Goal: Complete application form

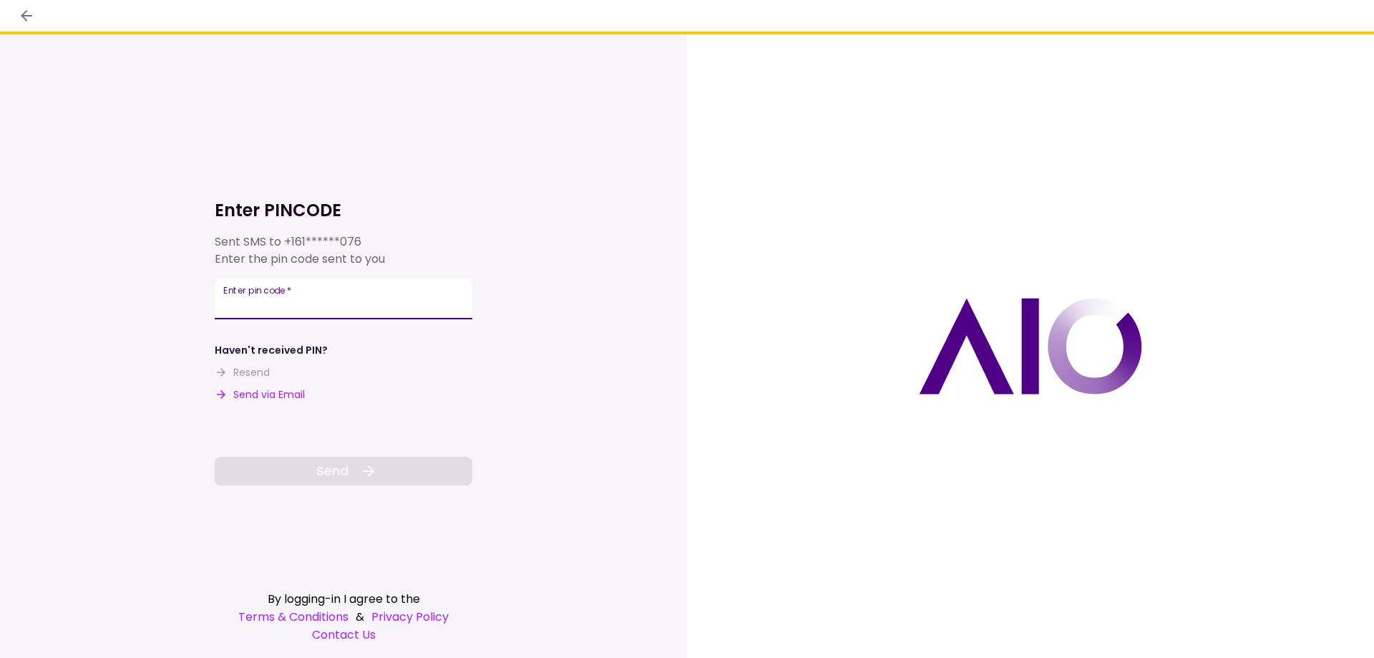
click at [425, 296] on input "Enter pin code   *" at bounding box center [344, 299] width 258 height 40
type input "******"
click at [363, 467] on icon at bounding box center [368, 470] width 17 height 17
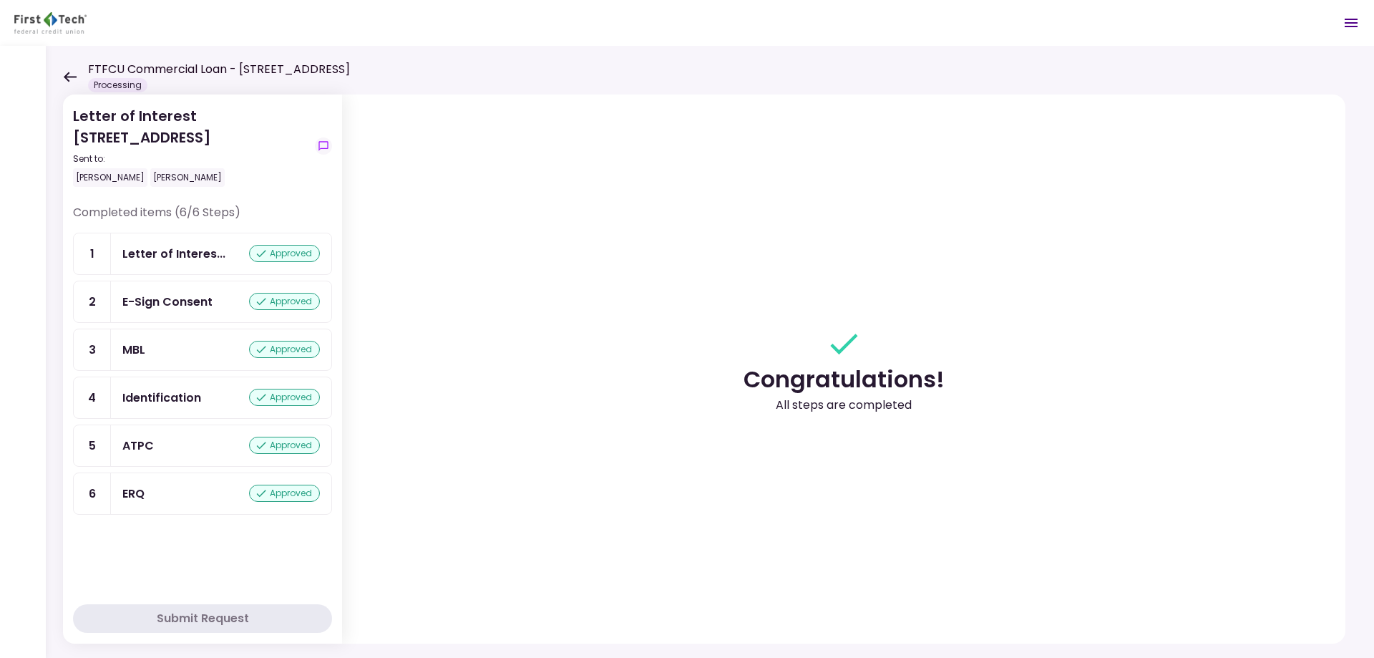
click at [69, 76] on icon at bounding box center [70, 77] width 13 height 10
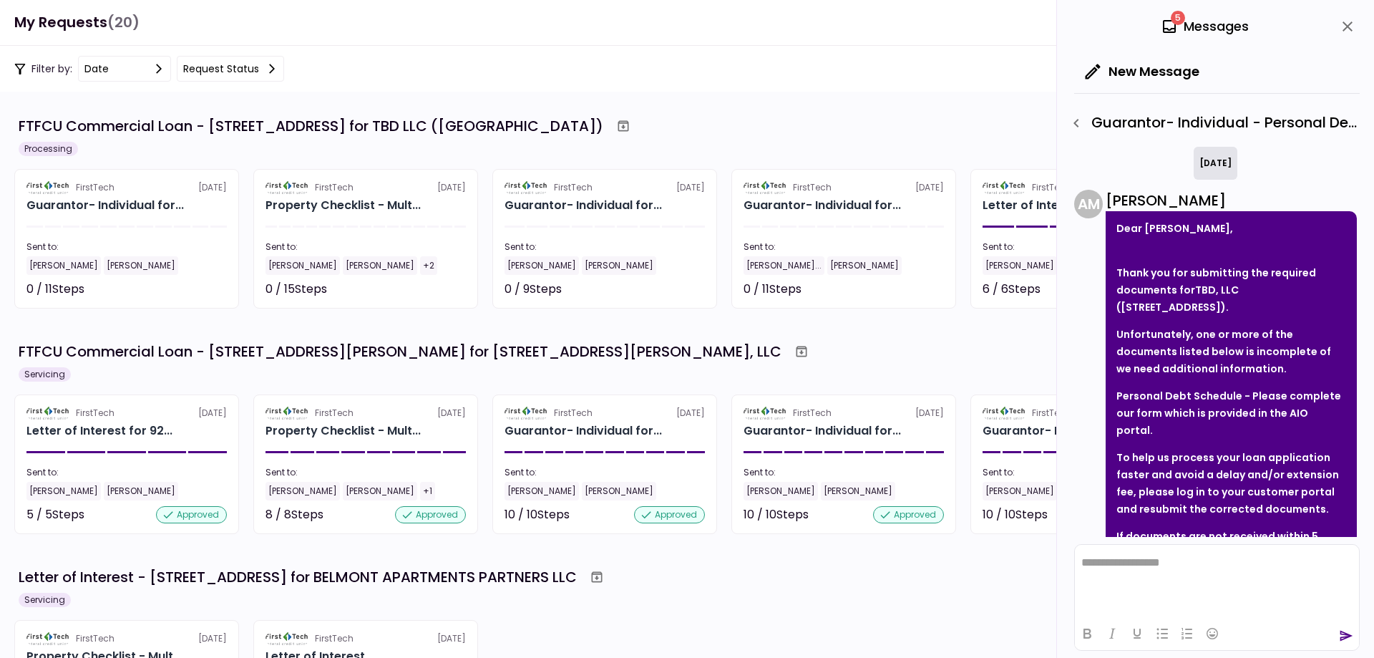
scroll to position [182, 0]
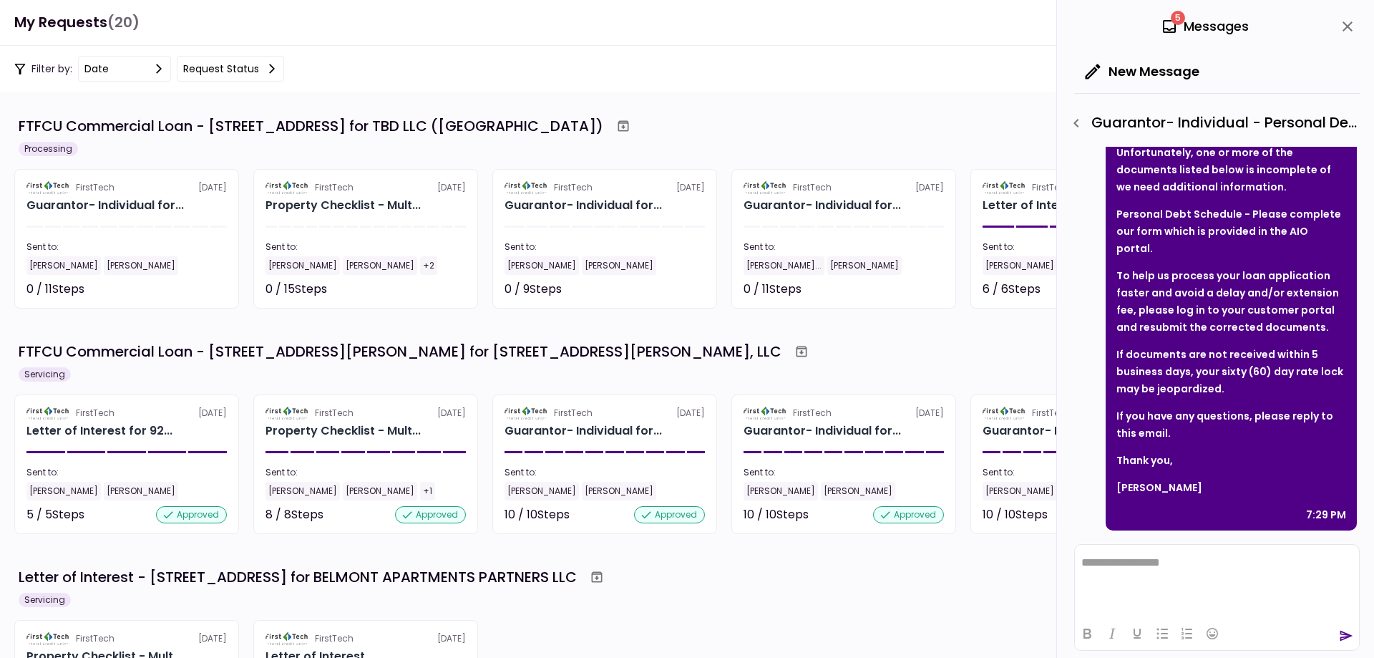
click at [1347, 25] on icon "close" at bounding box center [1347, 26] width 10 height 10
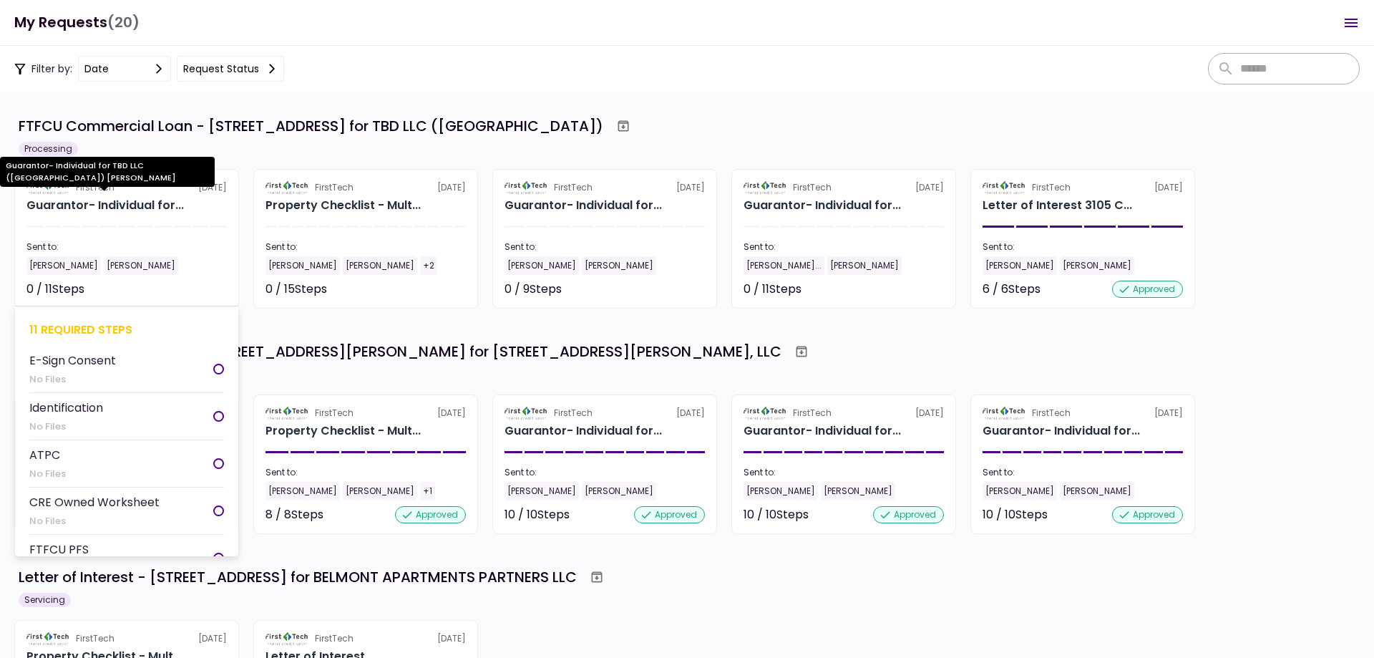
click at [135, 202] on div "Guarantor- Individual for..." at bounding box center [104, 205] width 157 height 17
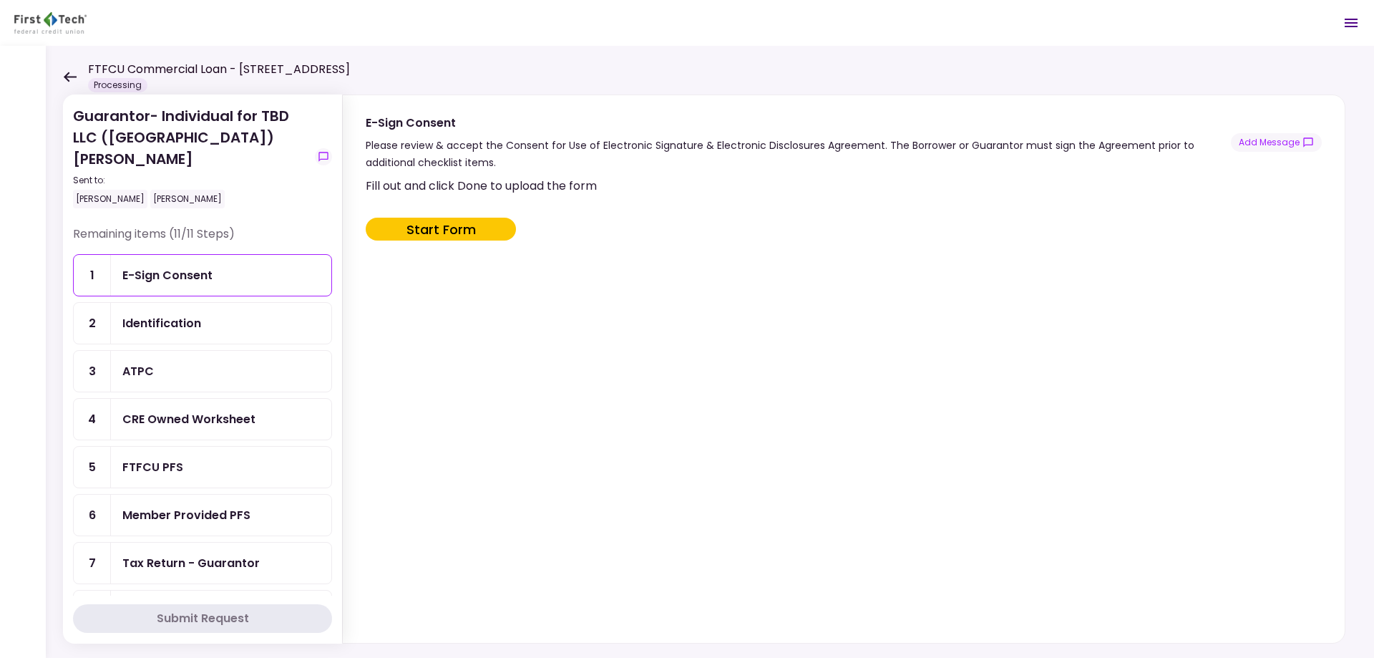
click at [477, 228] on button "Start Form" at bounding box center [441, 229] width 150 height 23
type input "***"
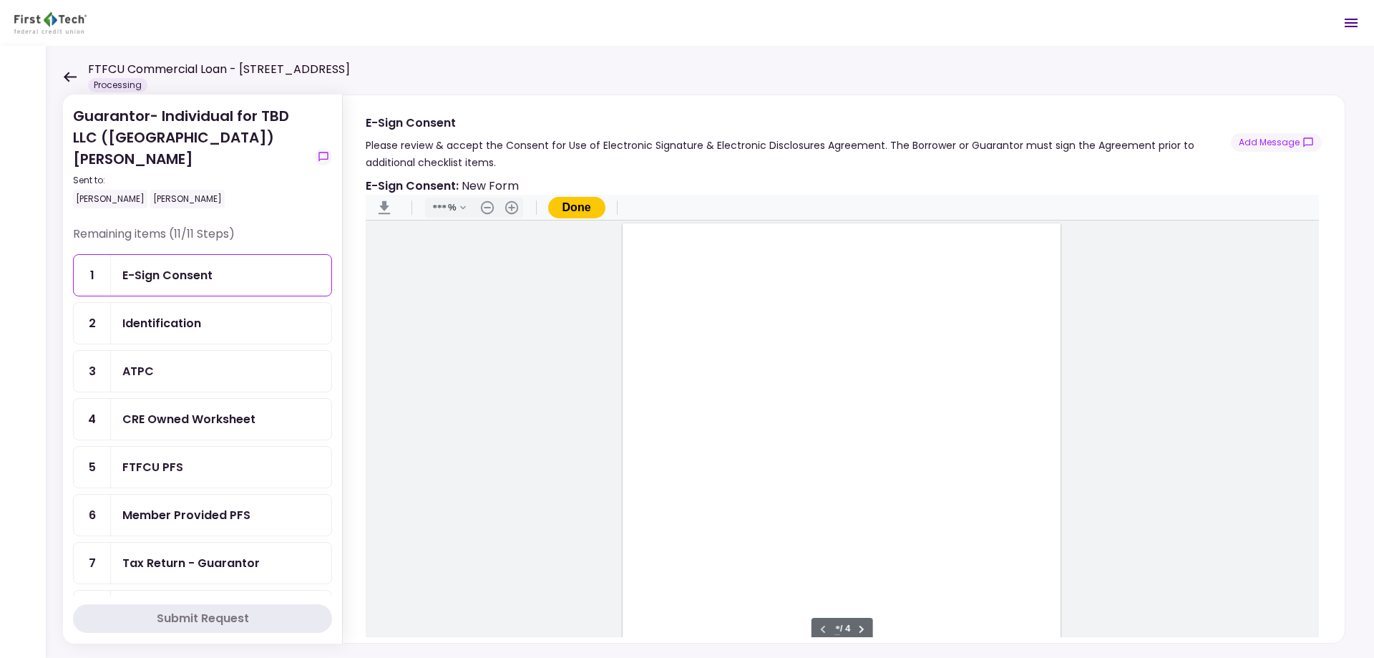
scroll to position [1, 0]
type input "*"
drag, startPoint x: 648, startPoint y: 374, endPoint x: 661, endPoint y: 379, distance: 13.2
click at [648, 375] on div "Document Content" at bounding box center [653, 380] width 11 height 11
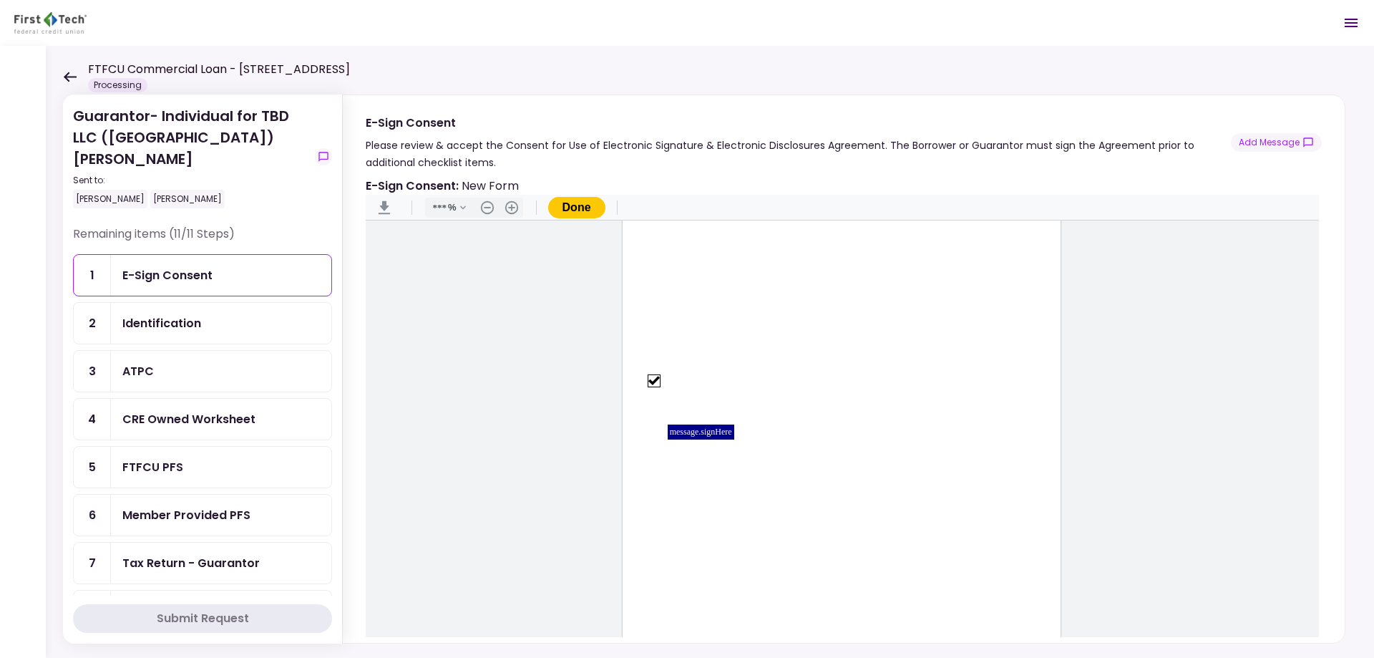
click at [704, 436] on div "message.signHere" at bounding box center [701, 431] width 67 height 15
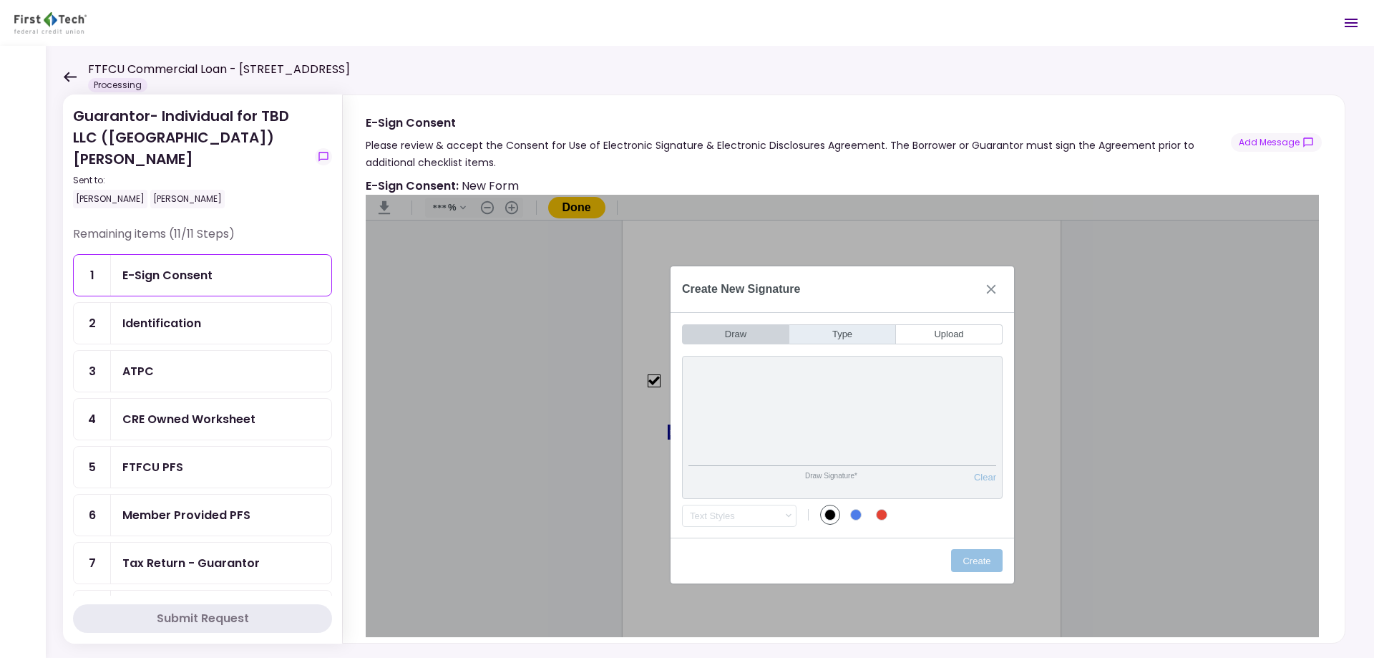
click at [842, 335] on button "Type" at bounding box center [842, 334] width 107 height 20
type input "*"
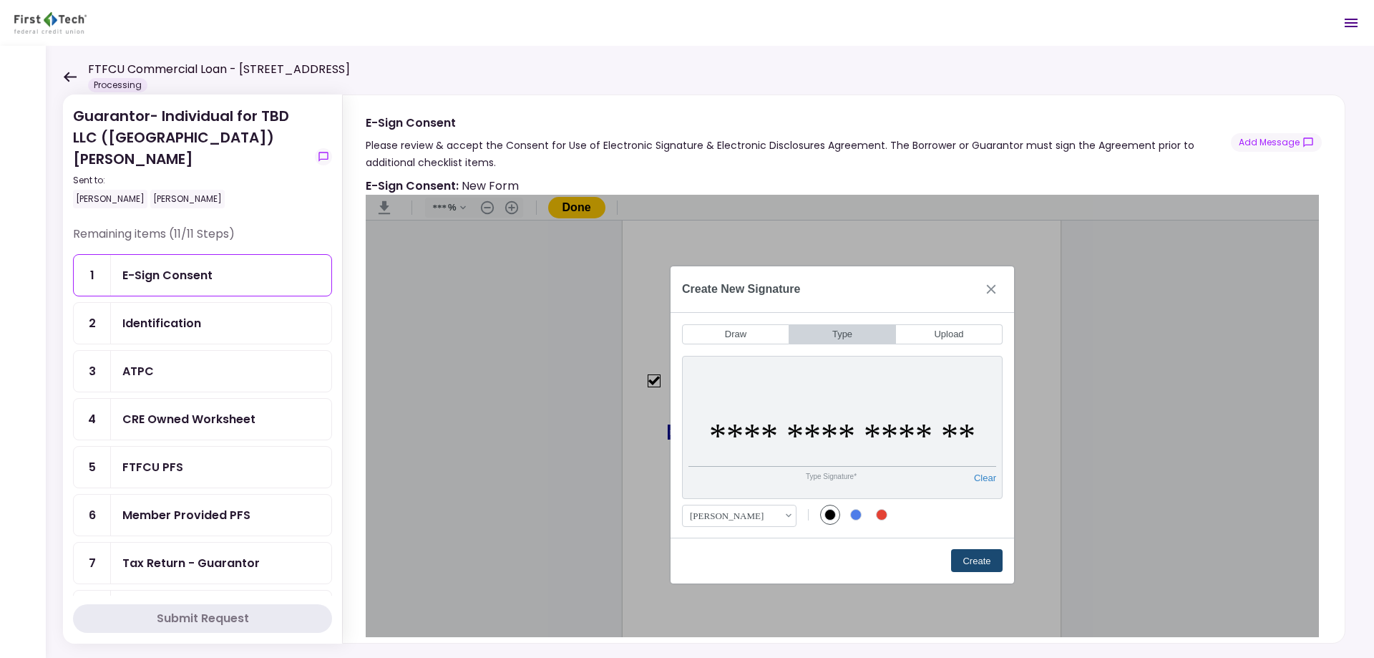
type input "**********"
click at [973, 565] on button "Create" at bounding box center [977, 560] width 52 height 23
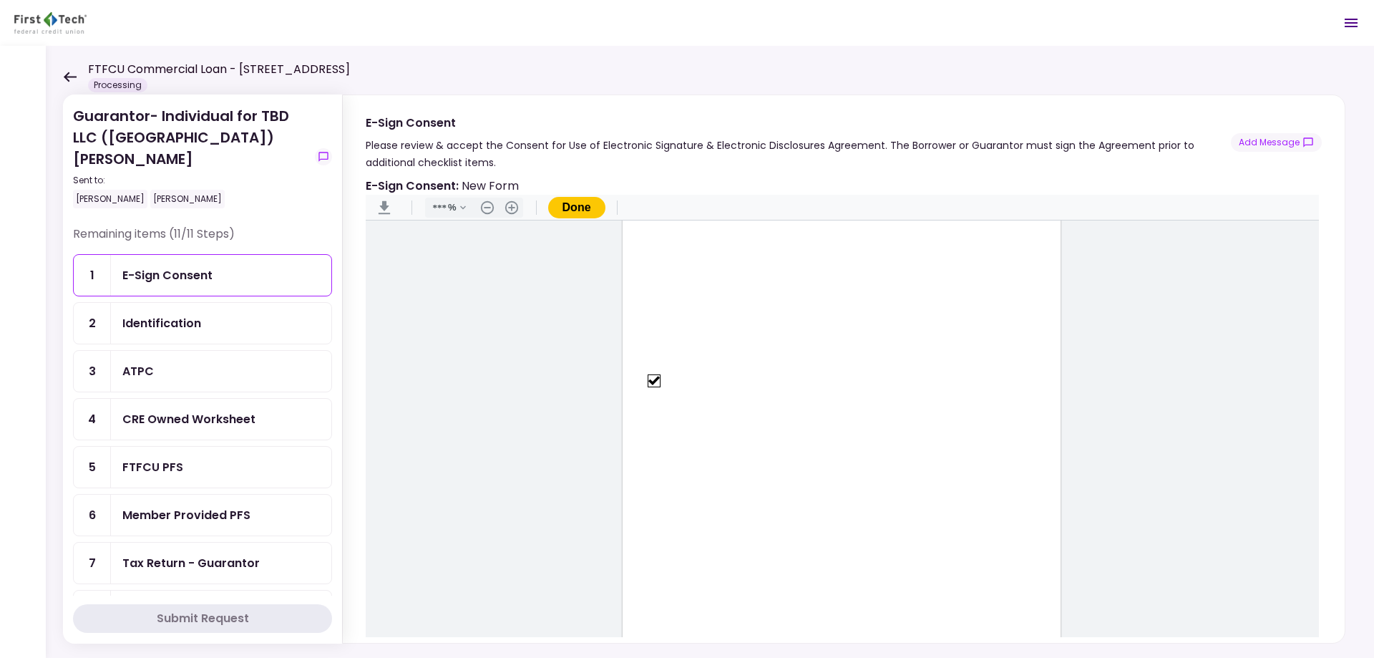
click at [582, 209] on button "Done" at bounding box center [576, 207] width 57 height 21
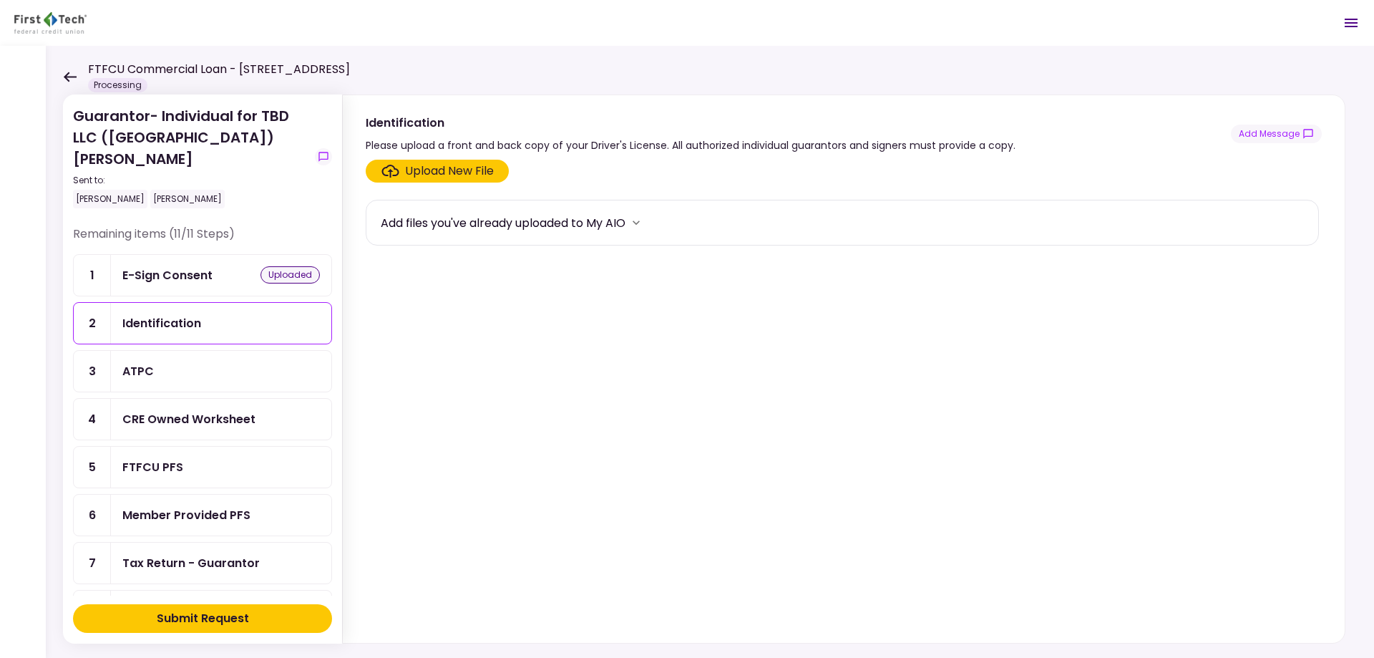
click at [236, 616] on div "Submit Request" at bounding box center [203, 618] width 92 height 17
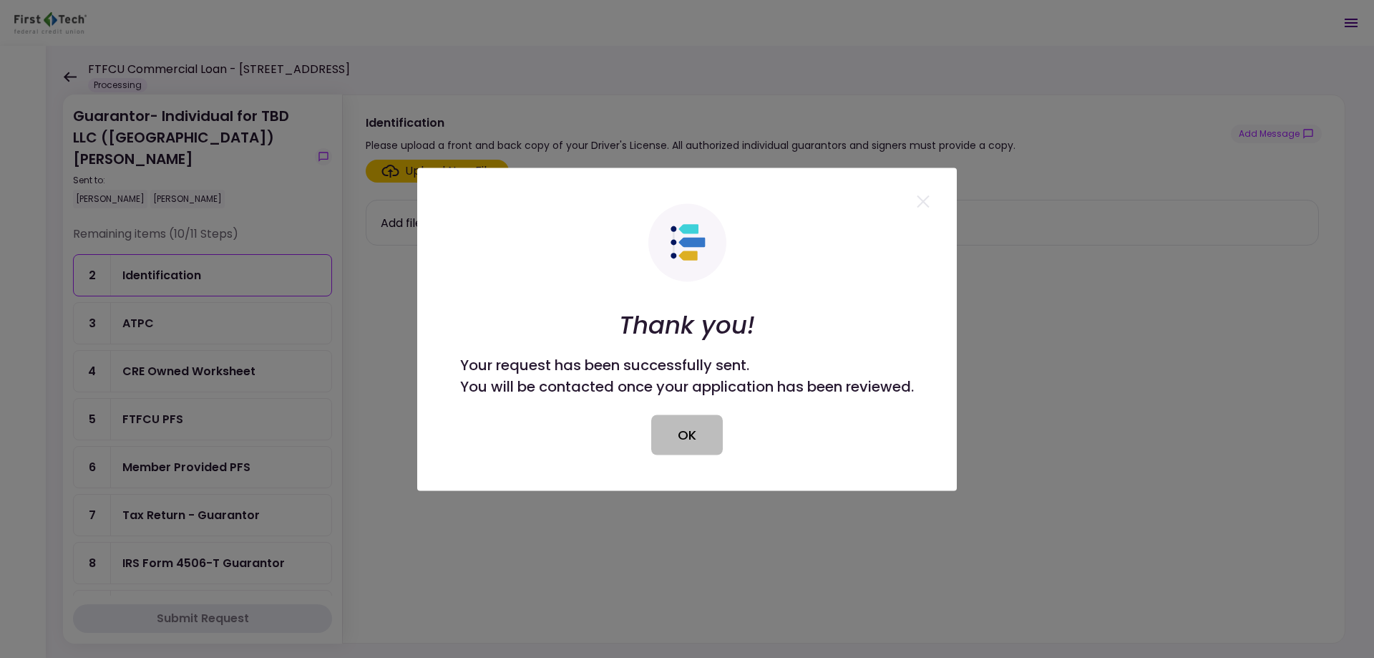
click at [687, 438] on button "OK" at bounding box center [687, 434] width 72 height 40
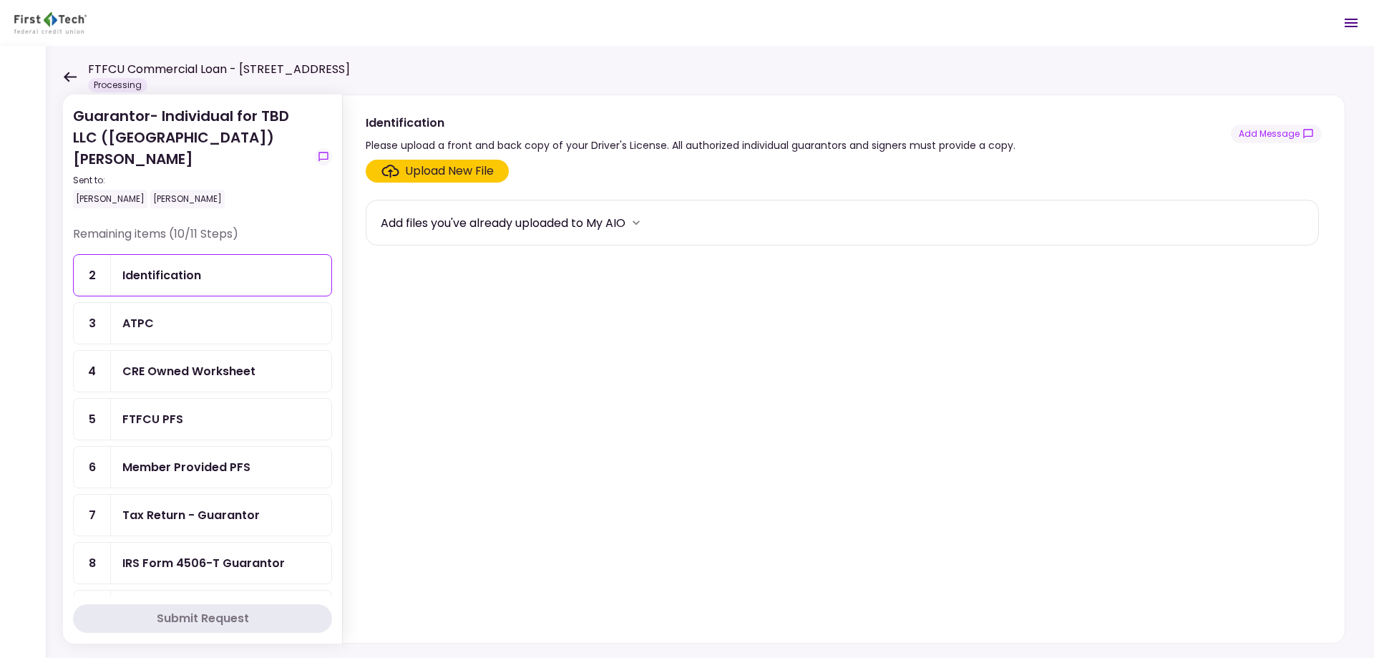
click at [232, 277] on div "Identification" at bounding box center [221, 275] width 198 height 18
click at [430, 170] on div "Upload New File" at bounding box center [449, 170] width 89 height 17
click at [0, 0] on input "Upload New File" at bounding box center [0, 0] width 0 height 0
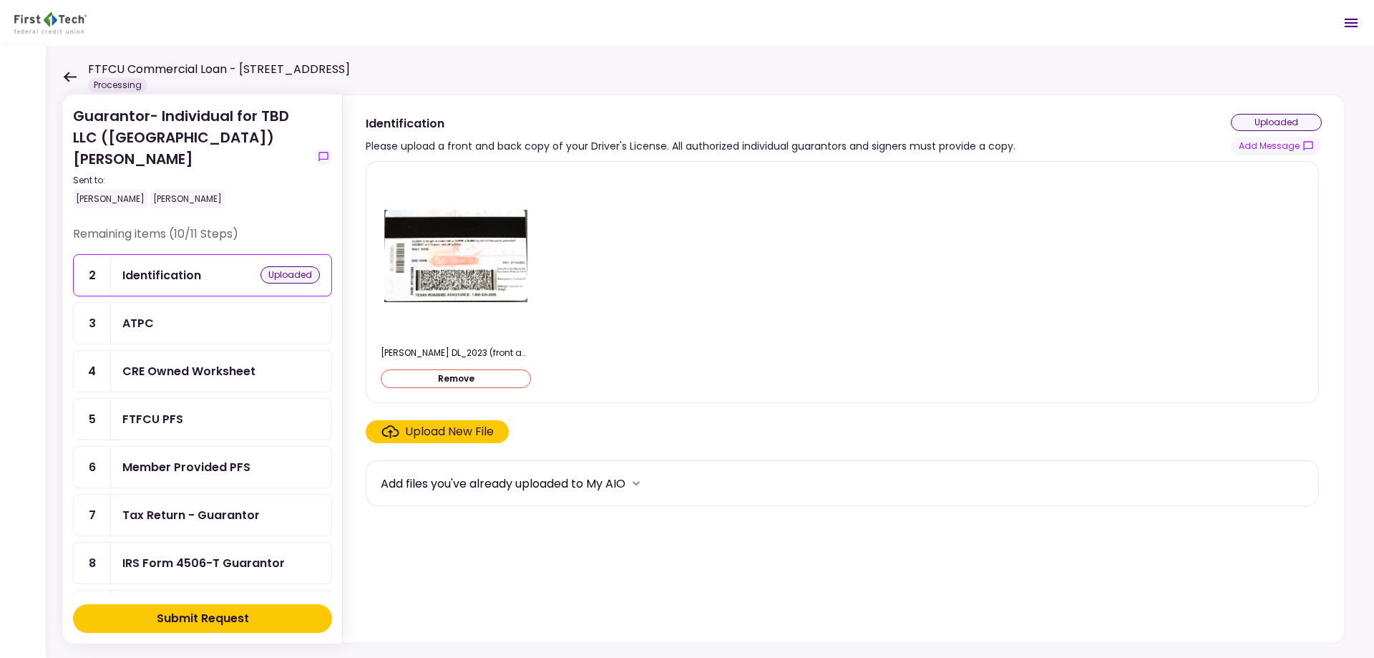
click at [466, 432] on div "Upload New File" at bounding box center [449, 431] width 89 height 17
click at [0, 0] on input "Upload New File" at bounding box center [0, 0] width 0 height 0
click at [211, 620] on div "Submit Request" at bounding box center [203, 618] width 92 height 17
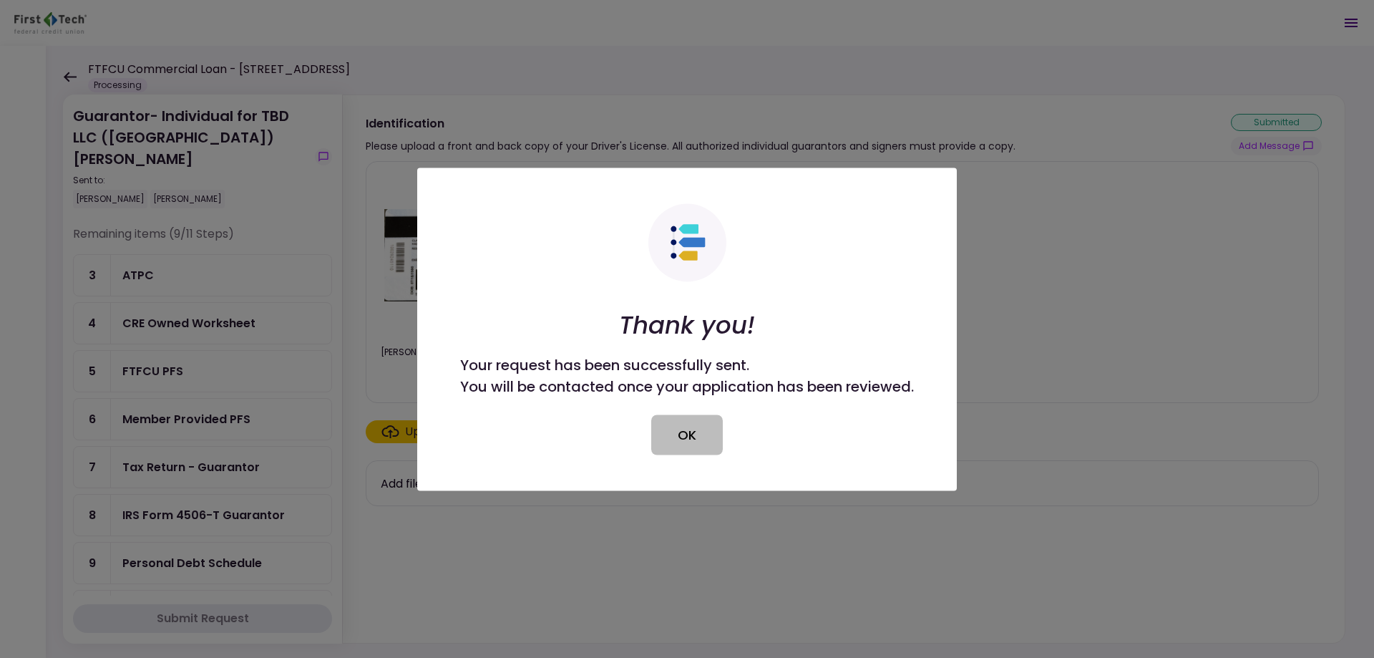
click at [706, 430] on button "OK" at bounding box center [687, 434] width 72 height 40
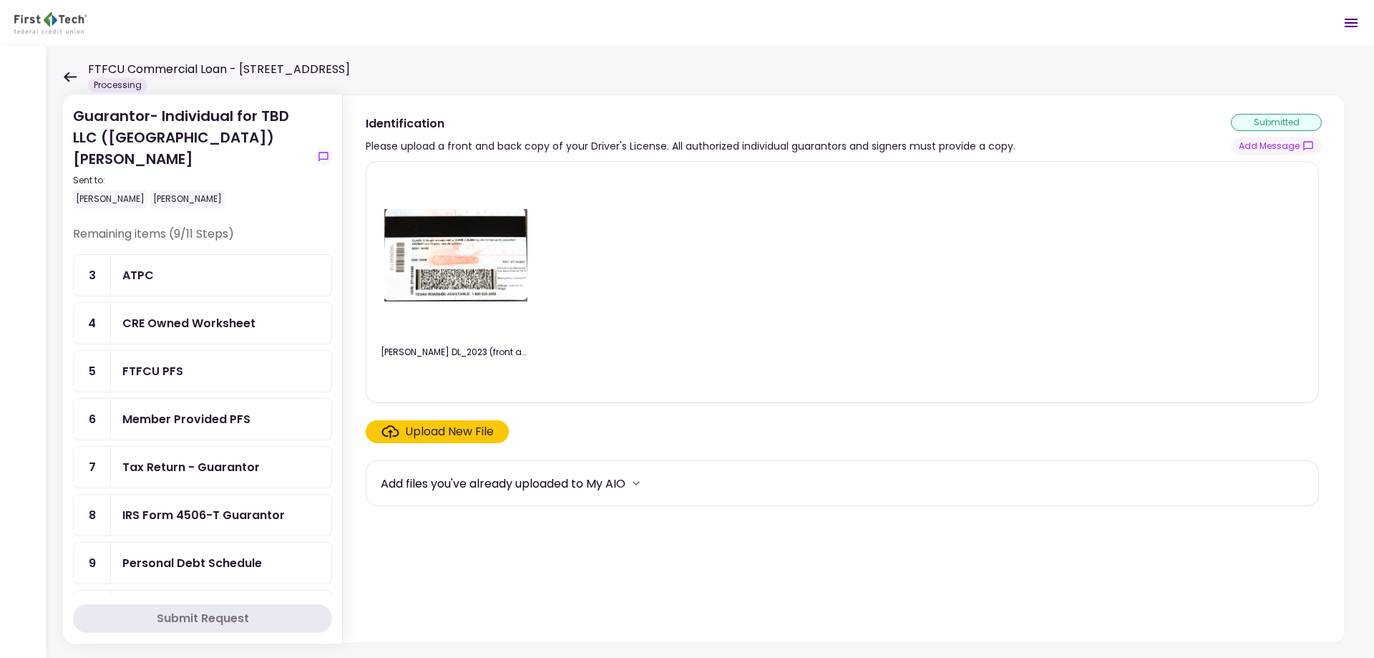
click at [197, 271] on div "ATPC" at bounding box center [221, 275] width 198 height 18
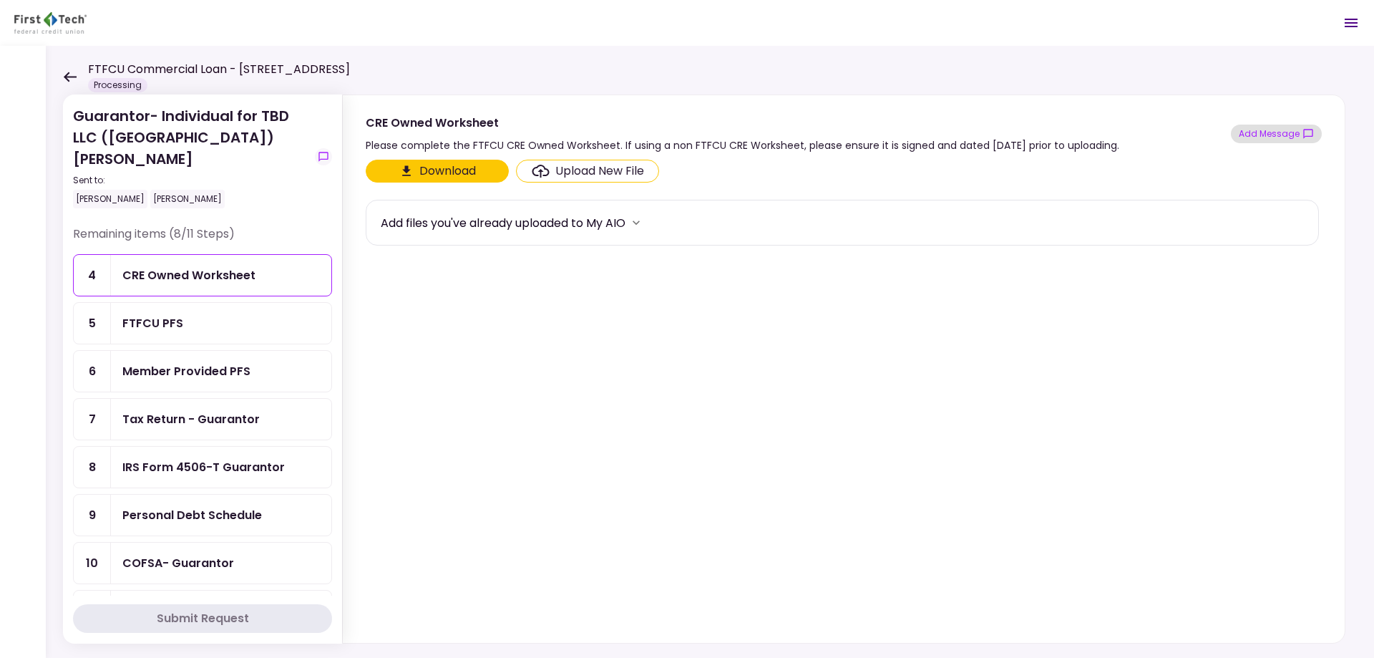
click at [1279, 137] on button "Add Message" at bounding box center [1276, 134] width 91 height 19
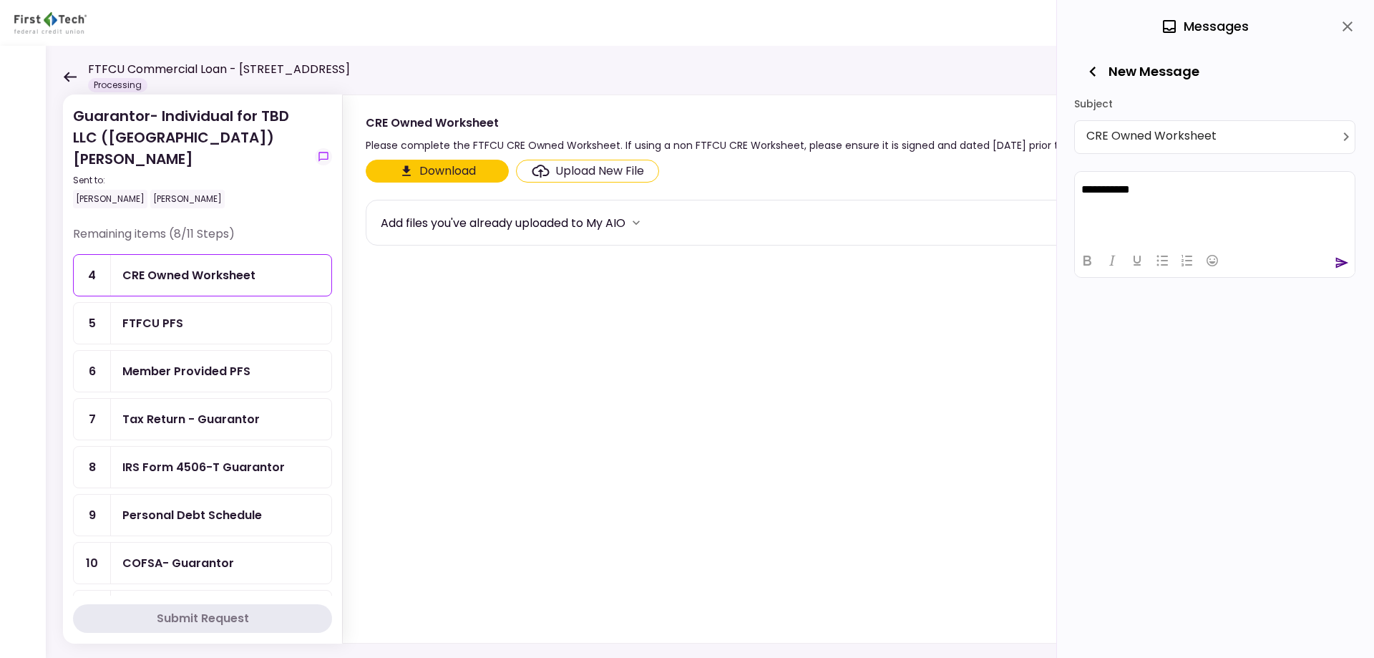
click at [1338, 263] on icon "send" at bounding box center [1342, 262] width 14 height 14
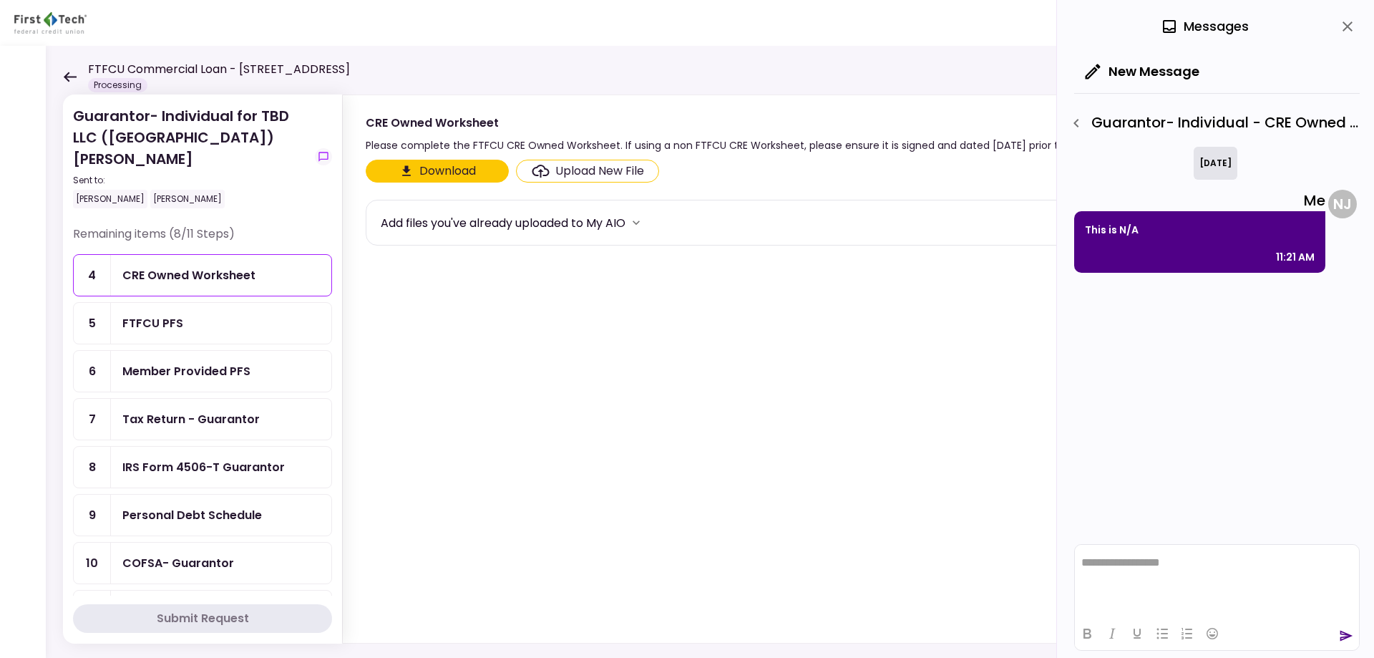
click at [170, 319] on div "FTFCU PFS" at bounding box center [152, 323] width 61 height 18
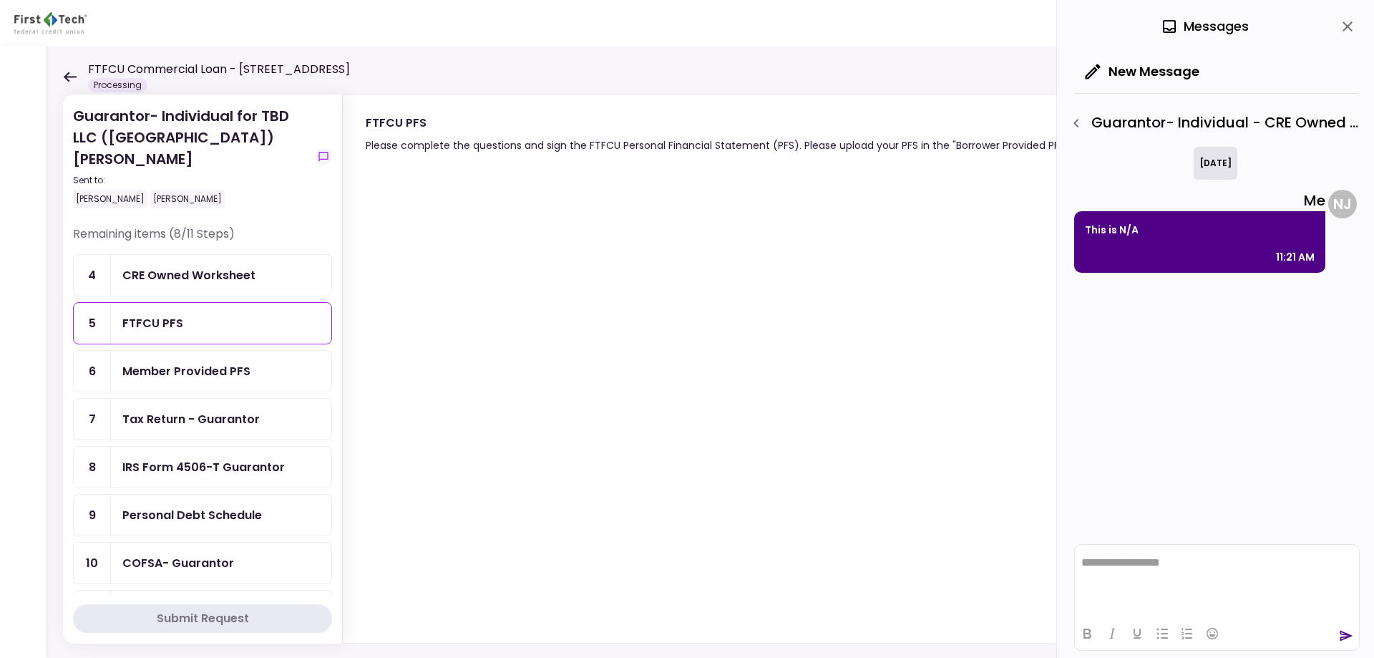
click at [1349, 24] on icon "close" at bounding box center [1347, 26] width 10 height 10
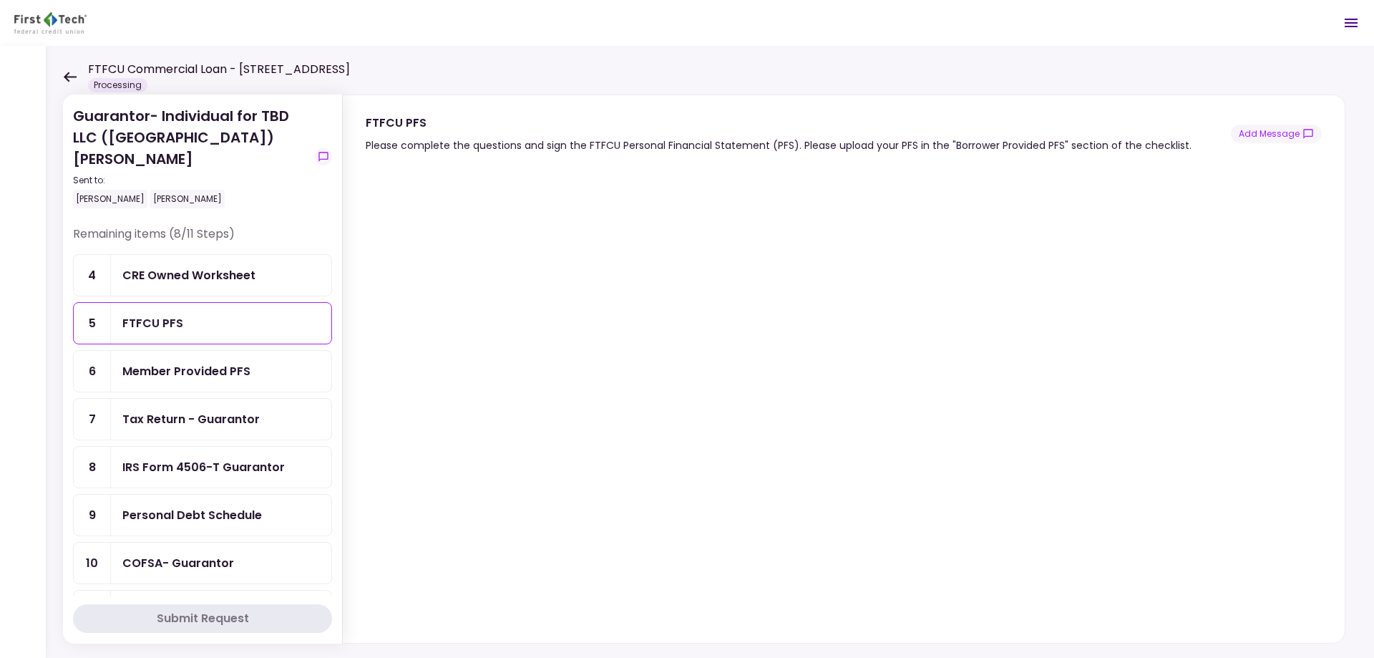
scroll to position [18, 0]
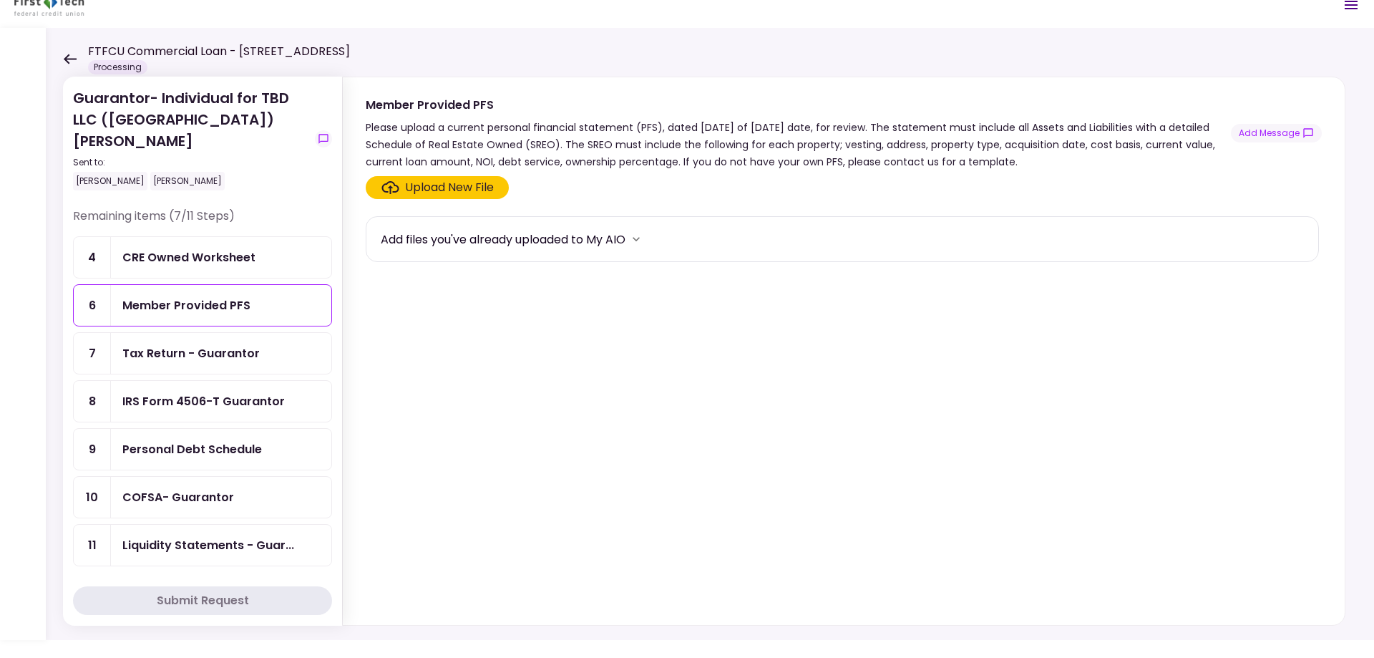
click at [432, 181] on div "Upload New File" at bounding box center [449, 187] width 89 height 17
click at [0, 0] on input "Upload New File" at bounding box center [0, 0] width 0 height 0
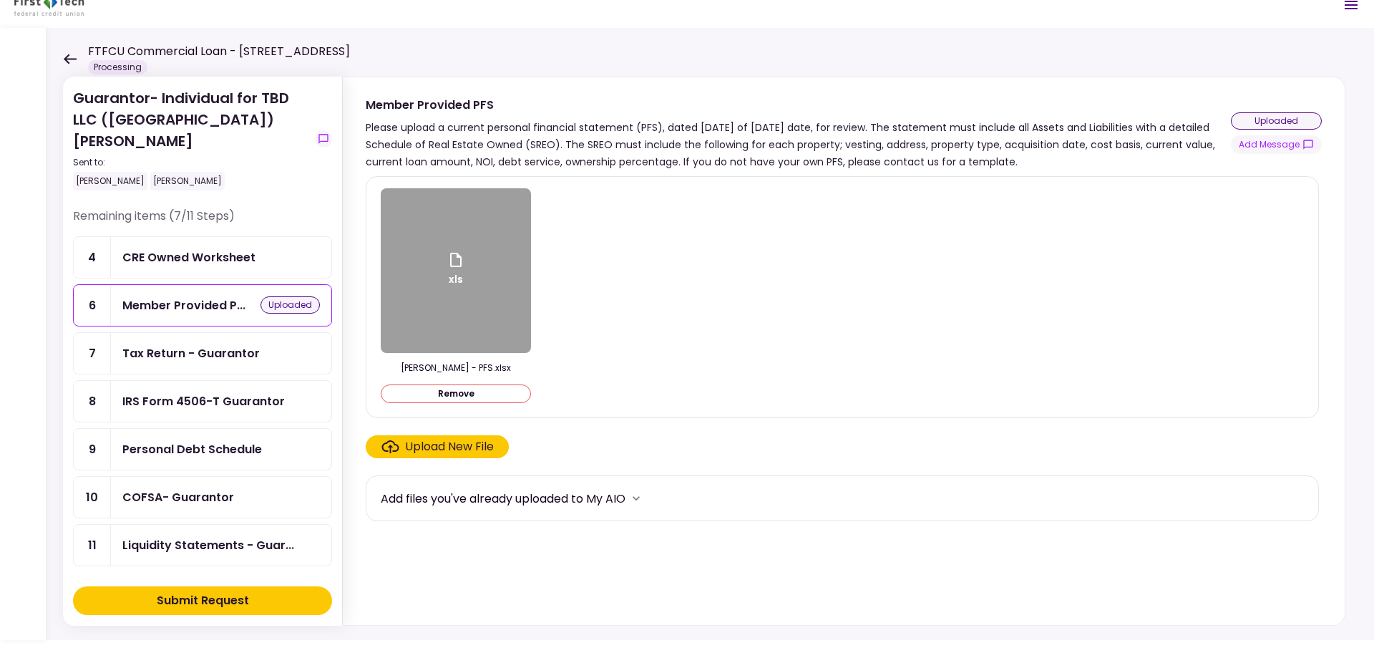
click at [240, 593] on div "Submit Request" at bounding box center [203, 600] width 92 height 17
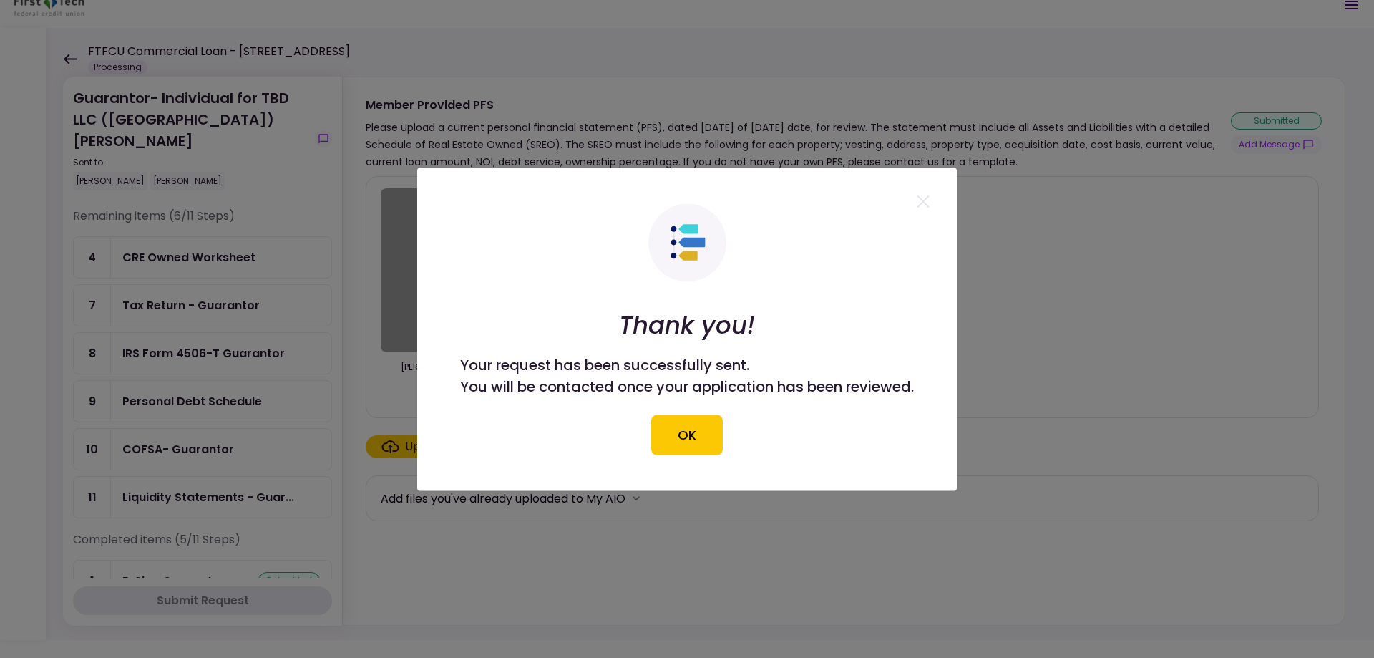
click at [676, 437] on button "OK" at bounding box center [687, 434] width 72 height 40
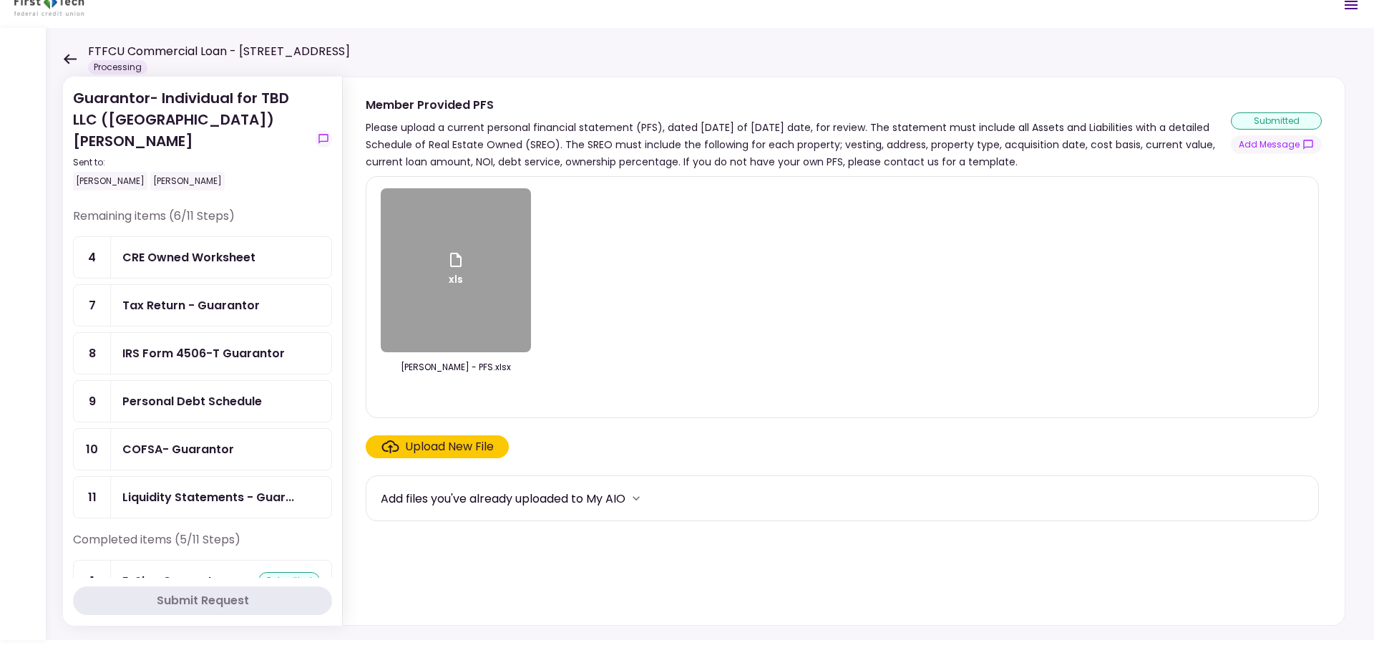
click at [193, 306] on div "Tax Return - Guarantor" at bounding box center [190, 305] width 137 height 18
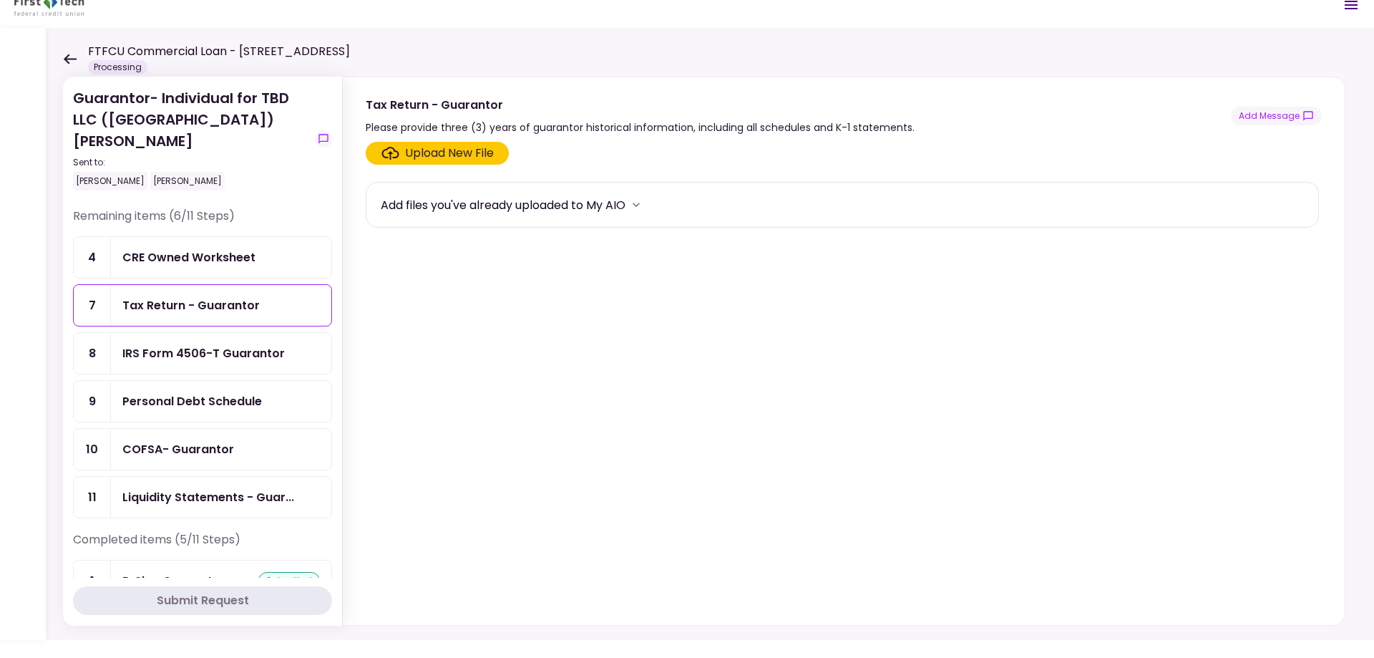
click at [489, 150] on div "Upload New File" at bounding box center [449, 153] width 89 height 17
click at [0, 0] on input "Upload New File" at bounding box center [0, 0] width 0 height 0
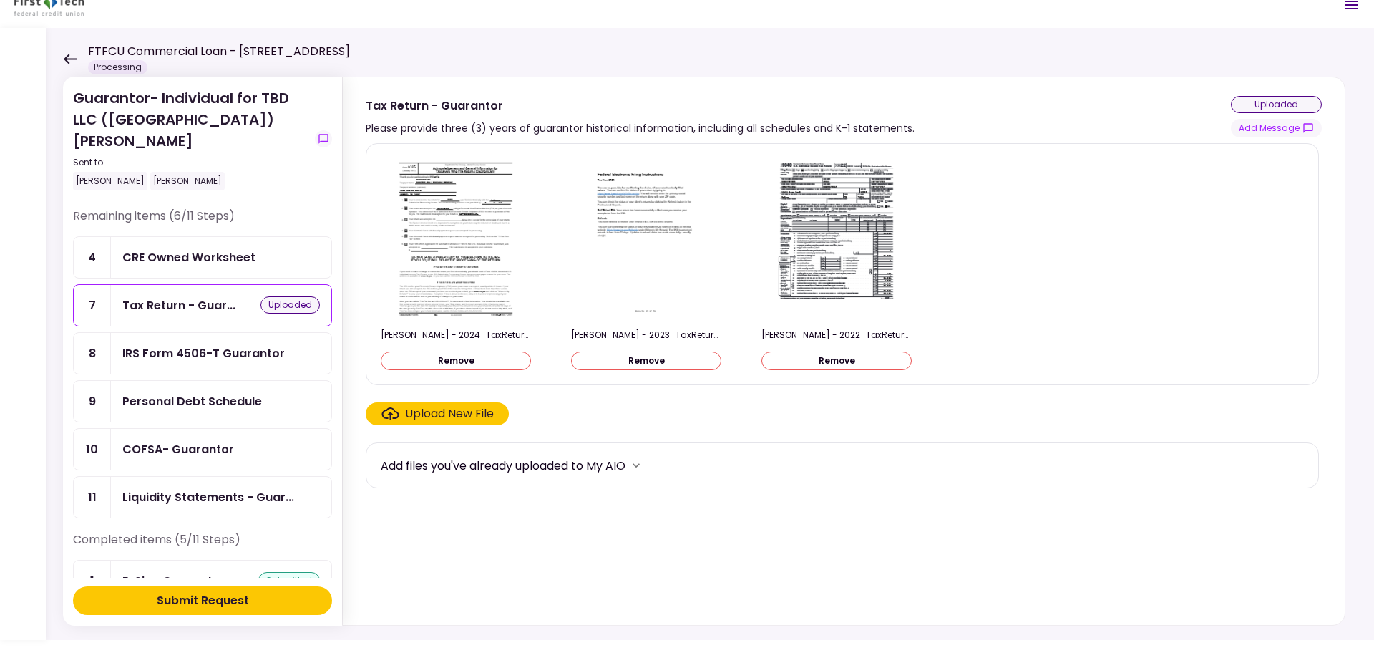
click at [235, 602] on div "Submit Request" at bounding box center [203, 600] width 92 height 17
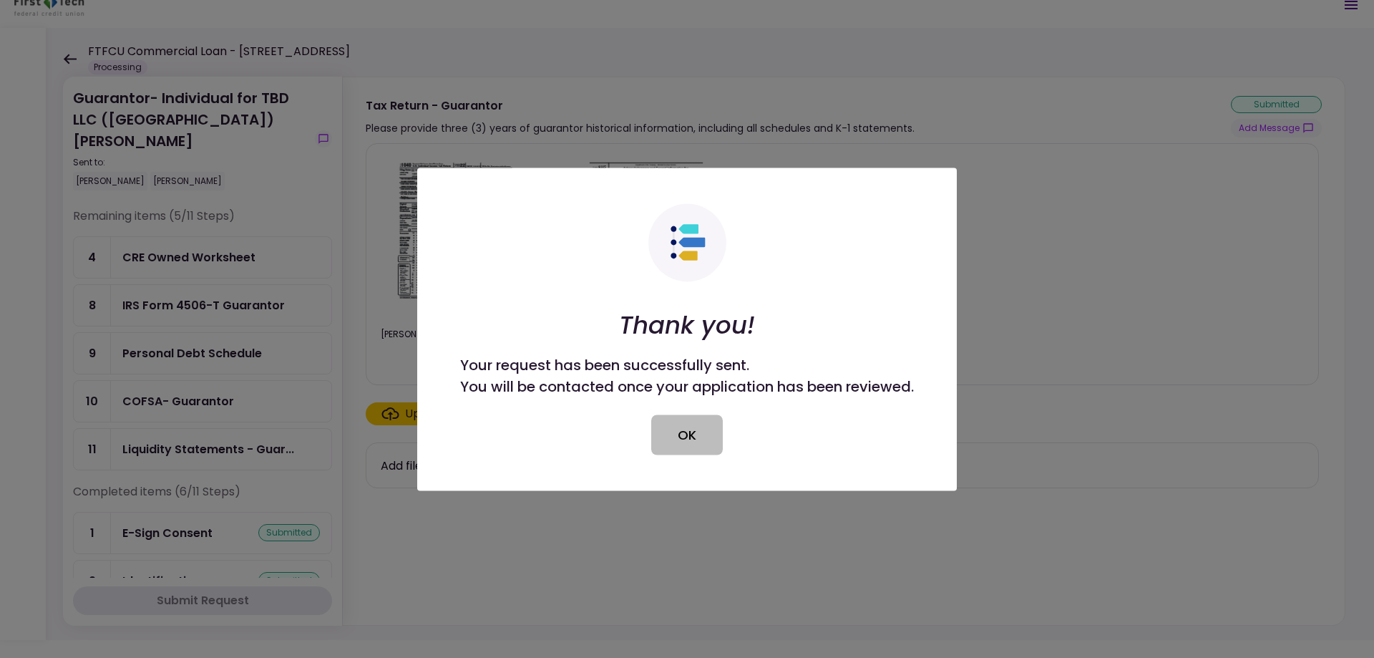
click at [698, 444] on button "OK" at bounding box center [687, 434] width 72 height 40
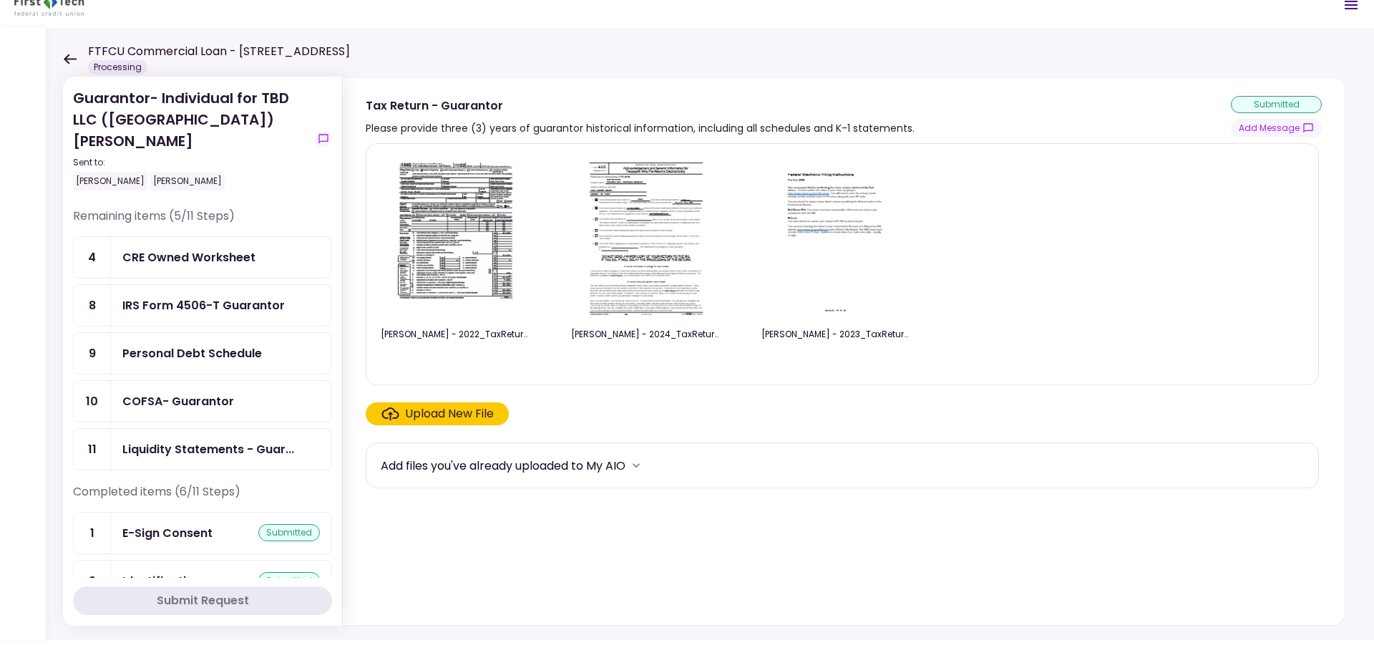
click at [258, 316] on div "IRS Form 4506-T Guarantor" at bounding box center [221, 305] width 220 height 41
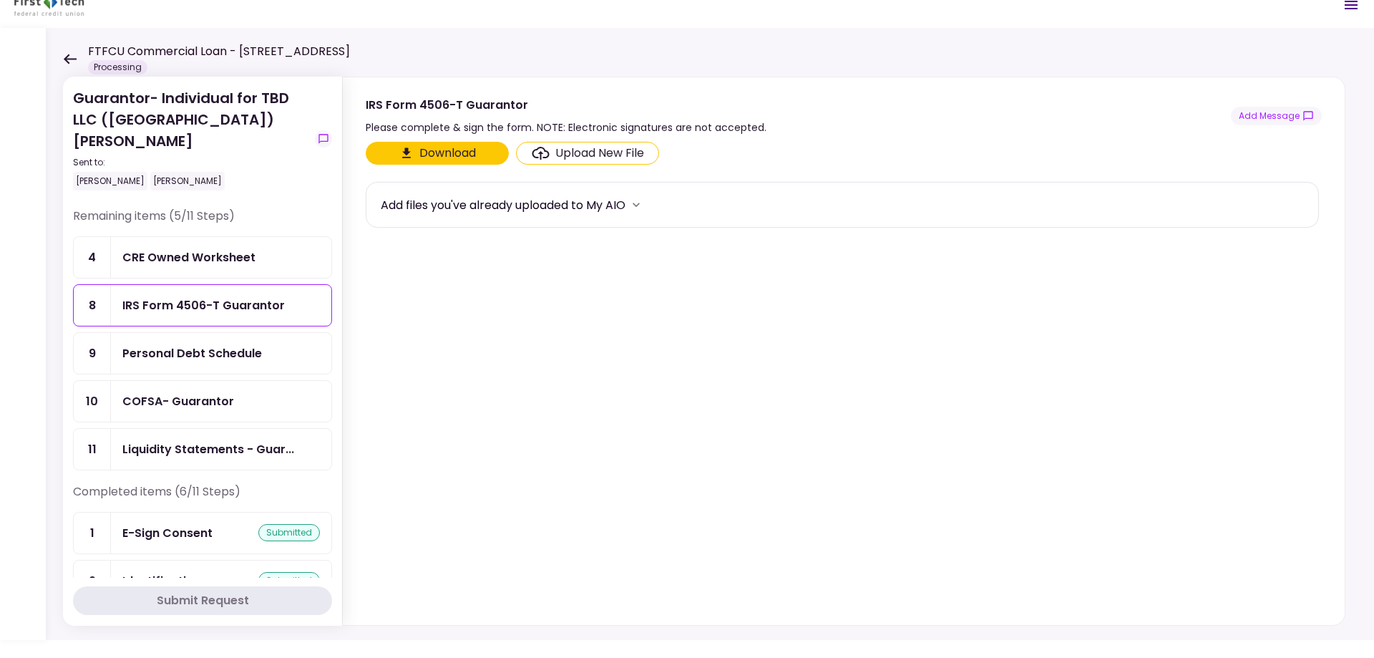
click at [472, 147] on button "Download" at bounding box center [437, 153] width 143 height 23
click at [618, 150] on div "Upload New File" at bounding box center [599, 153] width 89 height 17
click at [0, 0] on input "Upload New File" at bounding box center [0, 0] width 0 height 0
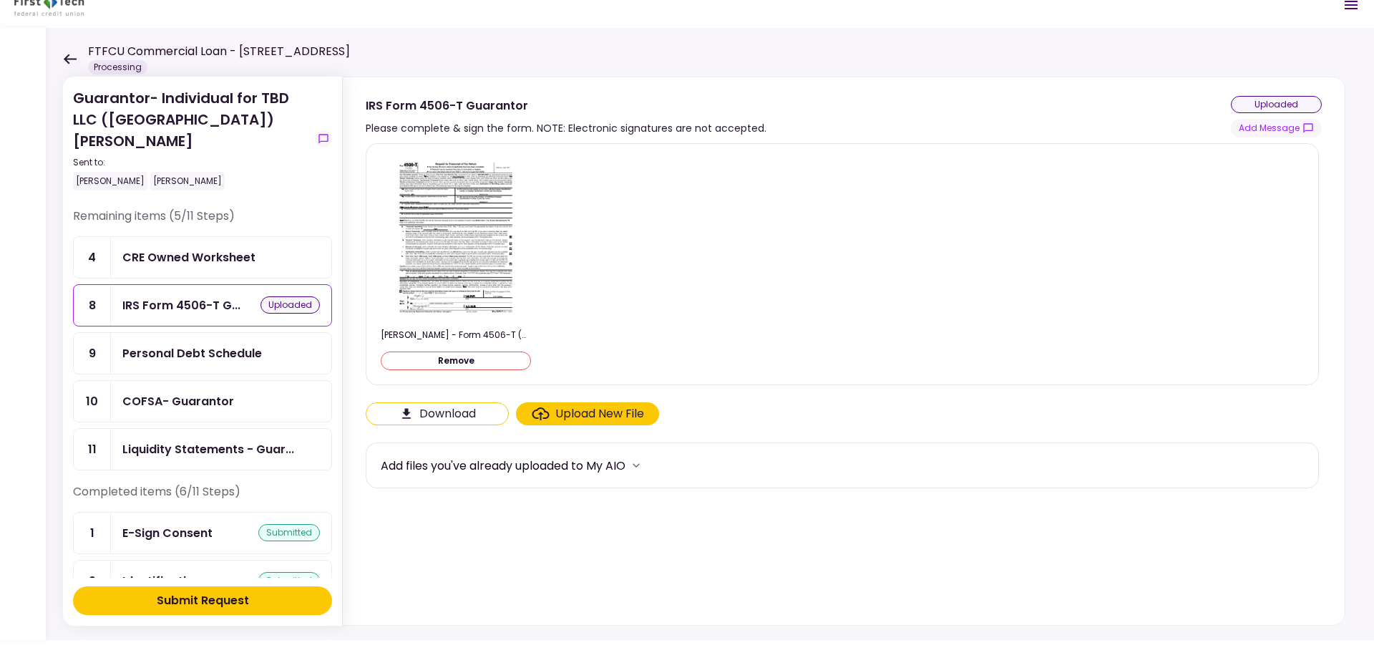
click at [270, 602] on button "Submit Request" at bounding box center [202, 600] width 259 height 29
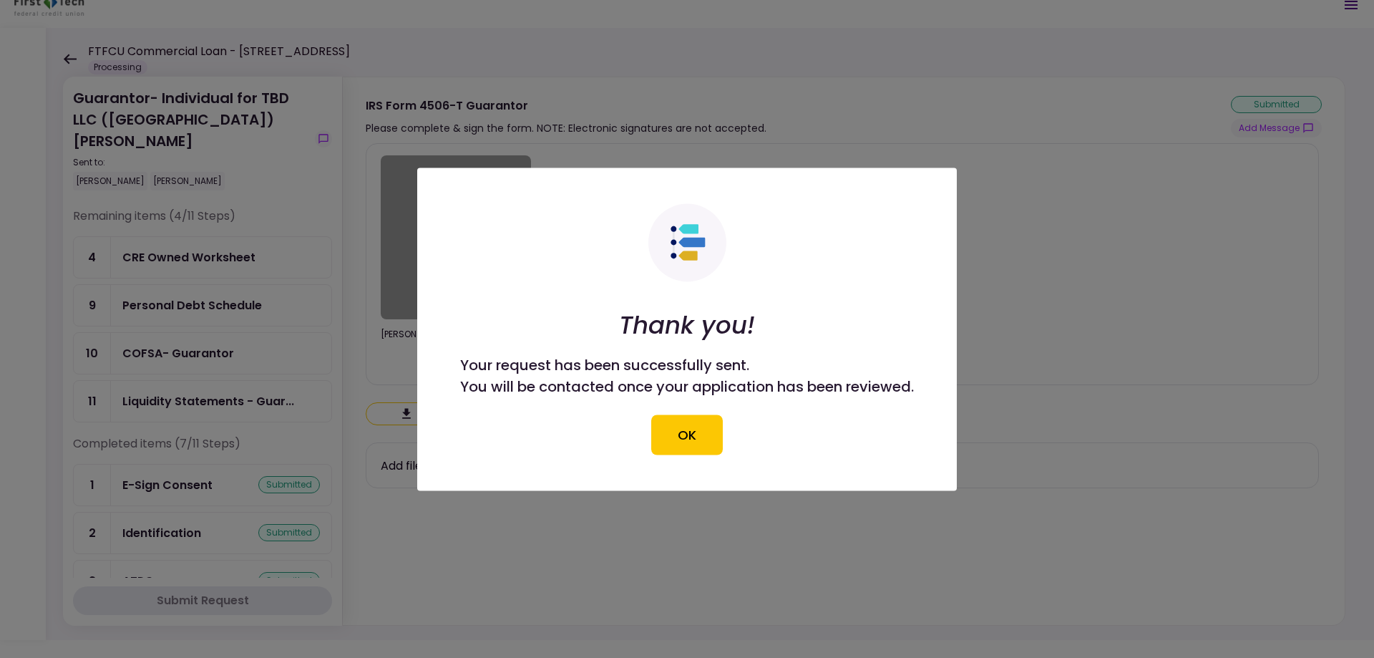
drag, startPoint x: 659, startPoint y: 406, endPoint x: 328, endPoint y: 313, distance: 343.9
click at [688, 434] on button "OK" at bounding box center [687, 434] width 72 height 40
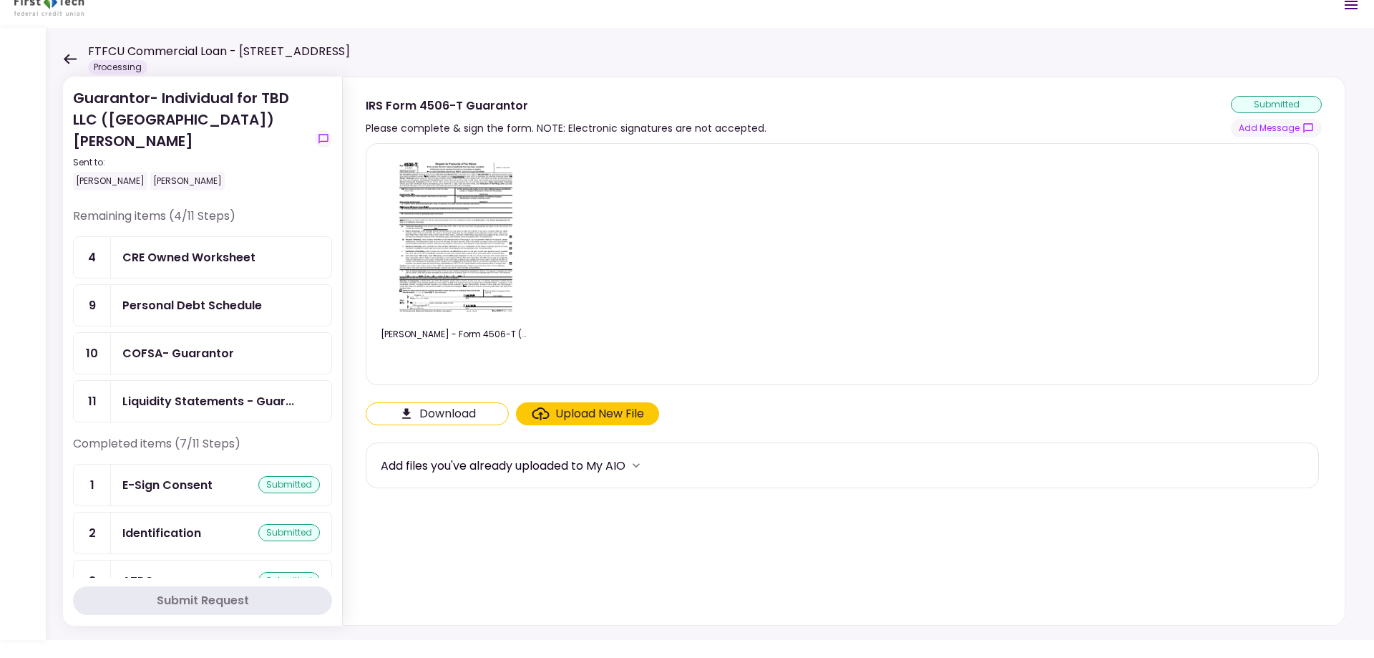
click at [229, 311] on div "Personal Debt Schedule" at bounding box center [192, 305] width 140 height 18
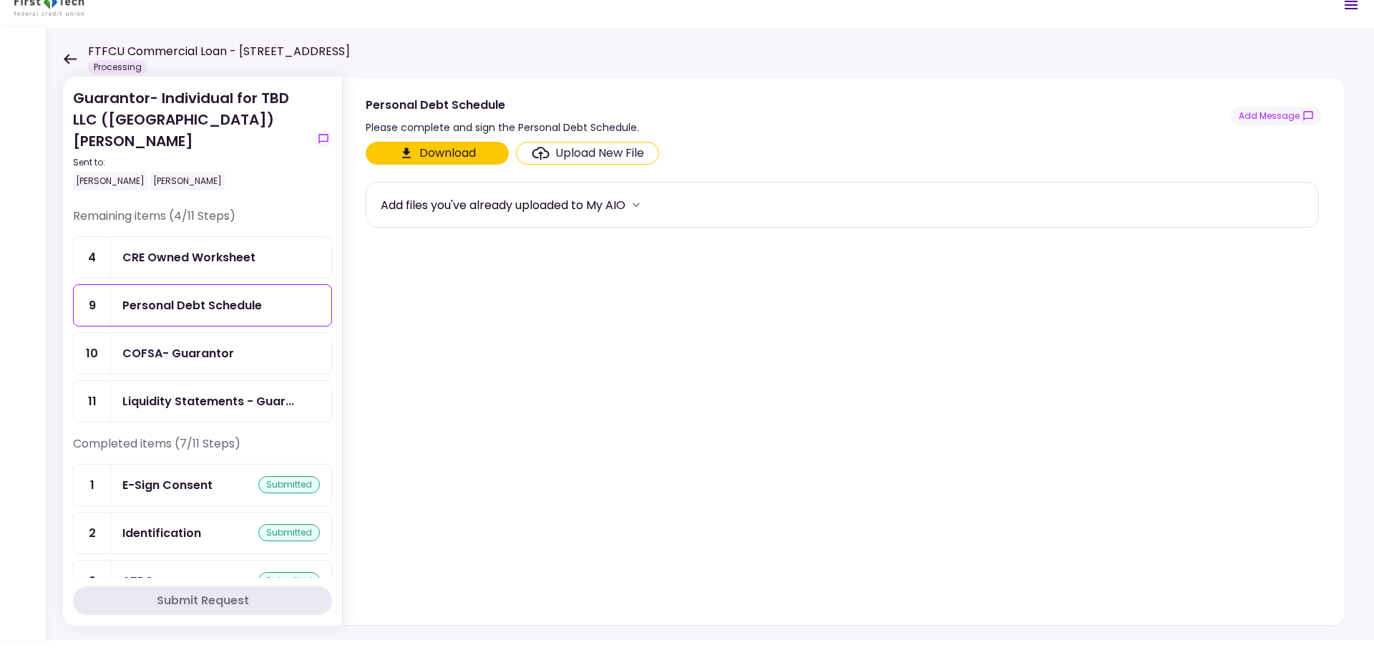
click at [578, 147] on div "Upload New File" at bounding box center [599, 153] width 89 height 17
click at [0, 0] on input "Upload New File" at bounding box center [0, 0] width 0 height 0
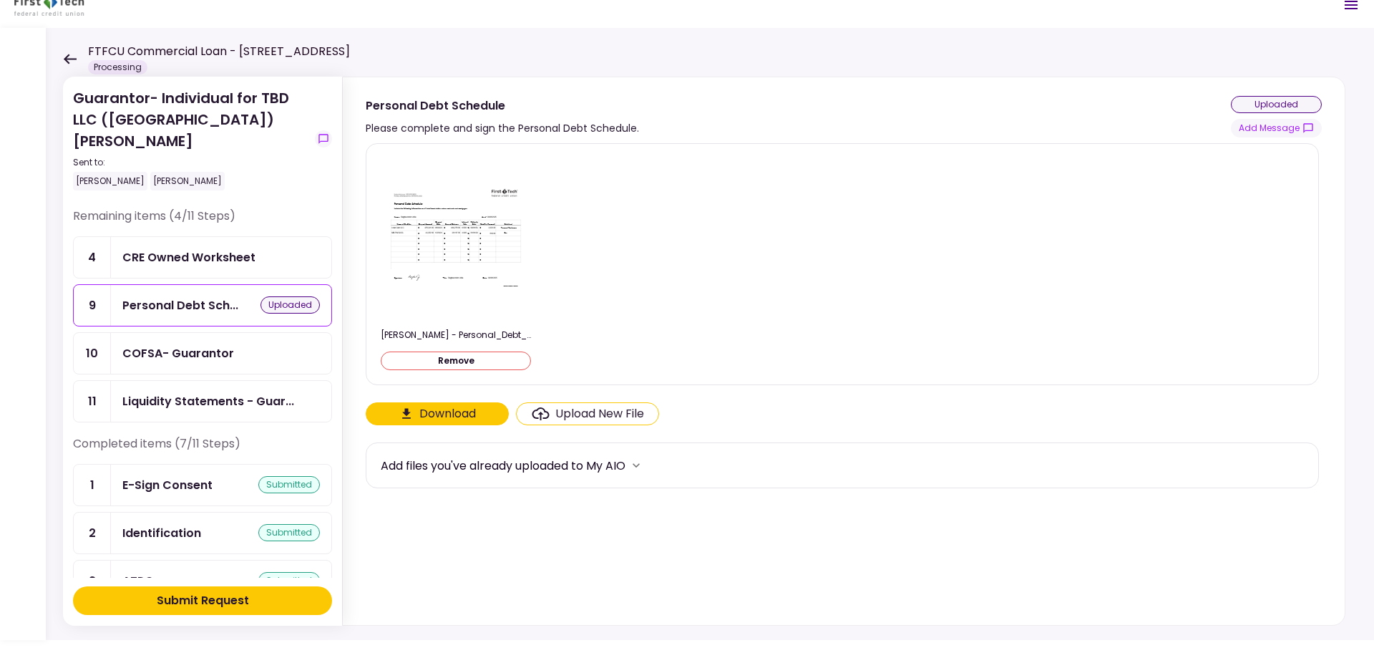
click at [263, 594] on button "Submit Request" at bounding box center [202, 600] width 259 height 29
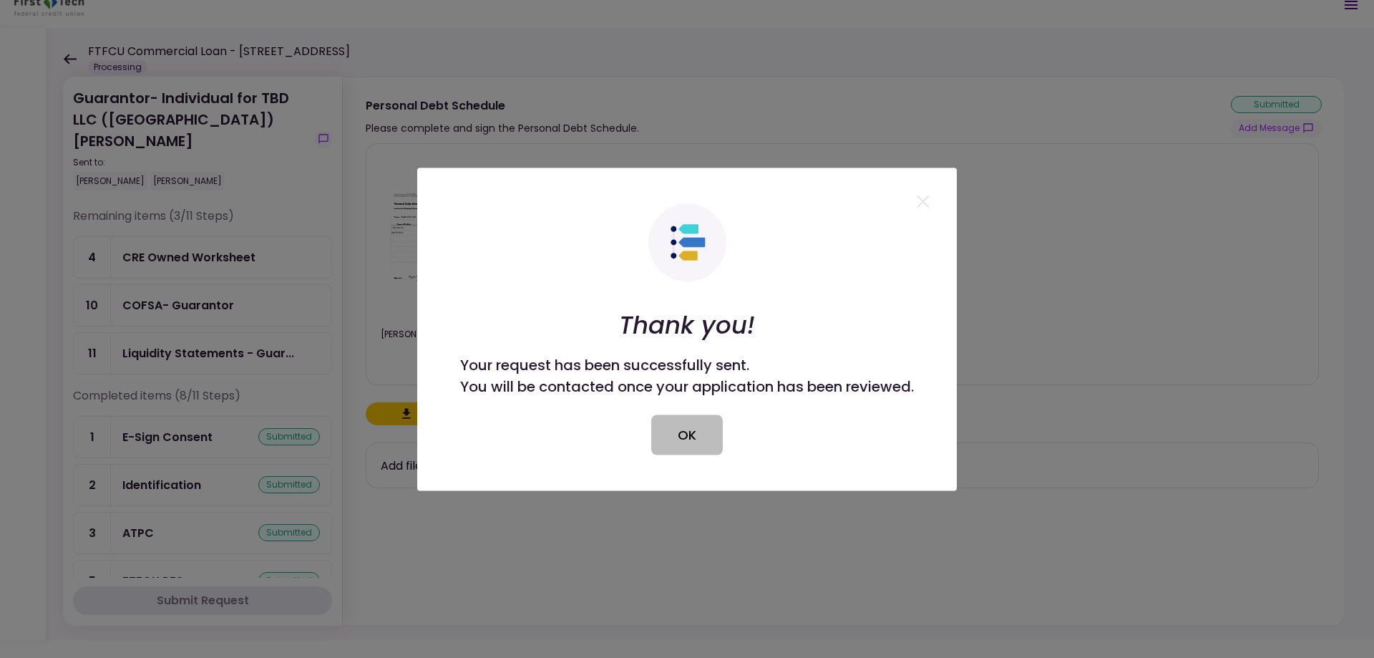
click at [666, 439] on button "OK" at bounding box center [687, 434] width 72 height 40
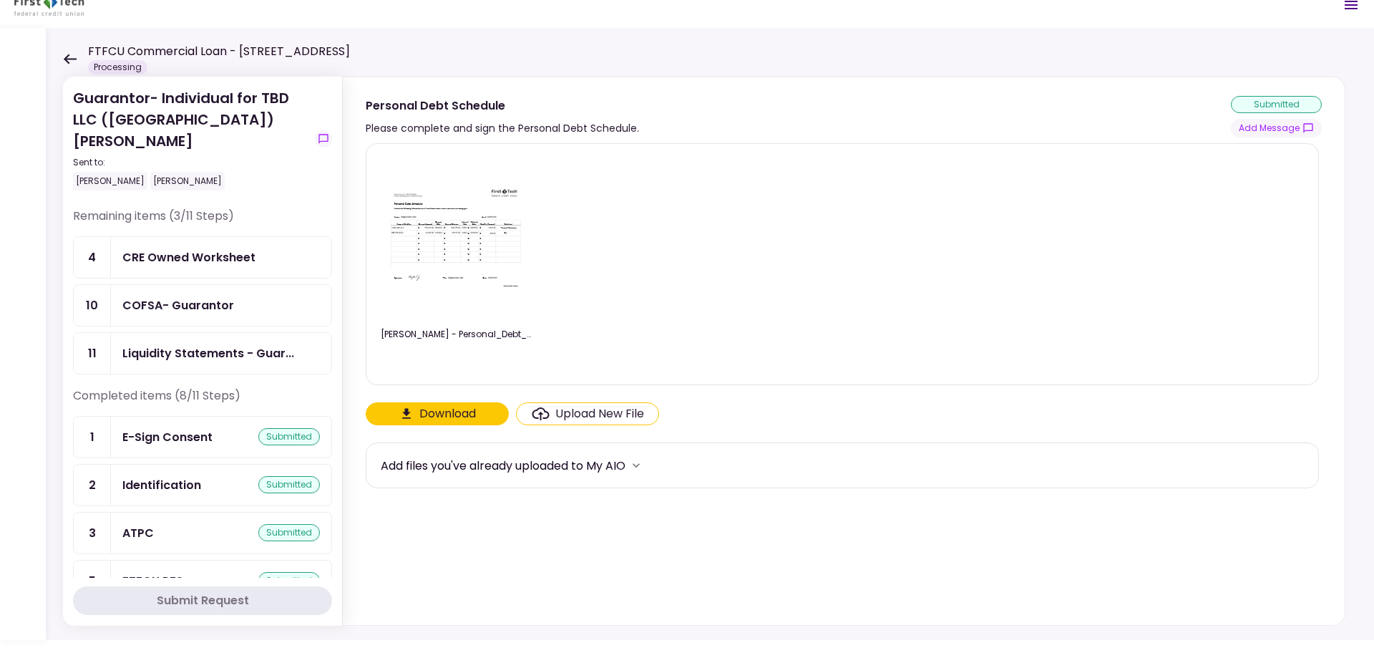
click at [230, 305] on div "COFSA- Guarantor" at bounding box center [178, 305] width 112 height 18
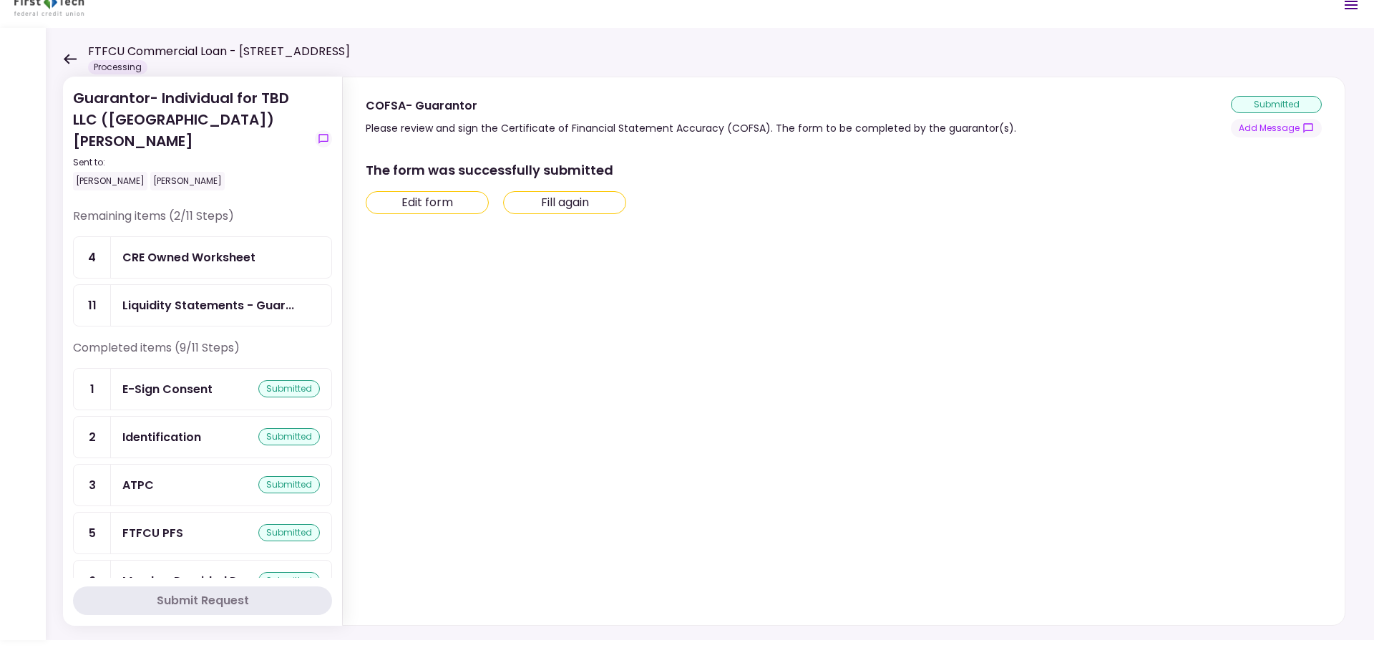
click at [280, 349] on div "Completed items (9/11 Steps)" at bounding box center [202, 353] width 259 height 29
click at [291, 308] on div "Liquidity Statements - Guar..." at bounding box center [208, 305] width 172 height 18
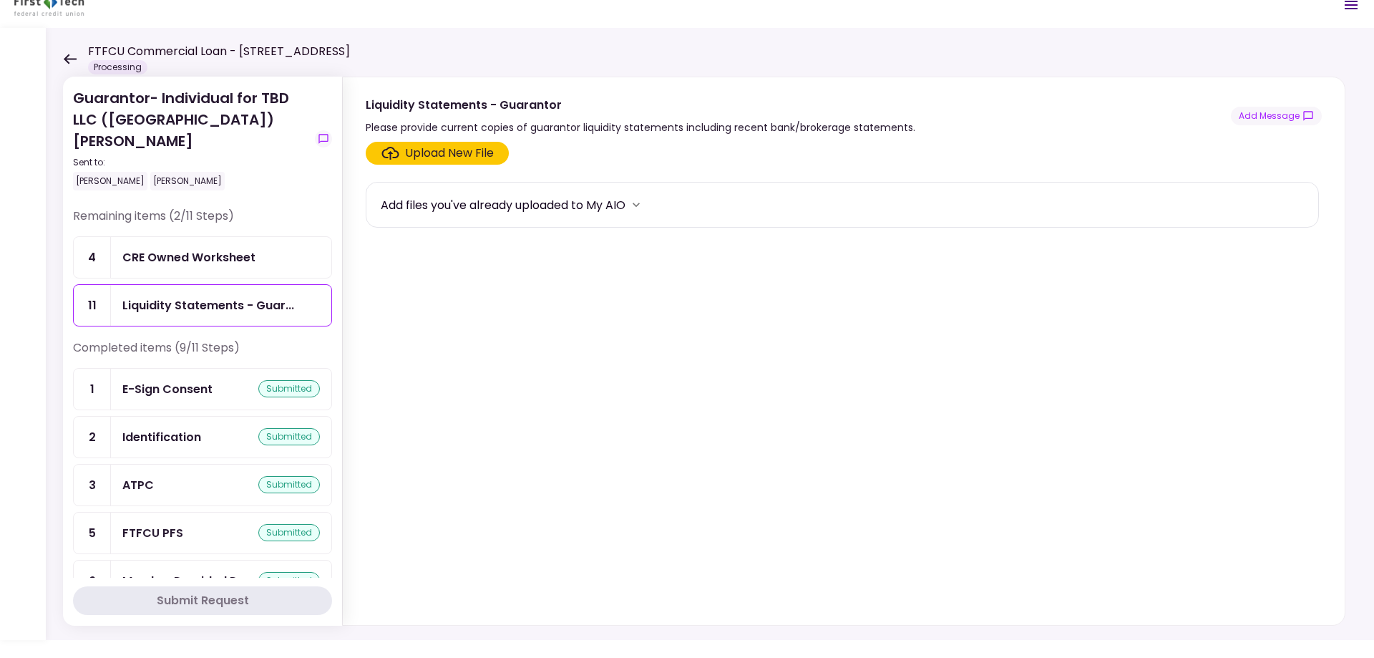
click at [448, 159] on div "Upload New File" at bounding box center [449, 153] width 89 height 17
click at [0, 0] on input "Upload New File" at bounding box center [0, 0] width 0 height 0
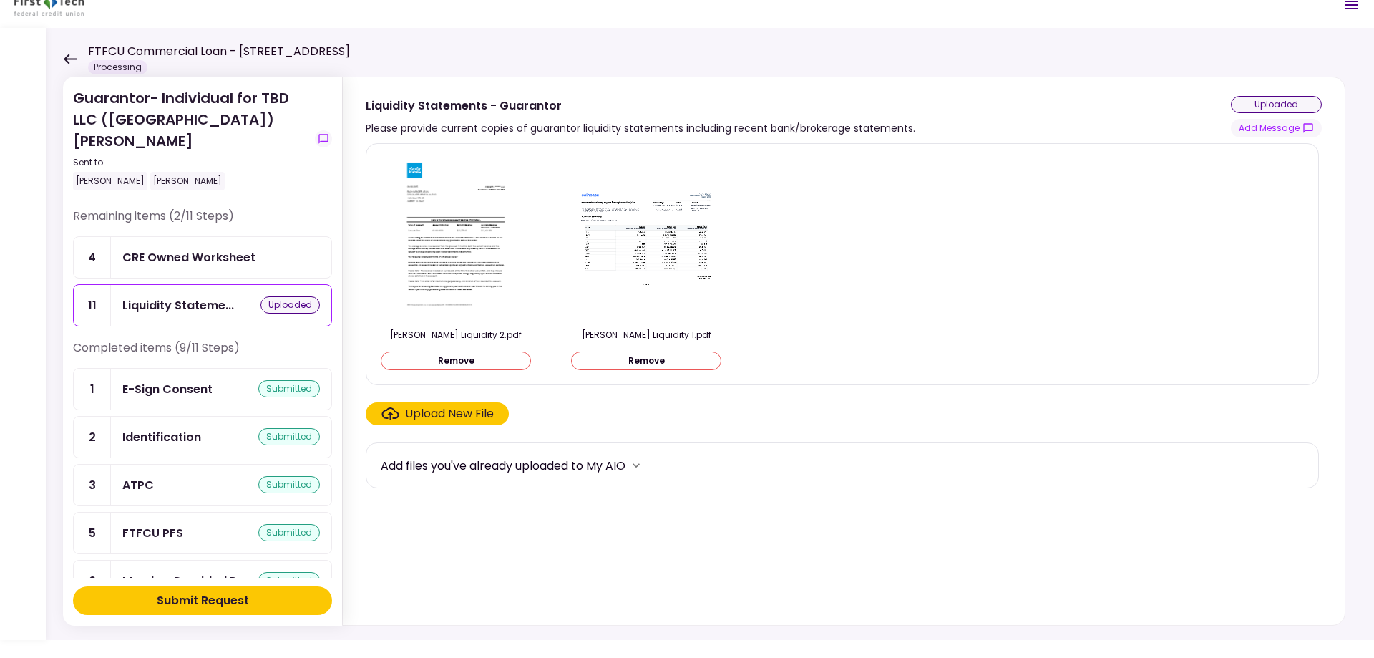
click at [251, 599] on button "Submit Request" at bounding box center [202, 600] width 259 height 29
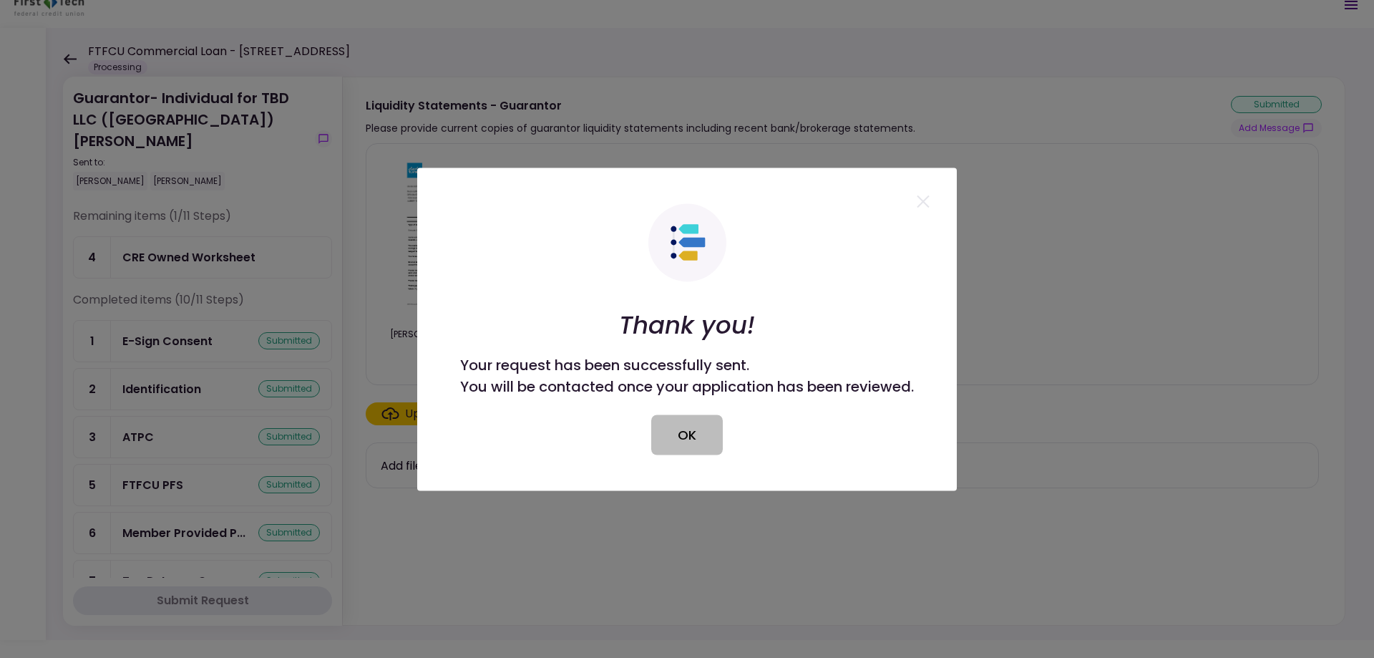
click at [713, 432] on button "OK" at bounding box center [687, 434] width 72 height 40
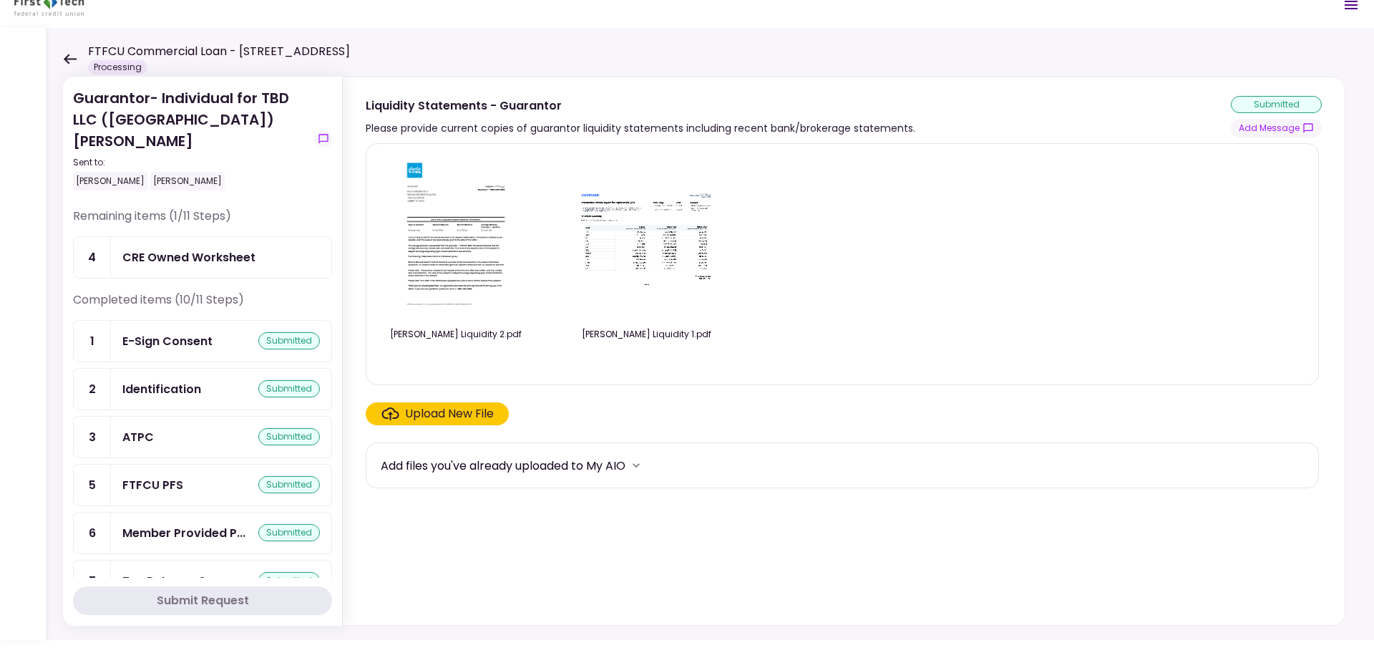
click at [67, 57] on icon at bounding box center [70, 59] width 14 height 11
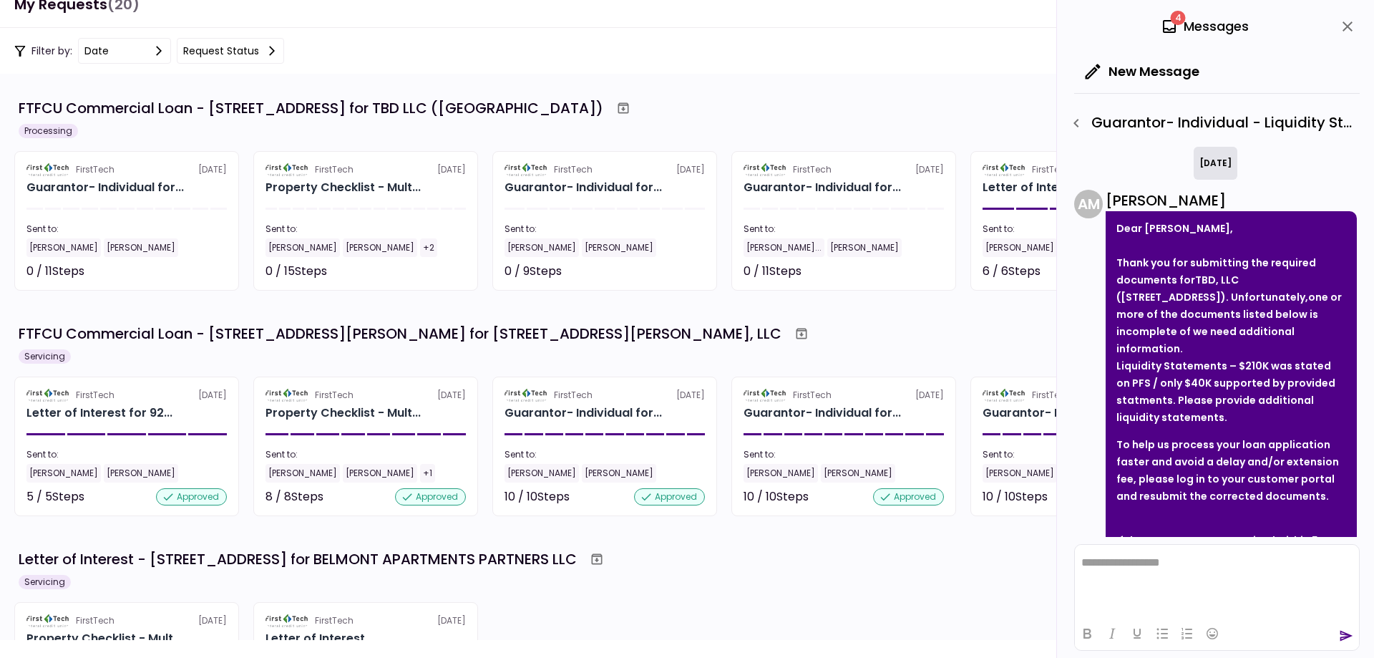
scroll to position [163, 0]
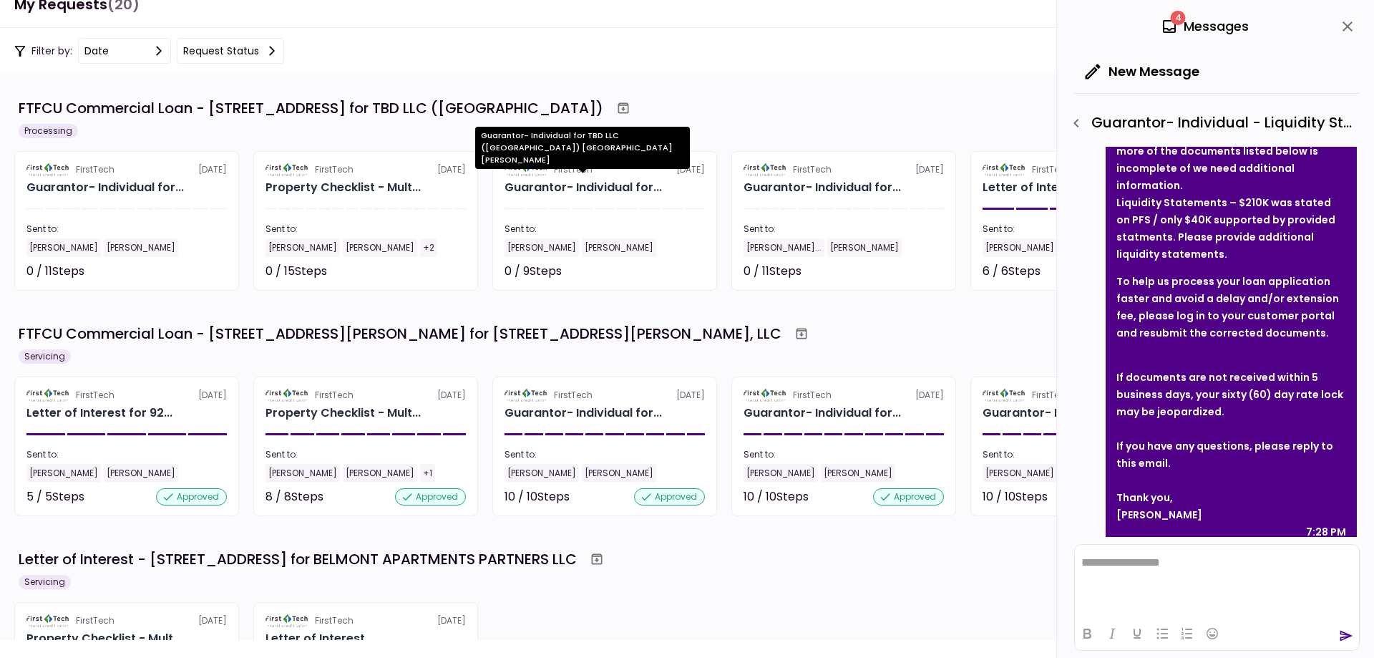
click at [598, 175] on div "Guarantor- Individual for TBD LLC ([GEOGRAPHIC_DATA]) [GEOGRAPHIC_DATA][PERSON_…" at bounding box center [582, 153] width 215 height 52
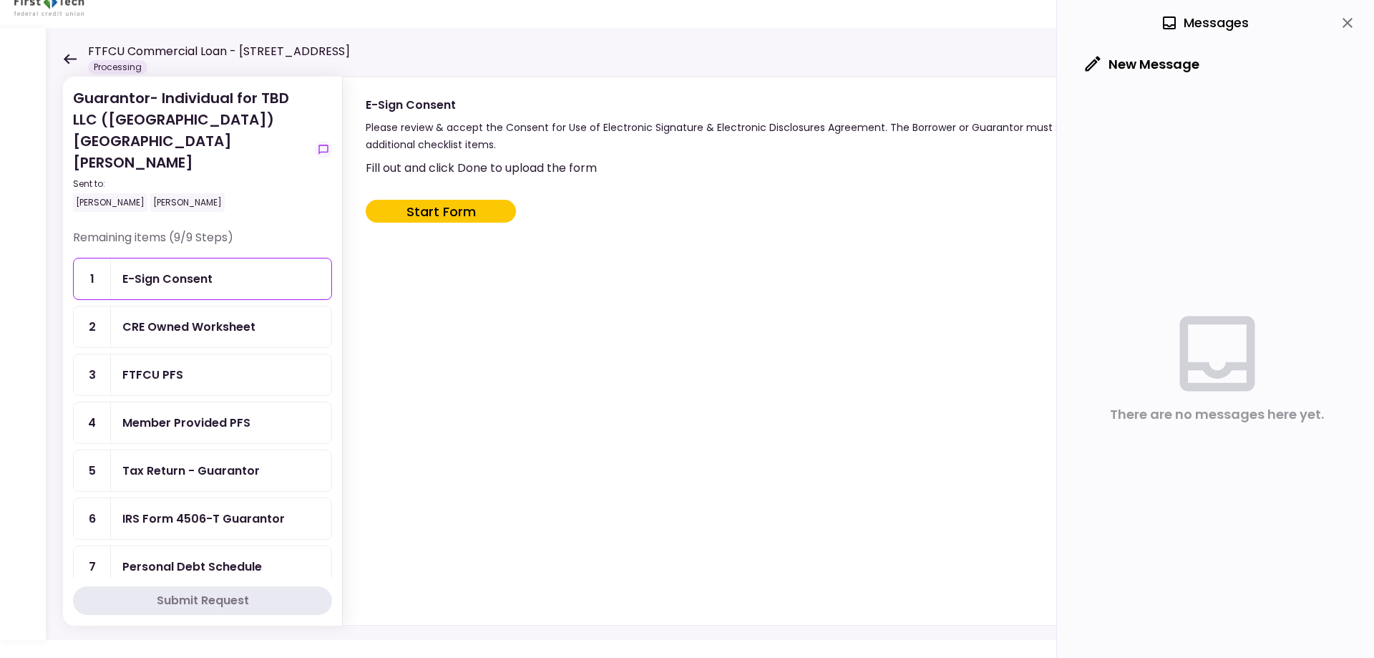
click at [443, 206] on button "Start Form" at bounding box center [441, 211] width 150 height 23
type input "***"
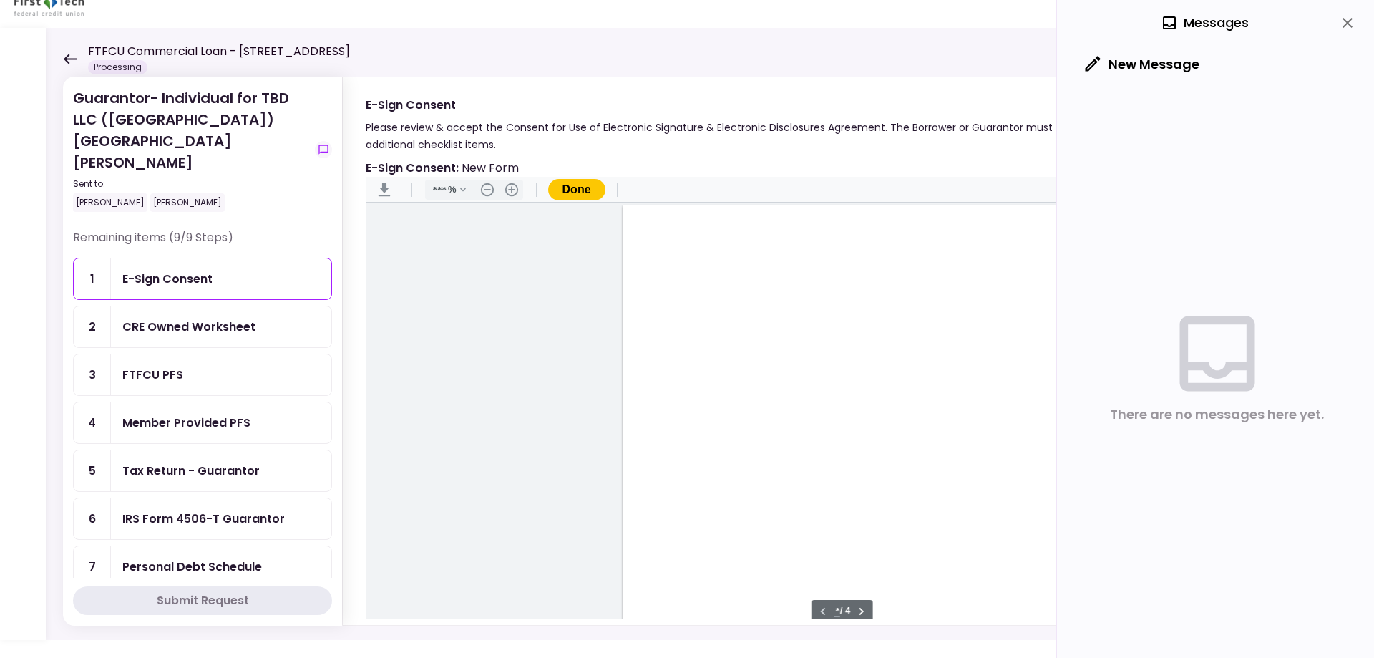
scroll to position [1, 0]
type input "*"
click at [648, 365] on div "Document Content" at bounding box center [653, 362] width 11 height 11
click at [382, 187] on button ".cls-1{fill:#abb0c4;} icon - header - download" at bounding box center [384, 189] width 23 height 23
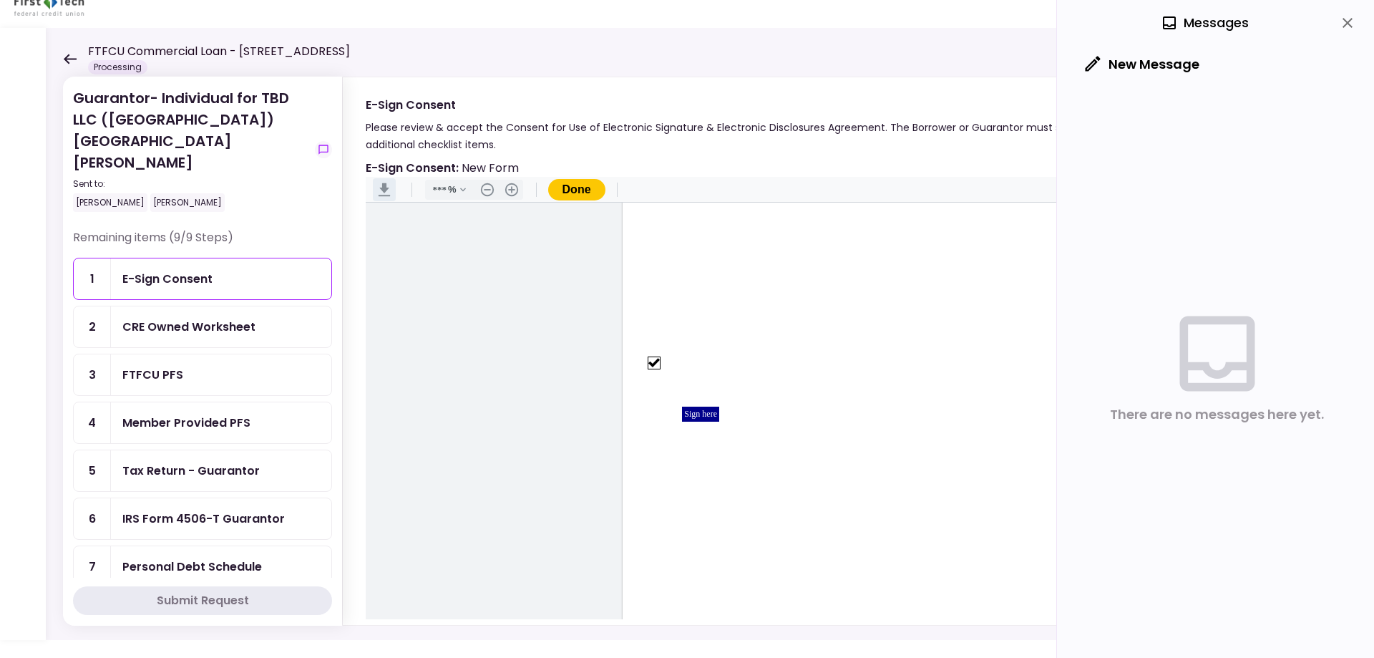
click at [382, 187] on button ".cls-1{fill:#abb0c4;} icon - header - download" at bounding box center [384, 189] width 23 height 23
click at [713, 413] on div "Sign here" at bounding box center [700, 413] width 37 height 15
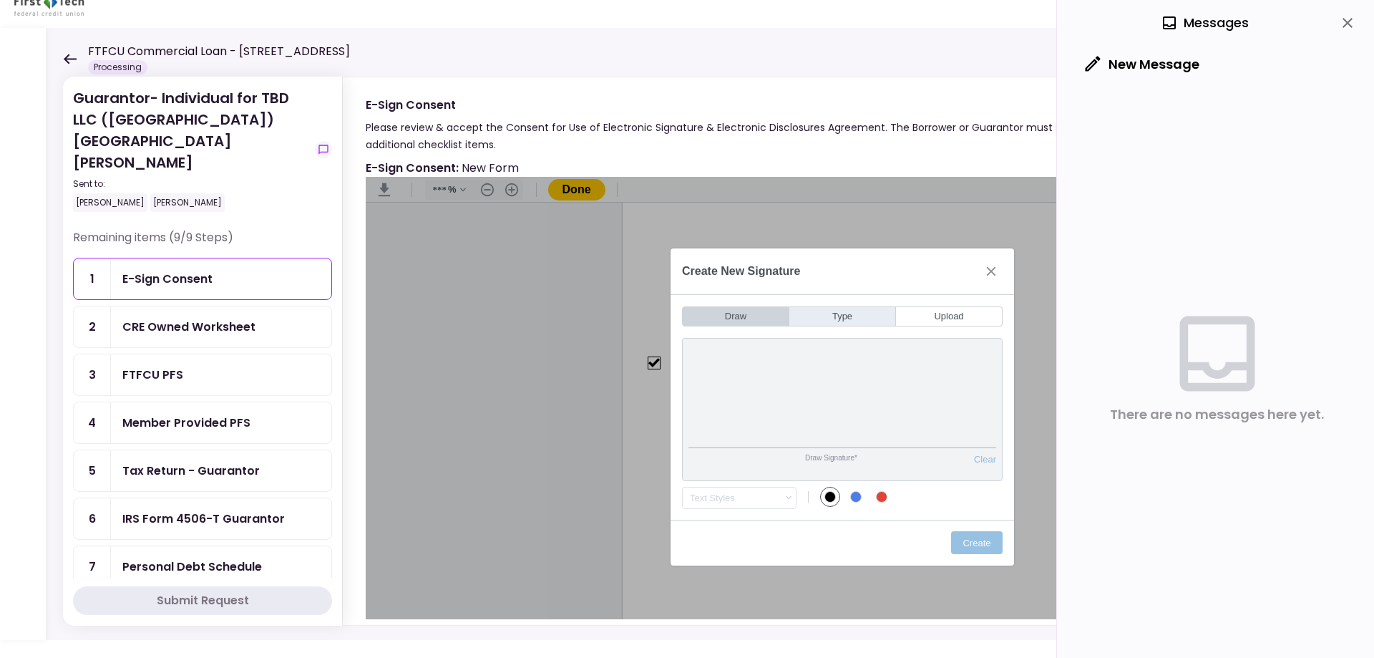
click at [843, 312] on button "Type" at bounding box center [842, 316] width 107 height 20
type input "*"
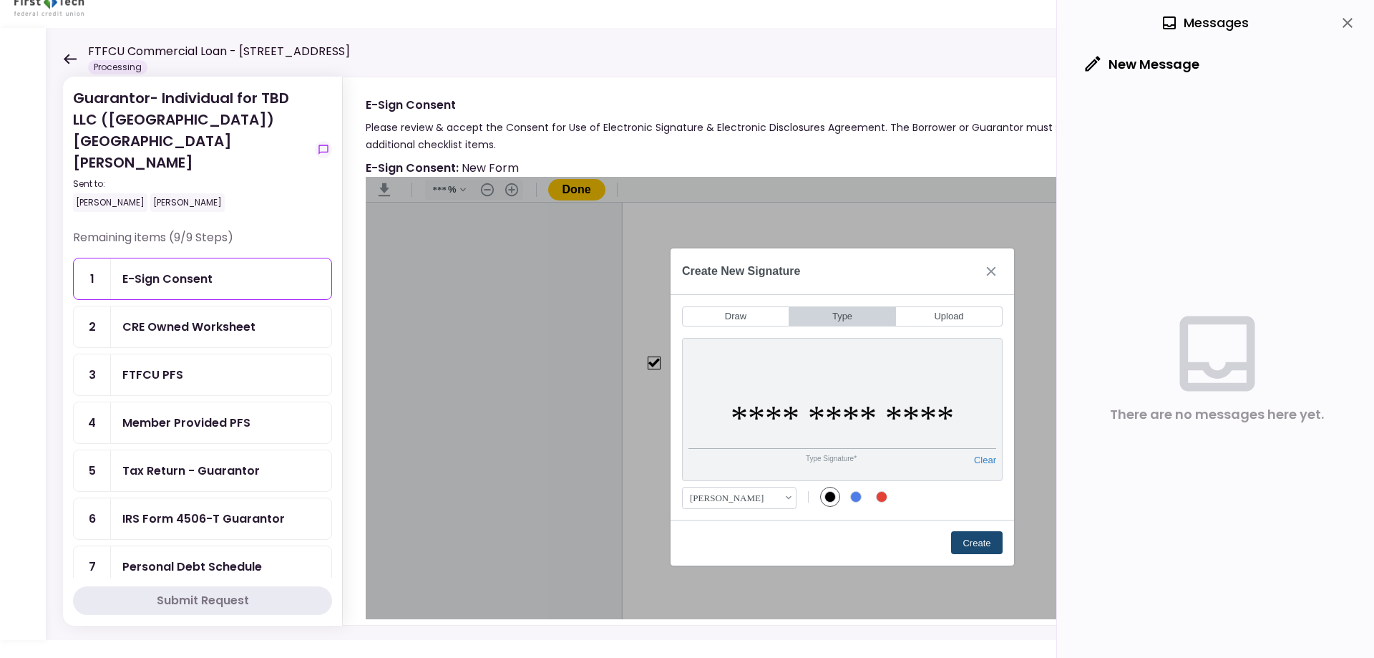
type input "**********"
click at [985, 532] on button "Create" at bounding box center [977, 542] width 52 height 23
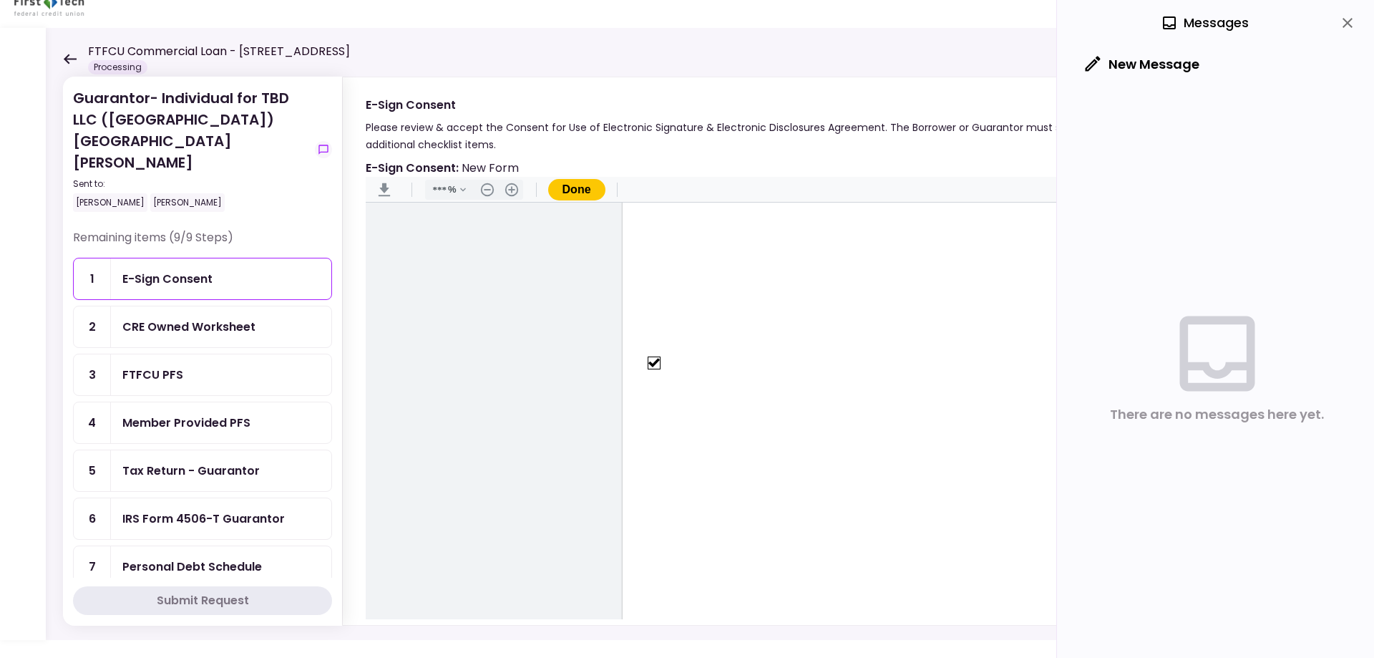
click at [576, 189] on button "Done" at bounding box center [576, 189] width 57 height 21
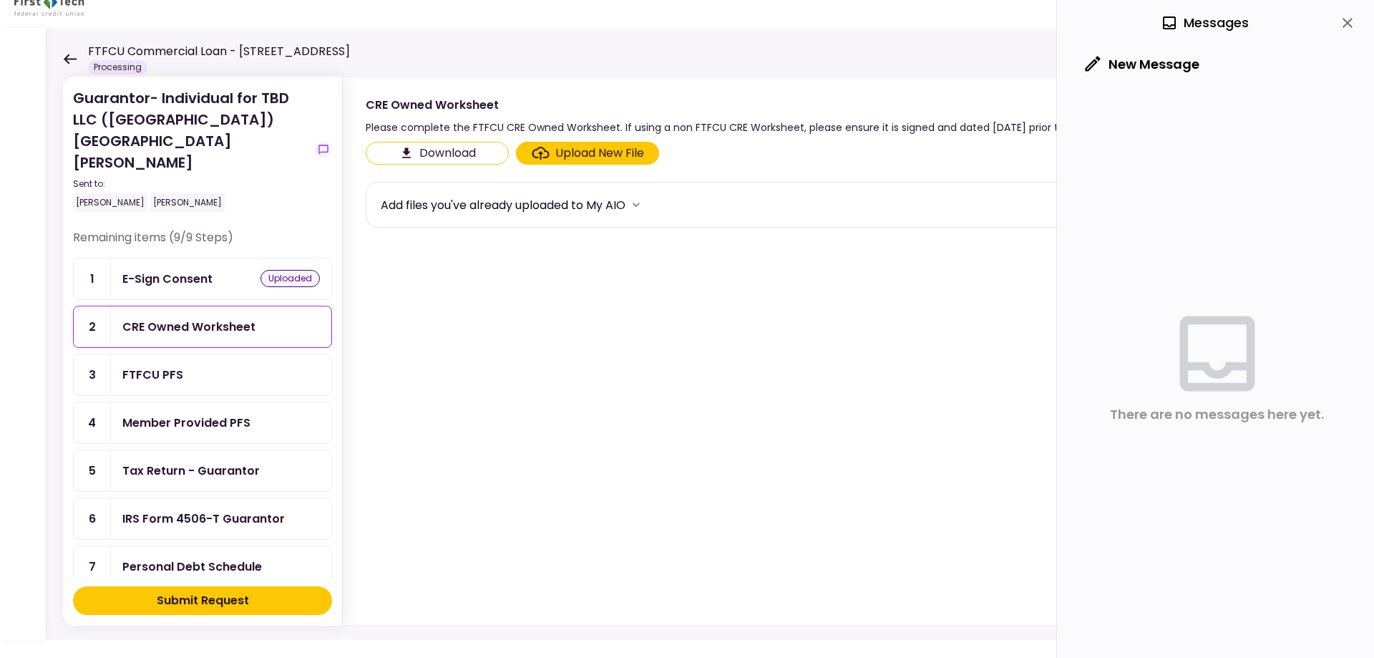
click at [213, 318] on div "CRE Owned Worksheet" at bounding box center [188, 327] width 133 height 18
click at [570, 147] on div "Upload New File" at bounding box center [599, 153] width 89 height 17
click at [0, 0] on input "Upload New File" at bounding box center [0, 0] width 0 height 0
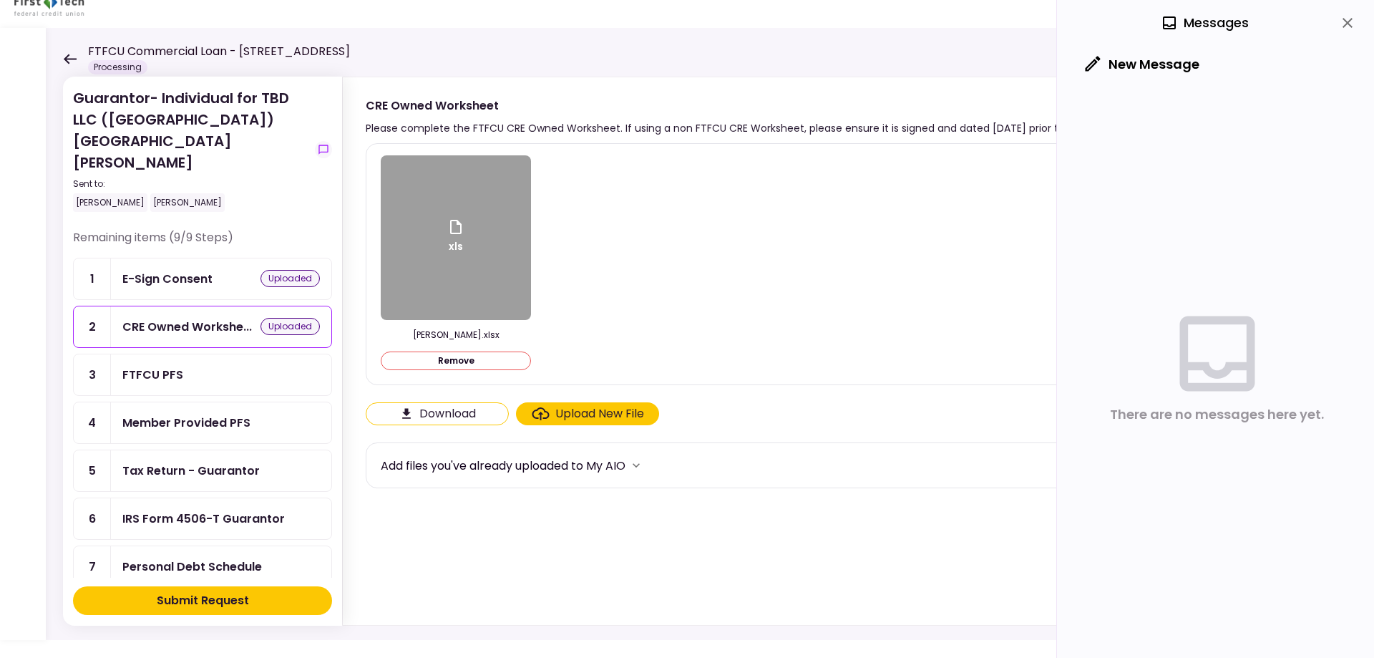
click at [233, 604] on div "Submit Request" at bounding box center [203, 600] width 92 height 17
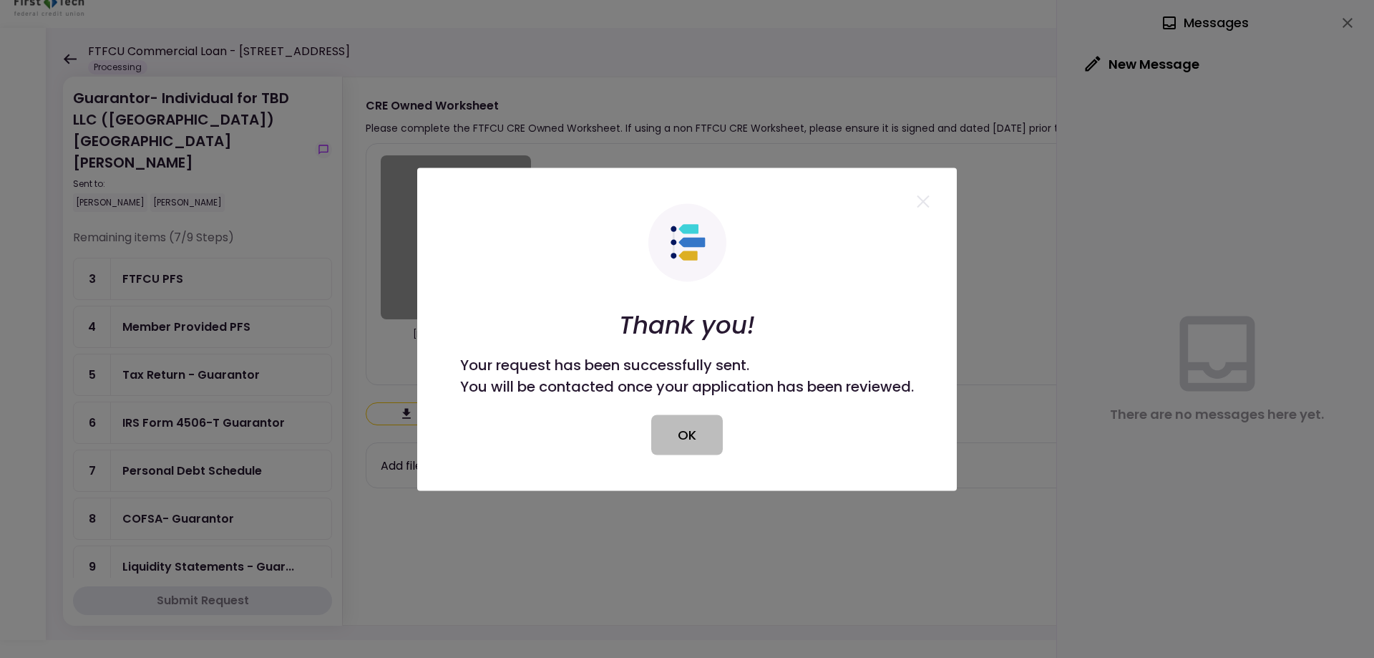
click at [681, 432] on button "OK" at bounding box center [687, 434] width 72 height 40
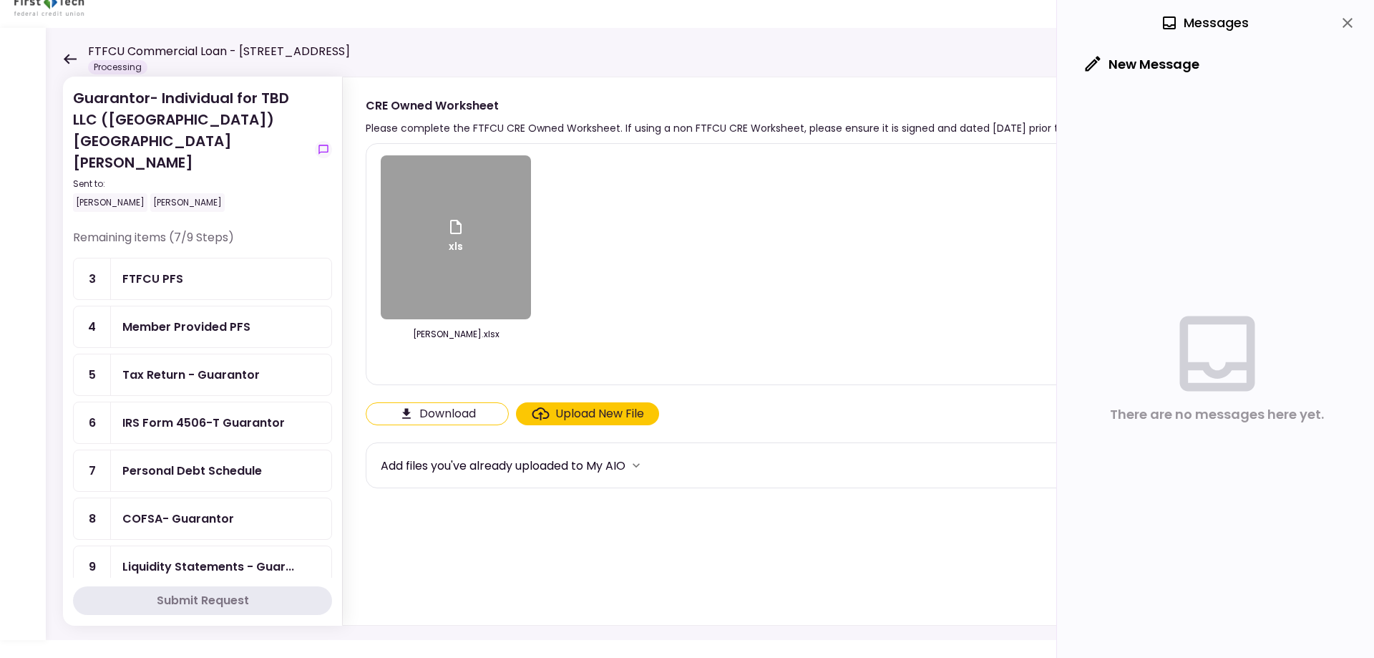
click at [231, 318] on div "Member Provided PFS" at bounding box center [186, 327] width 128 height 18
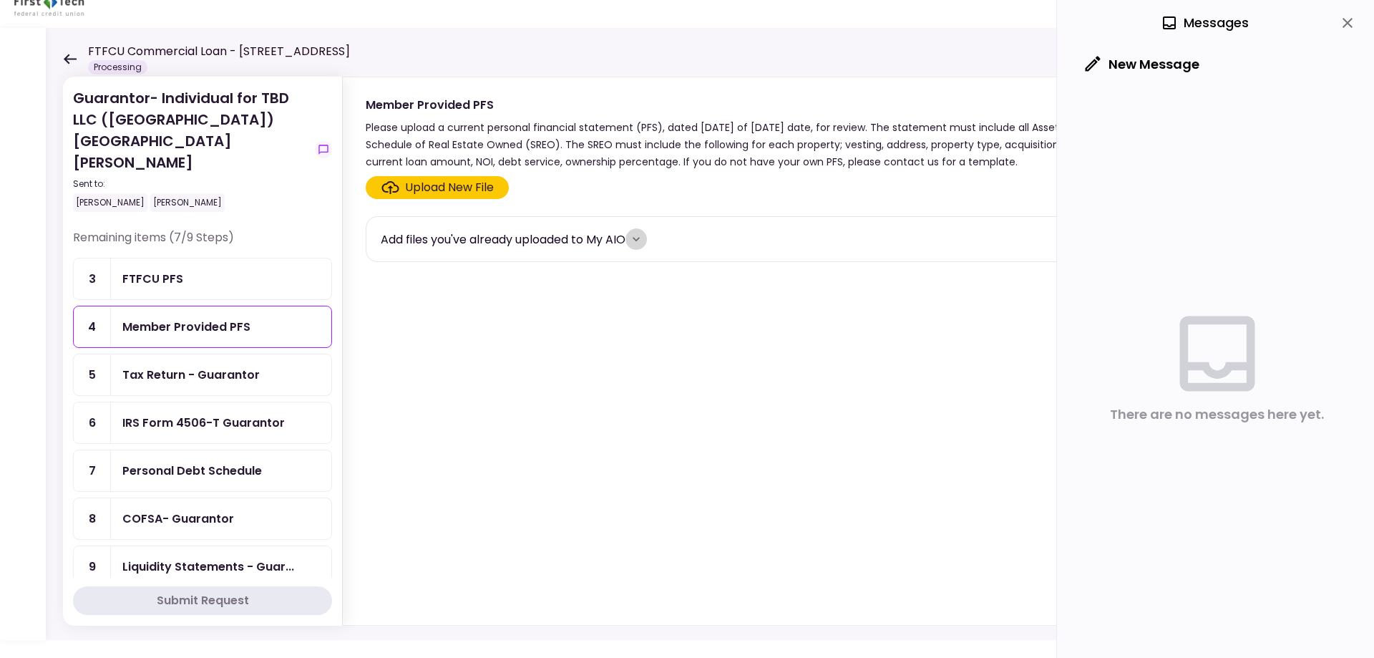
click at [638, 238] on icon "more" at bounding box center [636, 239] width 14 height 14
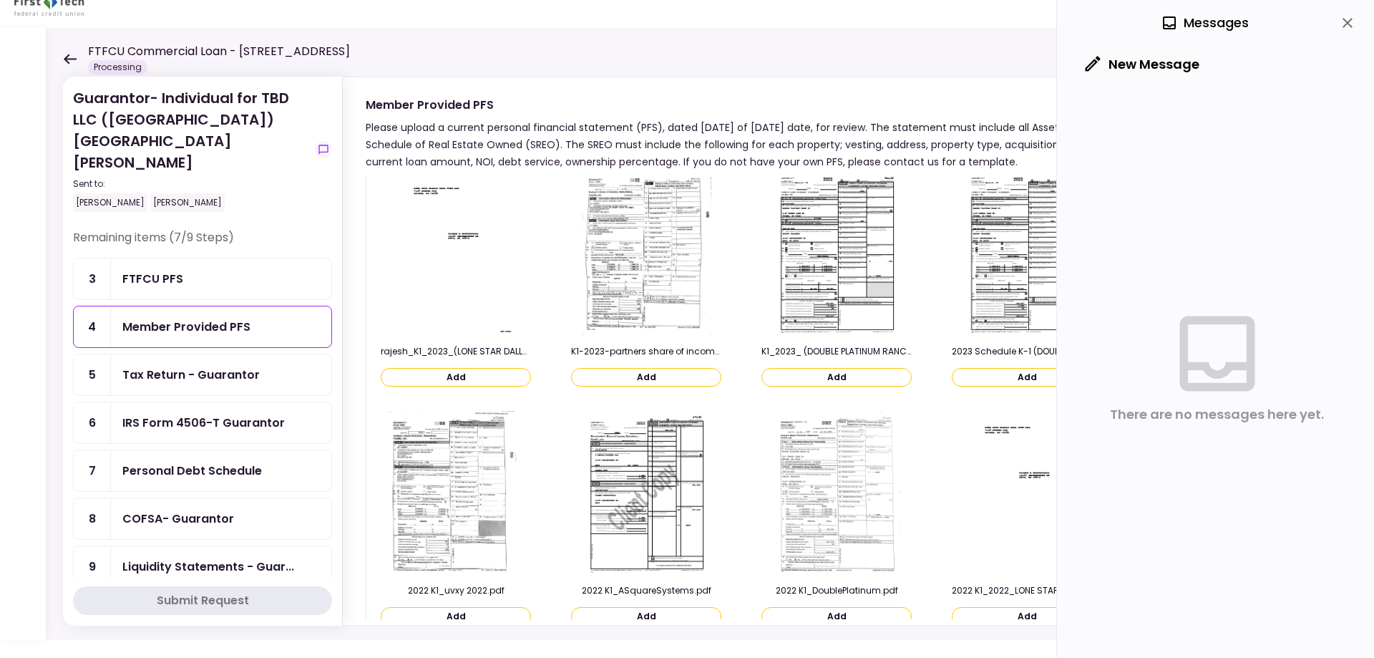
scroll to position [1145, 0]
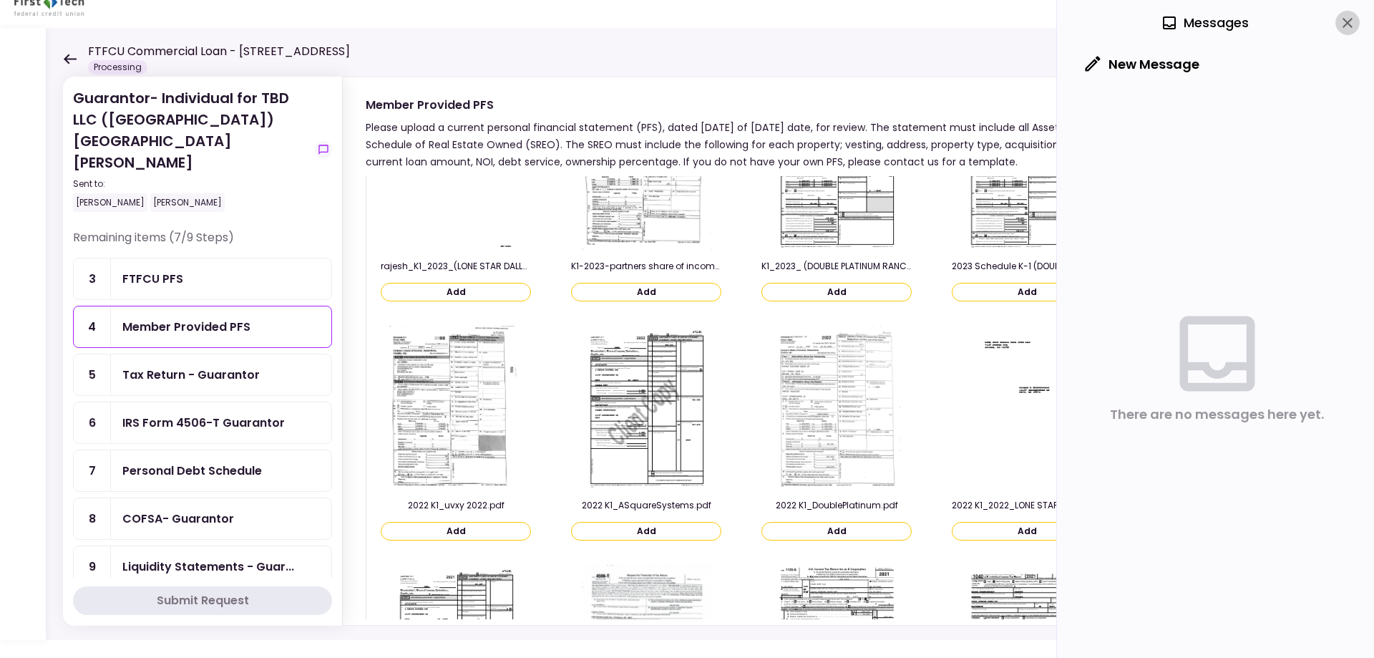
click at [1355, 20] on icon "close" at bounding box center [1347, 22] width 17 height 17
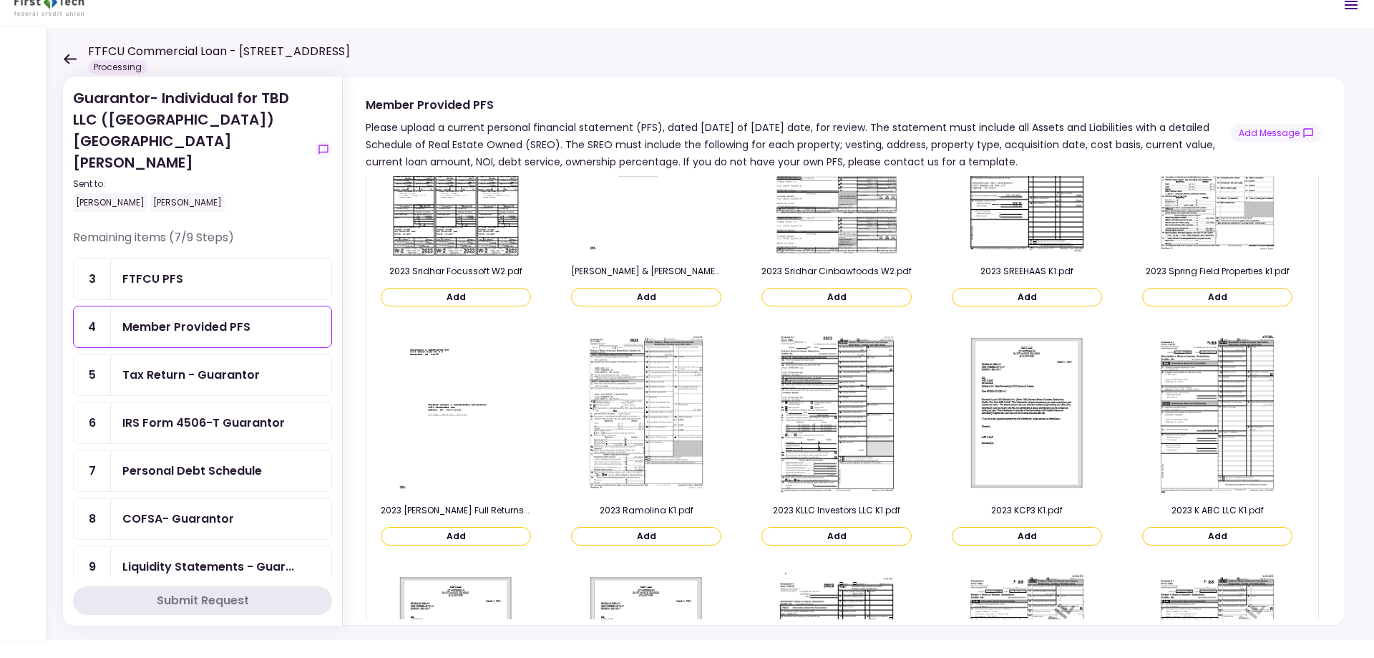
scroll to position [3292, 0]
click at [205, 318] on div "Member Provided PFS" at bounding box center [186, 327] width 128 height 18
click at [1300, 135] on button "Add Message" at bounding box center [1276, 133] width 91 height 19
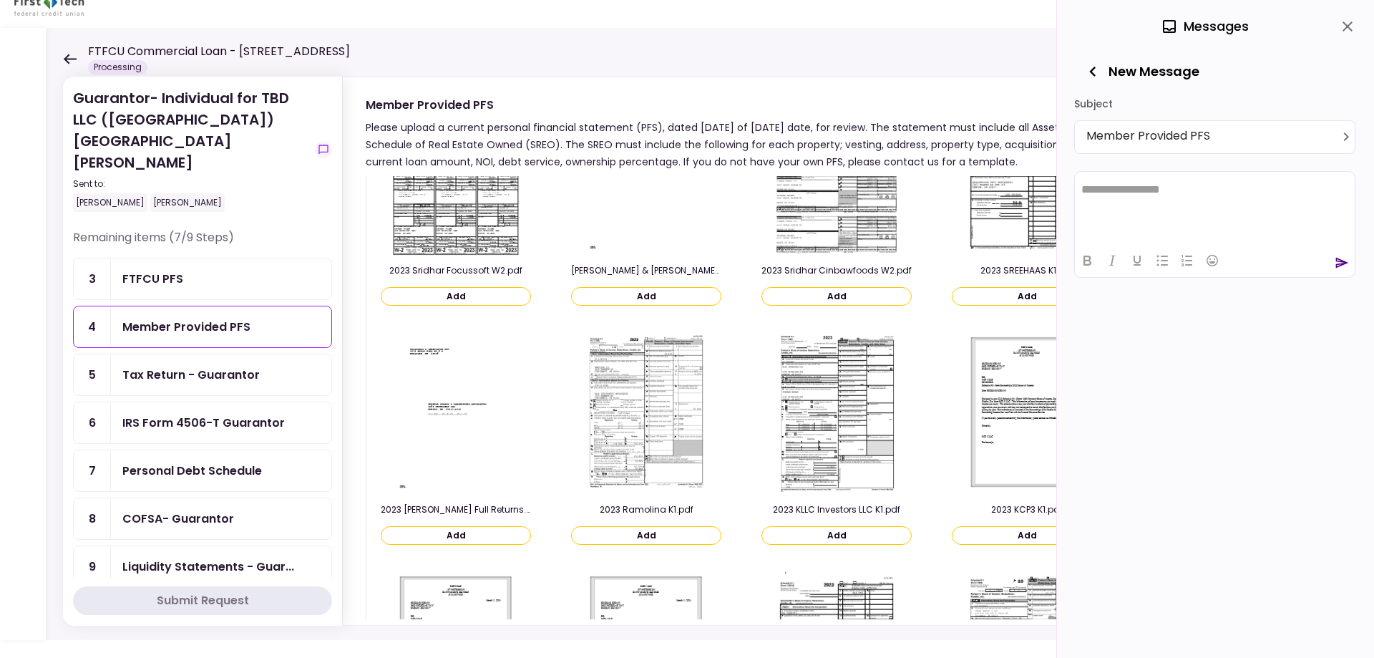
scroll to position [0, 0]
click at [1355, 29] on icon "close" at bounding box center [1347, 26] width 17 height 17
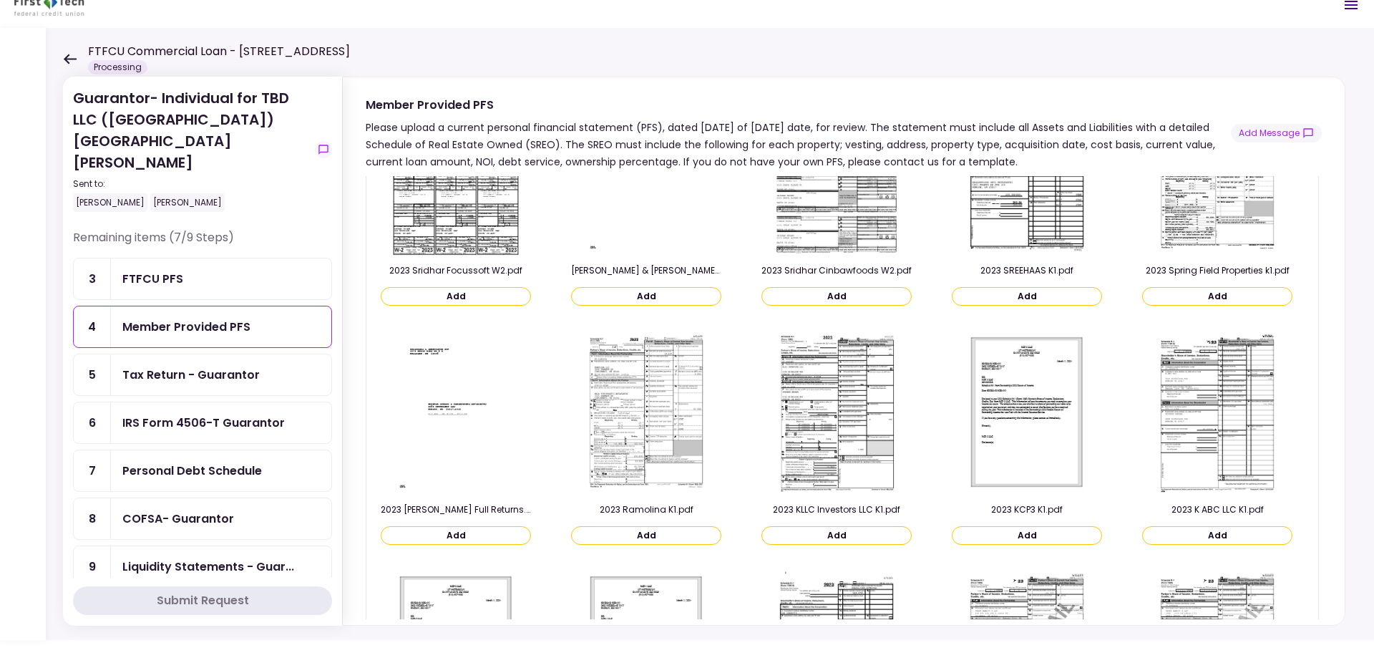
click at [147, 266] on div "FTFCU PFS" at bounding box center [221, 278] width 220 height 41
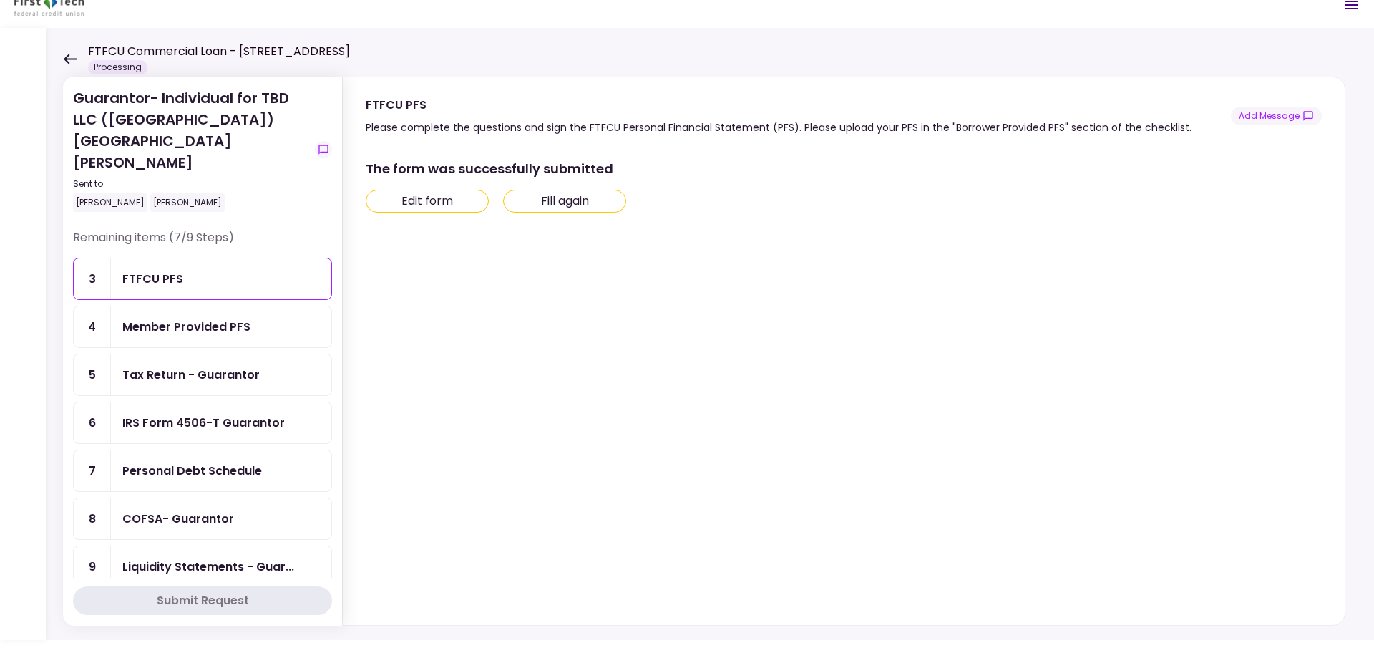
click at [185, 318] on div "Member Provided PFS" at bounding box center [186, 327] width 128 height 18
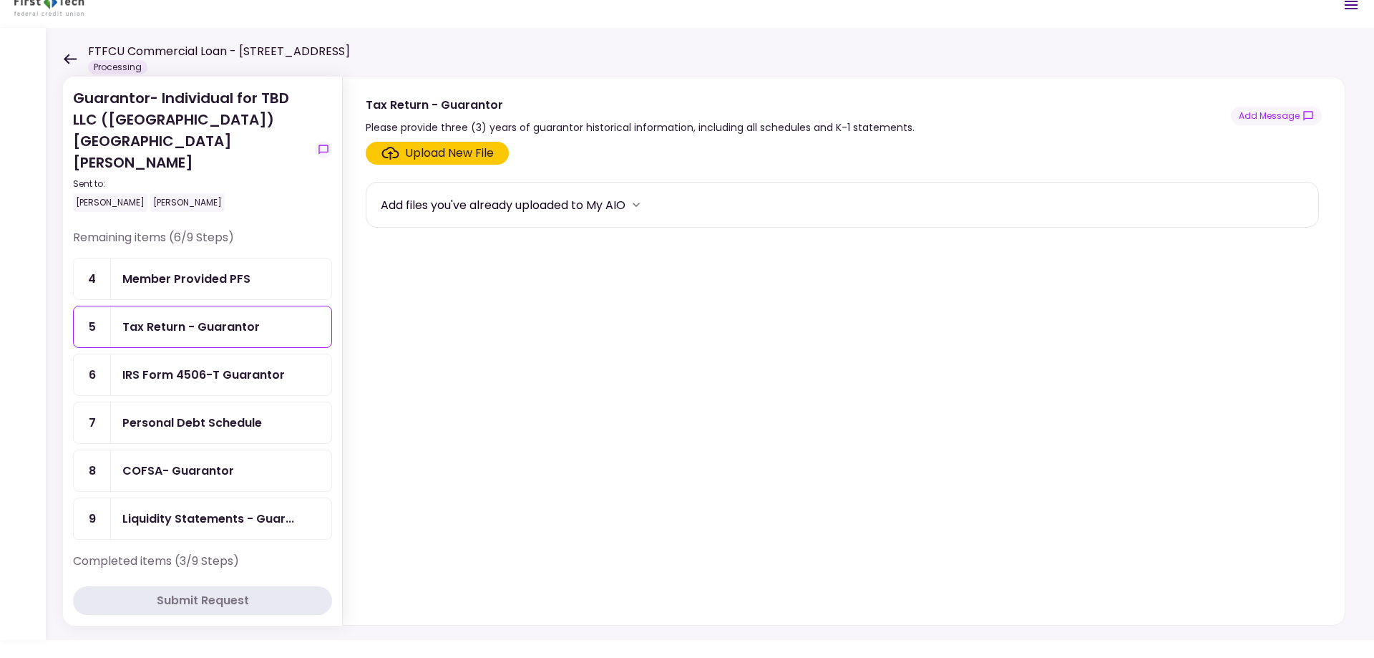
click at [479, 150] on div "Upload New File" at bounding box center [449, 153] width 89 height 17
click at [0, 0] on input "Upload New File" at bounding box center [0, 0] width 0 height 0
click at [259, 270] on div "Member Provided PFS" at bounding box center [221, 279] width 198 height 18
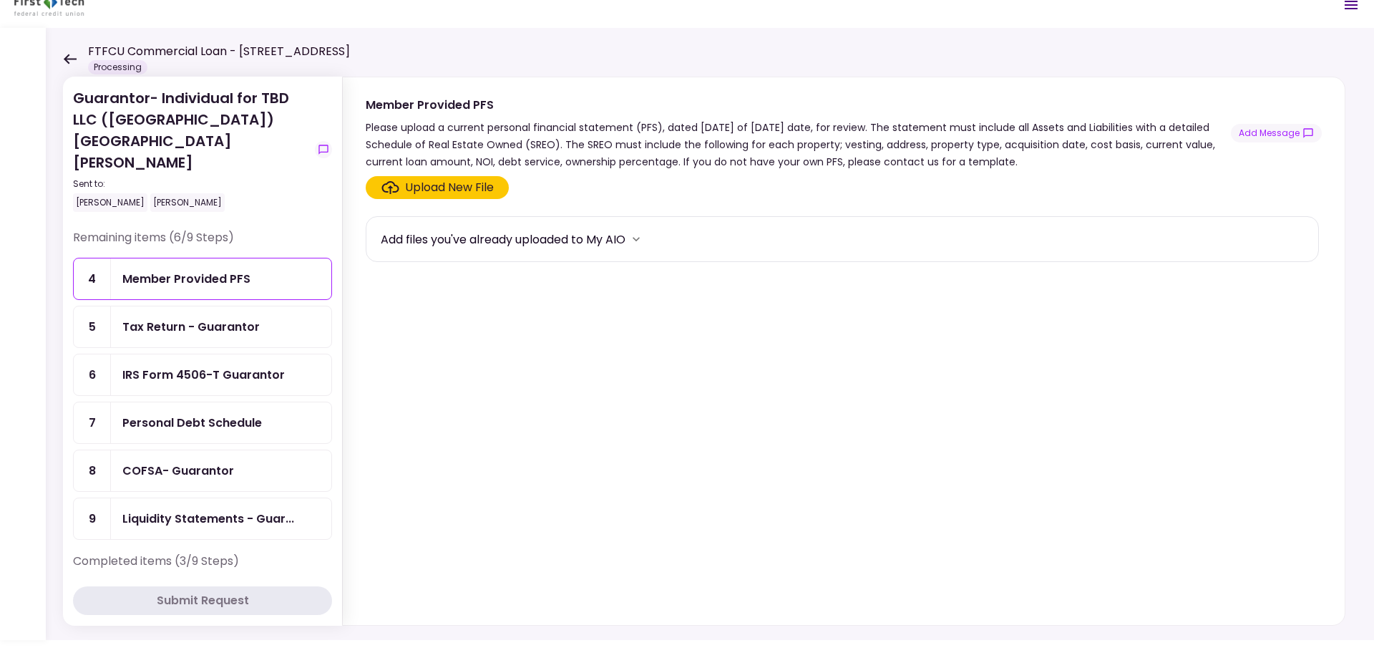
click at [484, 185] on div "Upload New File" at bounding box center [449, 187] width 89 height 17
click at [0, 0] on input "Upload New File" at bounding box center [0, 0] width 0 height 0
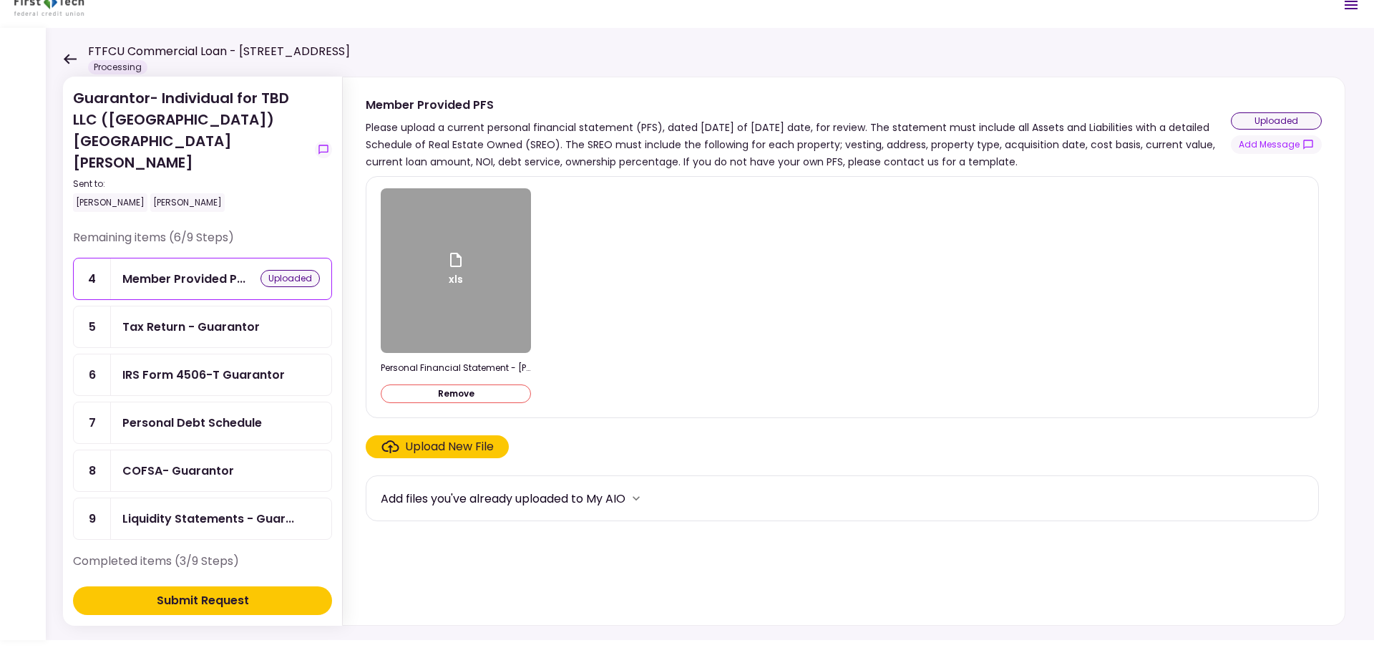
click at [263, 592] on button "Submit Request" at bounding box center [202, 600] width 259 height 29
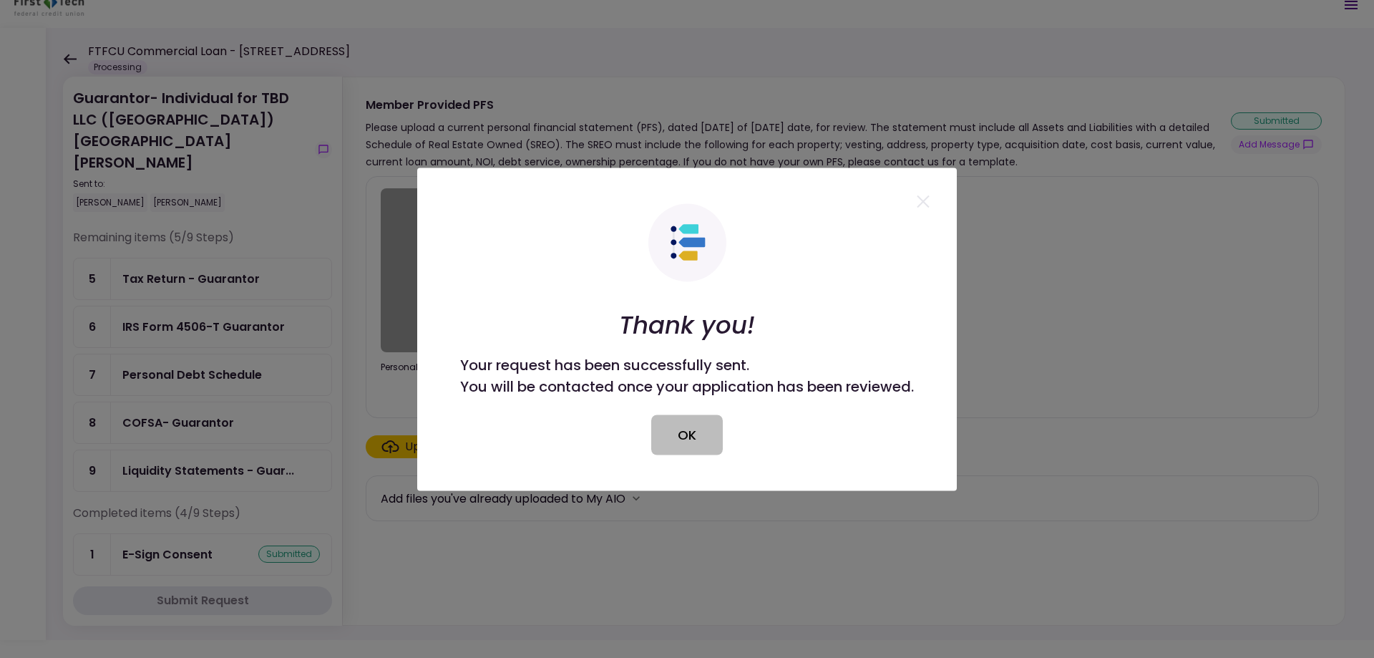
click at [676, 435] on button "OK" at bounding box center [687, 434] width 72 height 40
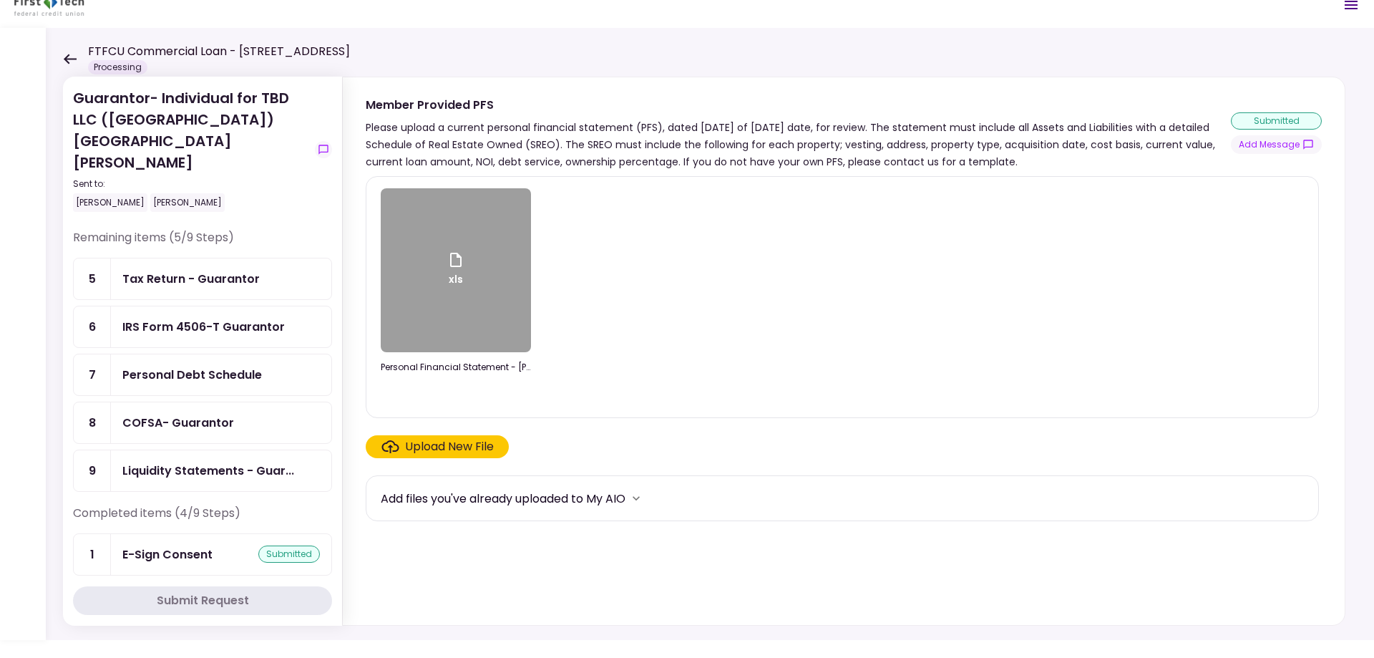
click at [221, 270] on div "Tax Return - Guarantor" at bounding box center [190, 279] width 137 height 18
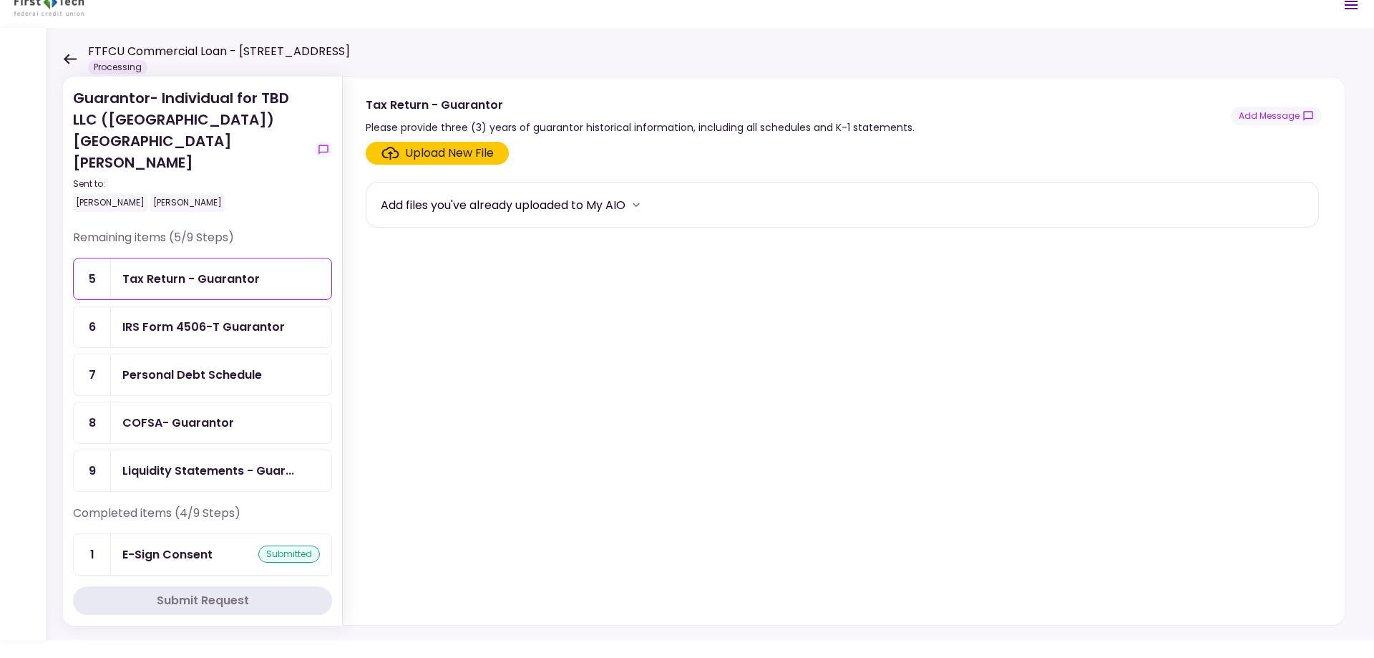
click at [449, 153] on div "Upload New File" at bounding box center [449, 153] width 89 height 17
click at [0, 0] on input "Upload New File" at bounding box center [0, 0] width 0 height 0
click at [470, 155] on div "Upload New File" at bounding box center [449, 153] width 89 height 17
click at [0, 0] on input "Upload New File" at bounding box center [0, 0] width 0 height 0
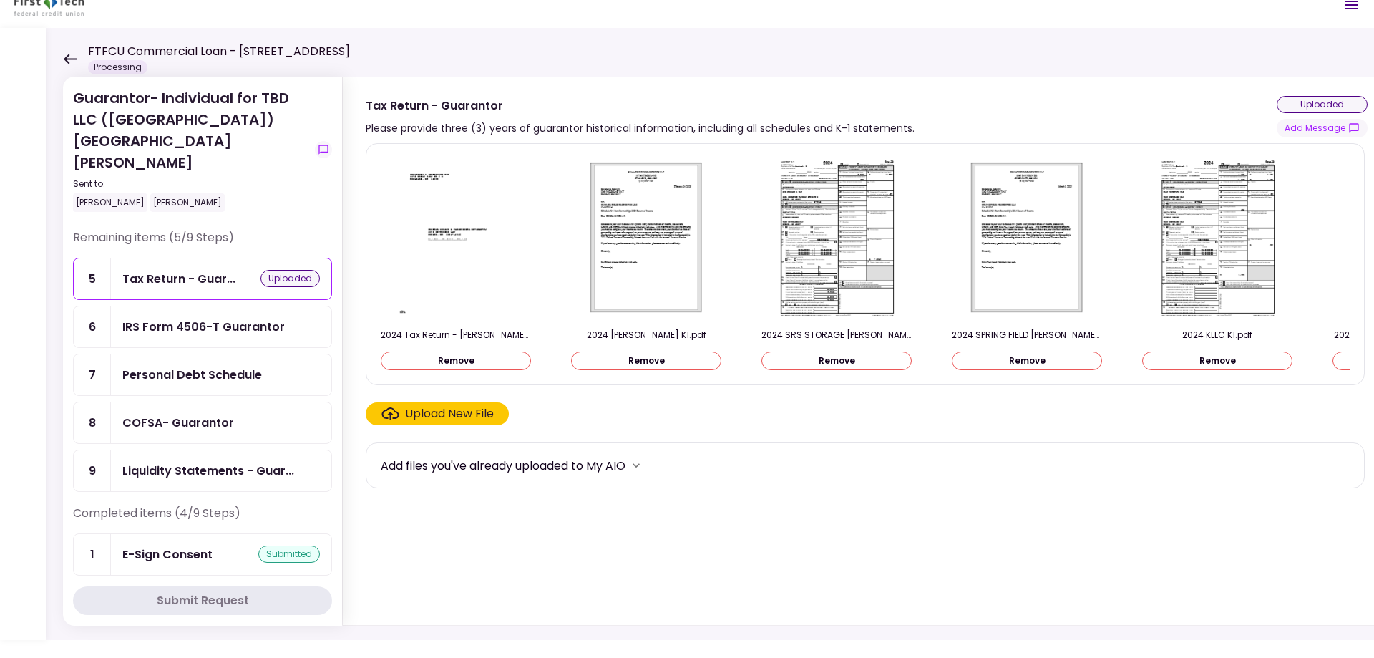
click at [472, 415] on div "Upload New File" at bounding box center [449, 413] width 89 height 17
click at [0, 0] on input "Upload New File" at bounding box center [0, 0] width 0 height 0
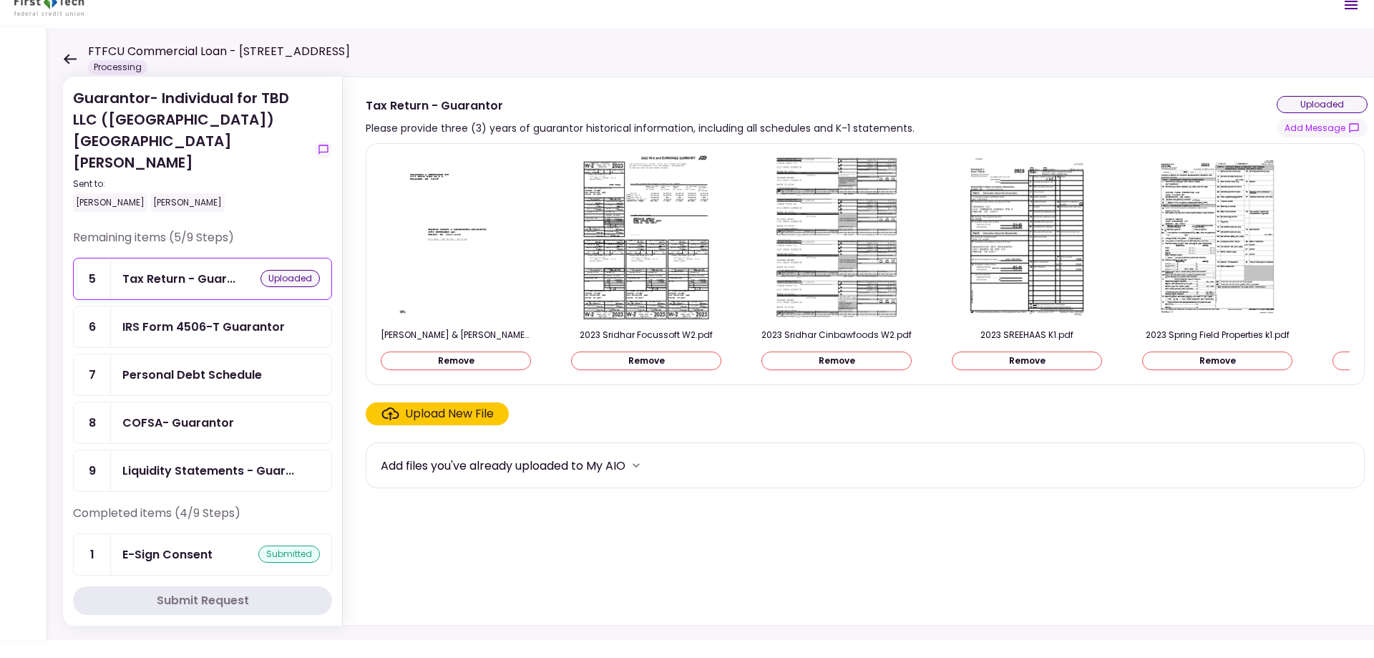
click at [478, 414] on div "Upload New File" at bounding box center [449, 413] width 89 height 17
click at [0, 0] on input "Upload New File" at bounding box center [0, 0] width 0 height 0
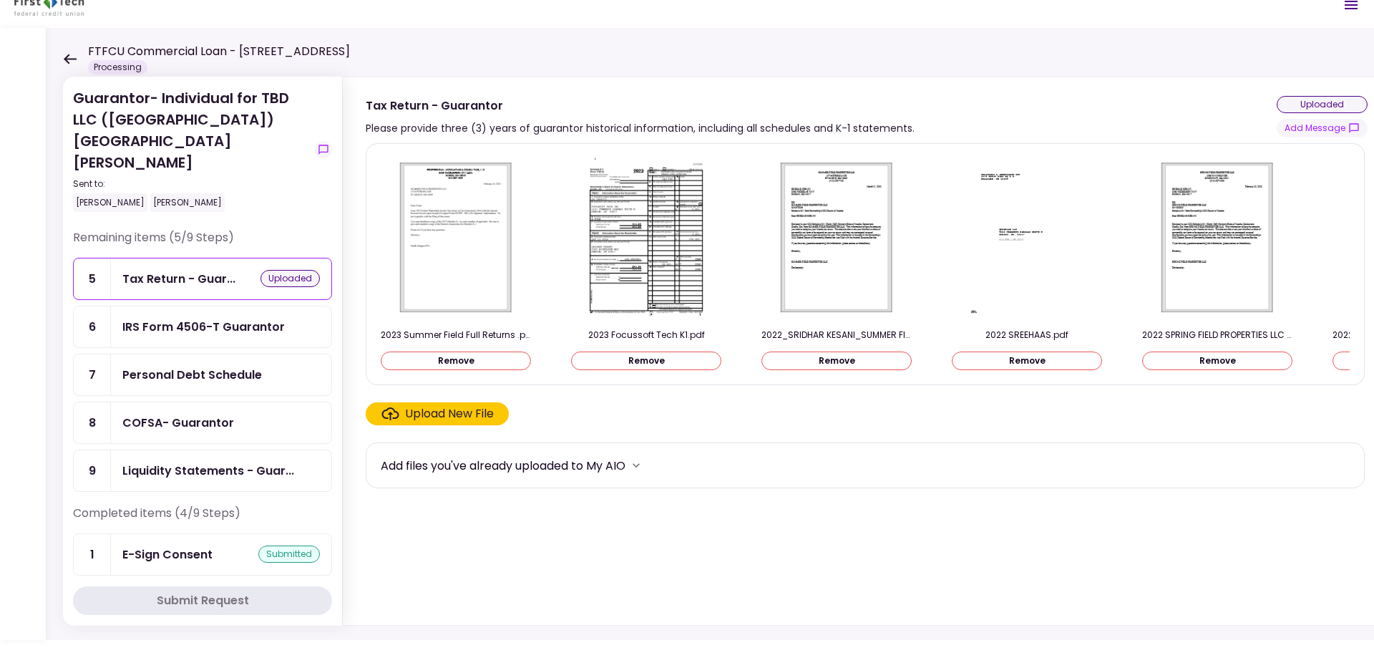
click at [476, 418] on div "Upload New File" at bounding box center [449, 413] width 89 height 17
click at [0, 0] on input "Upload New File" at bounding box center [0, 0] width 0 height 0
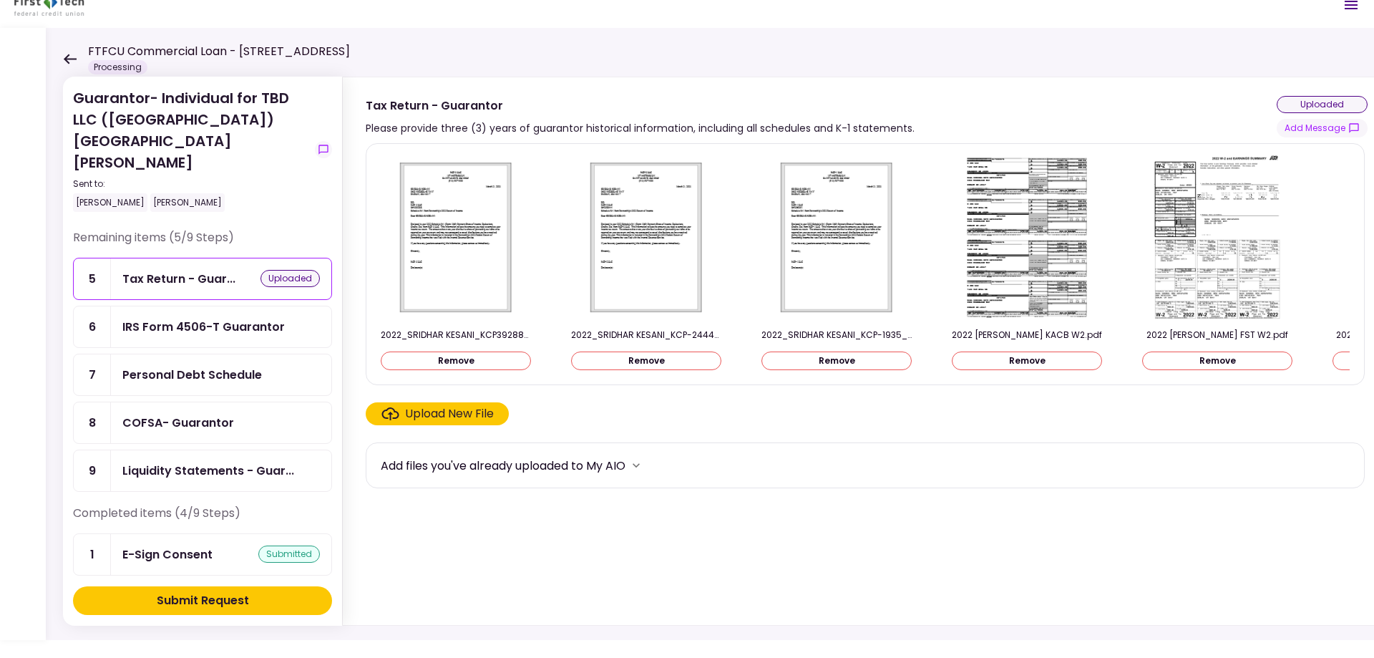
click at [268, 595] on button "Submit Request" at bounding box center [202, 600] width 259 height 29
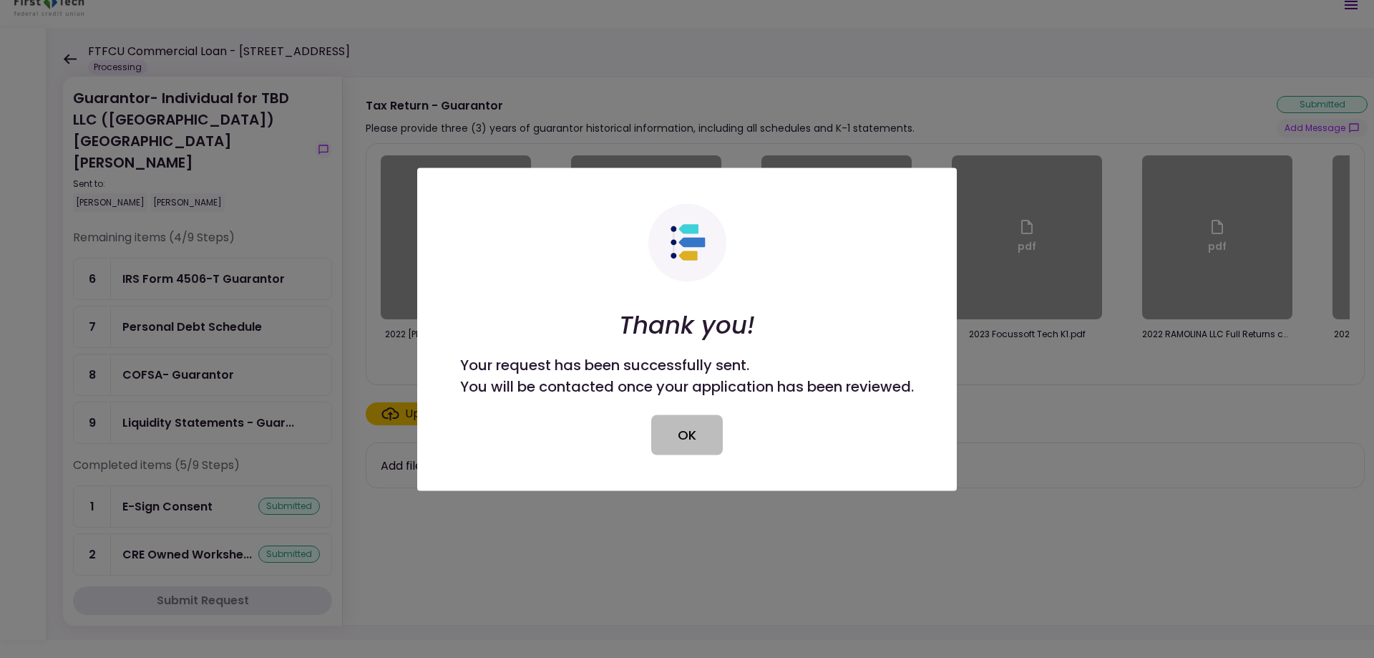
click at [708, 432] on button "OK" at bounding box center [687, 434] width 72 height 40
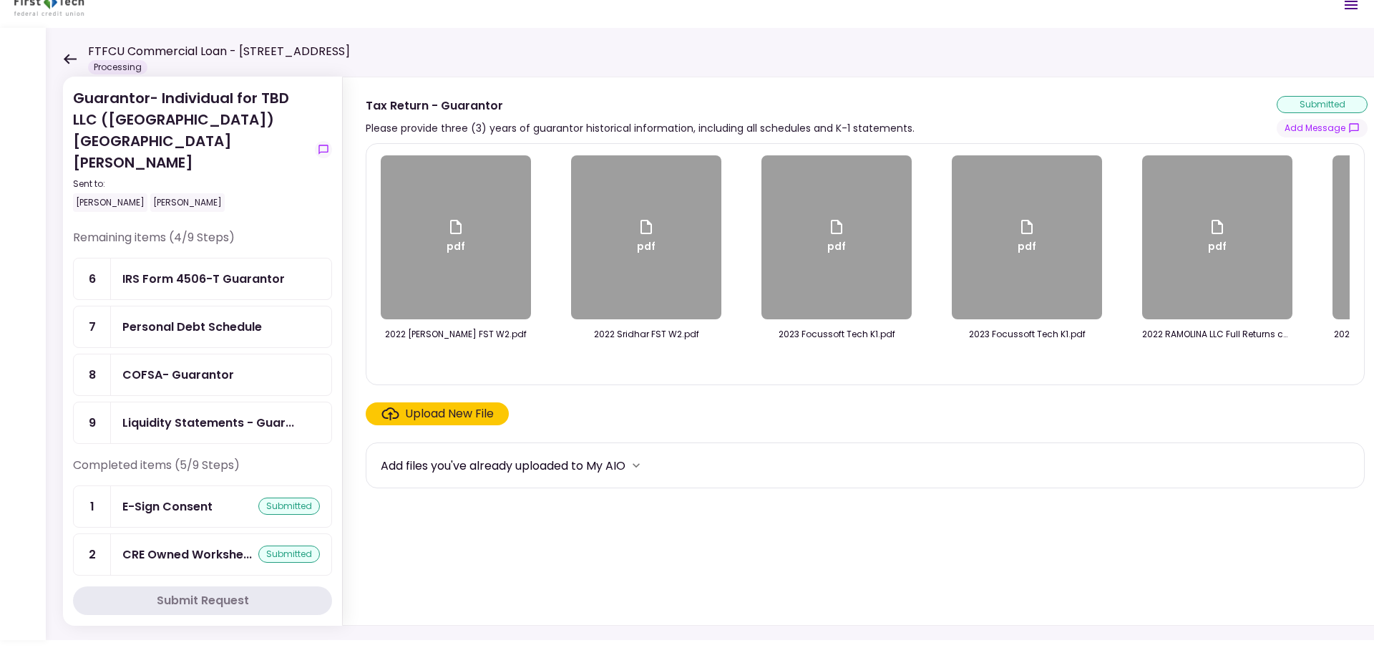
click at [223, 270] on div "IRS Form 4506-T Guarantor" at bounding box center [203, 279] width 162 height 18
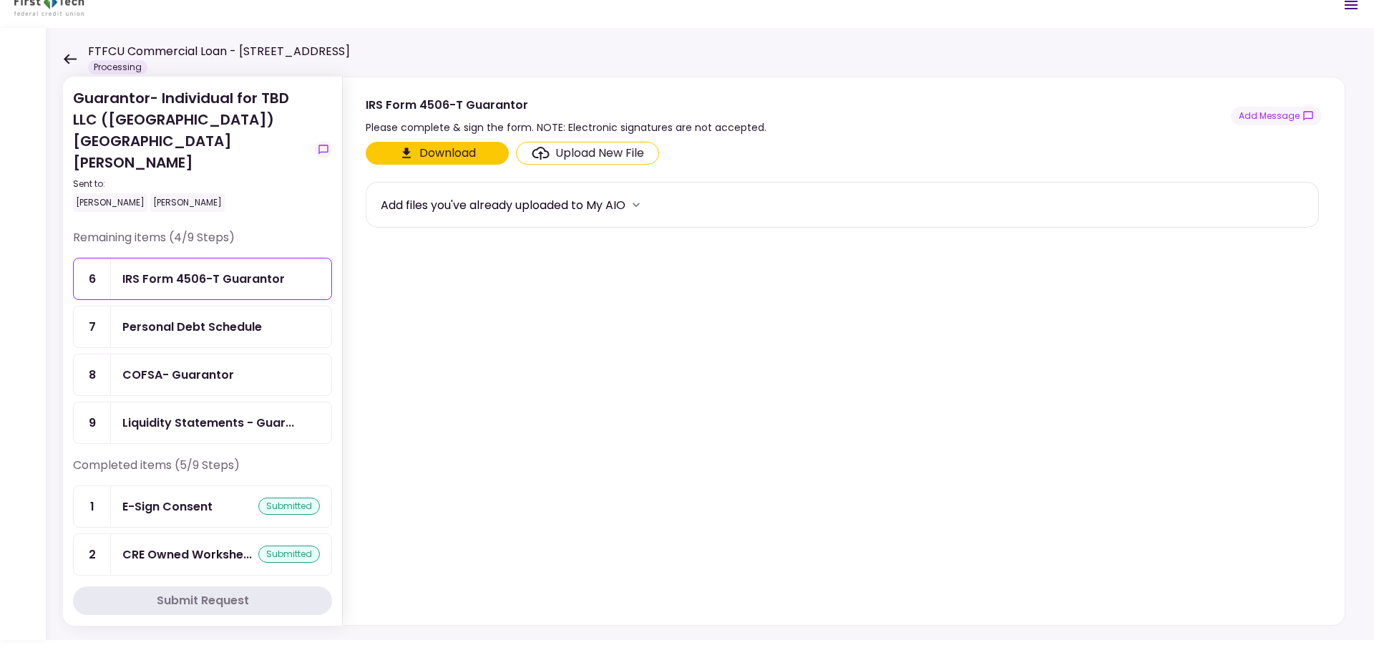
click at [600, 152] on div "Upload New File" at bounding box center [599, 153] width 89 height 17
click at [0, 0] on input "Upload New File" at bounding box center [0, 0] width 0 height 0
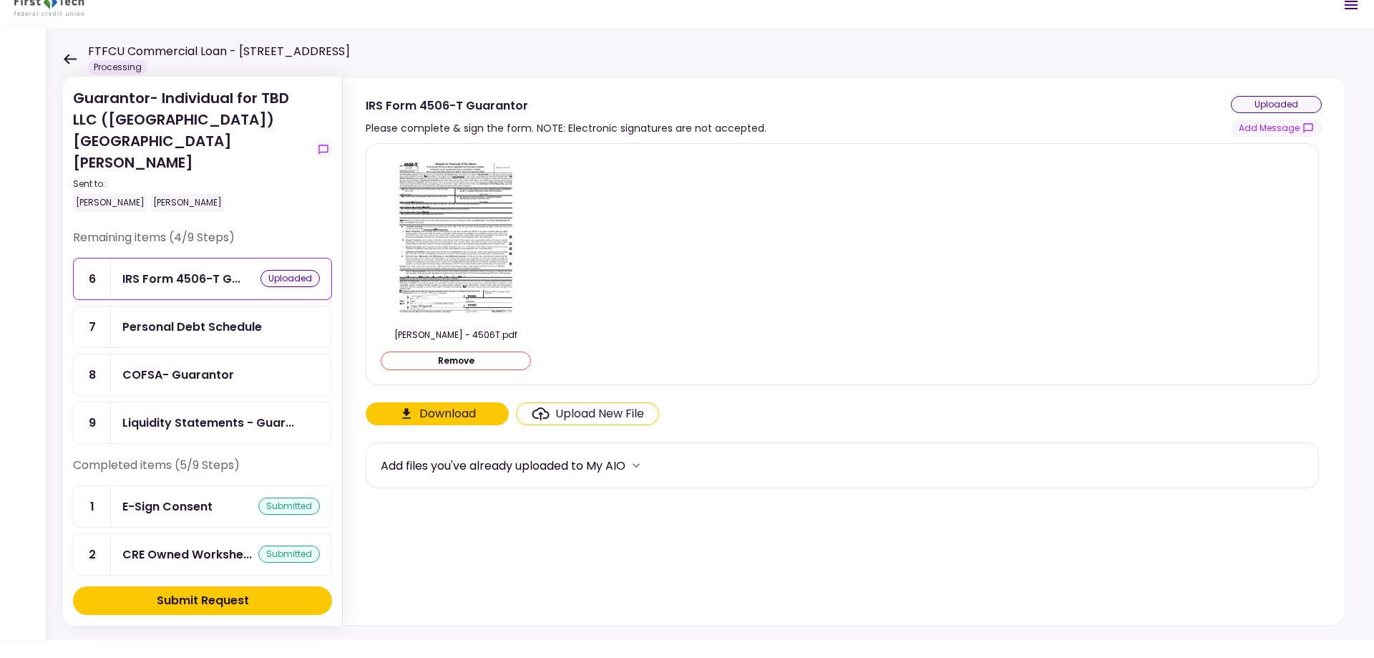
click at [277, 602] on button "Submit Request" at bounding box center [202, 600] width 259 height 29
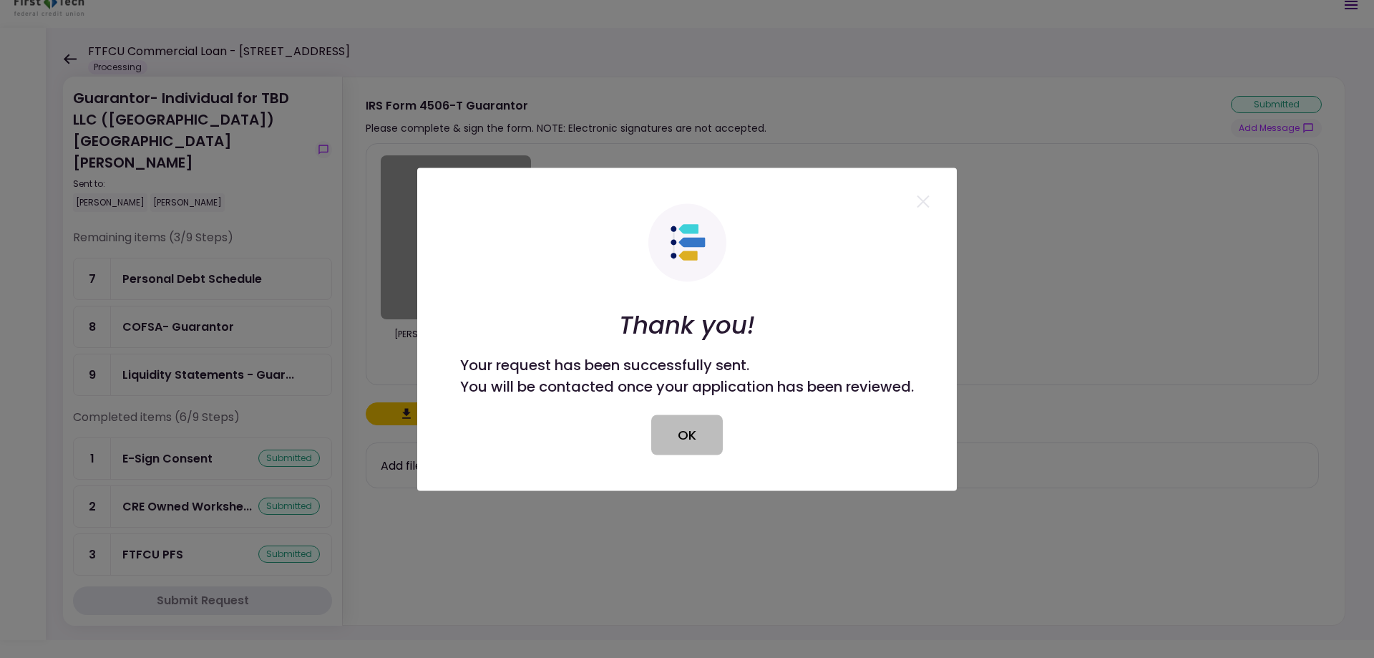
click at [689, 444] on button "OK" at bounding box center [687, 434] width 72 height 40
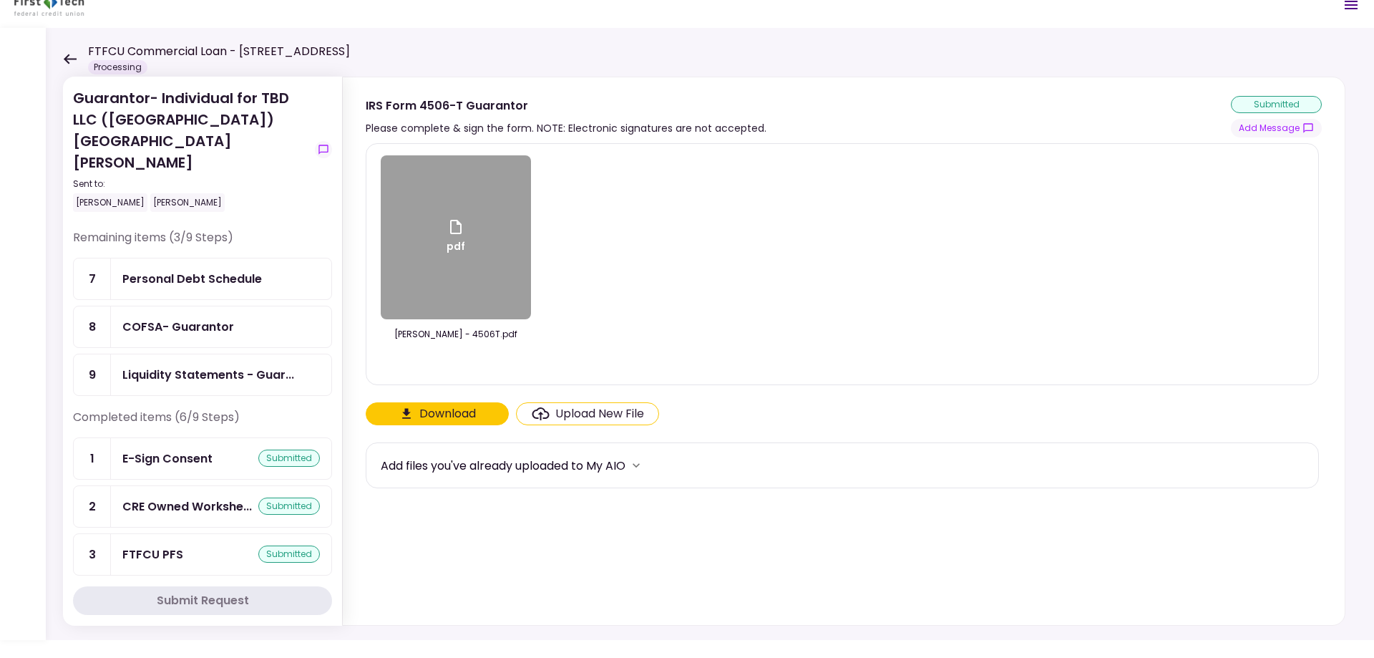
click at [292, 604] on button "Submit Request" at bounding box center [202, 600] width 259 height 29
click at [235, 270] on div "Personal Debt Schedule" at bounding box center [192, 279] width 140 height 18
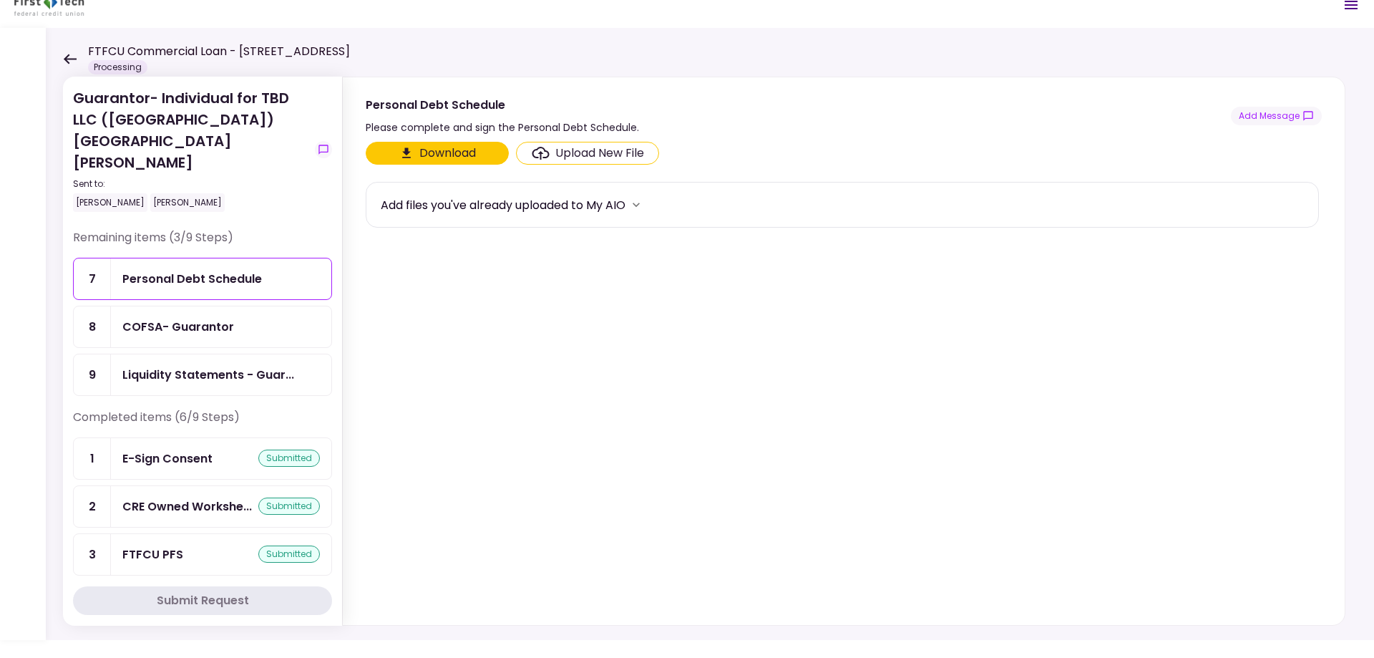
click at [581, 150] on div "Upload New File" at bounding box center [599, 153] width 89 height 17
click at [0, 0] on input "Upload New File" at bounding box center [0, 0] width 0 height 0
click at [636, 154] on div "Upload New File" at bounding box center [599, 153] width 89 height 17
click at [0, 0] on input "Upload New File" at bounding box center [0, 0] width 0 height 0
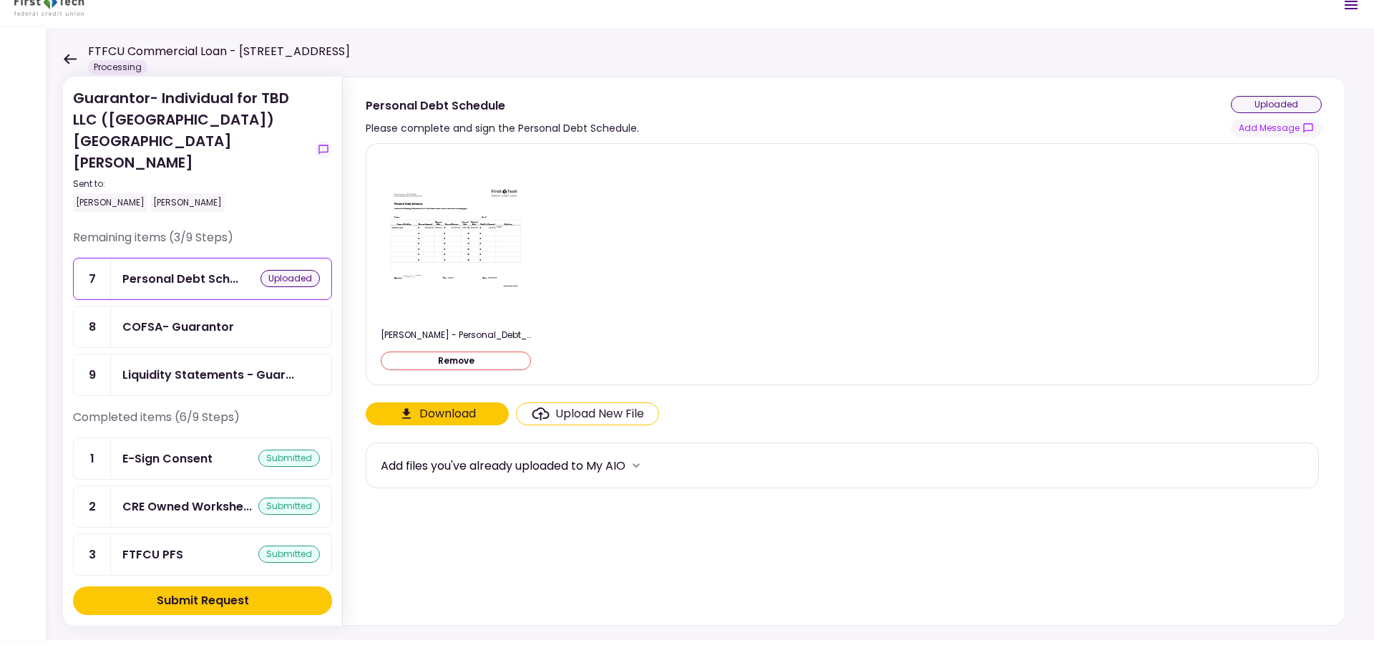
click at [273, 606] on button "Submit Request" at bounding box center [202, 600] width 259 height 29
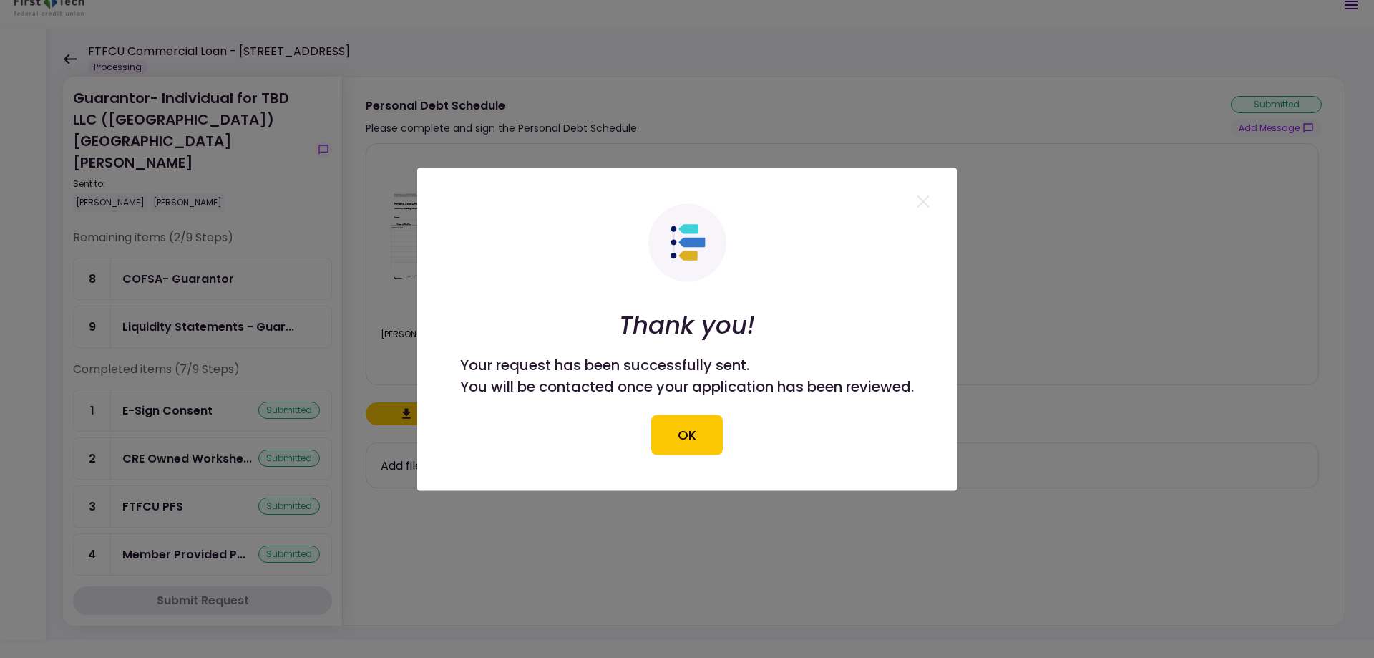
click at [703, 432] on button "OK" at bounding box center [687, 434] width 72 height 40
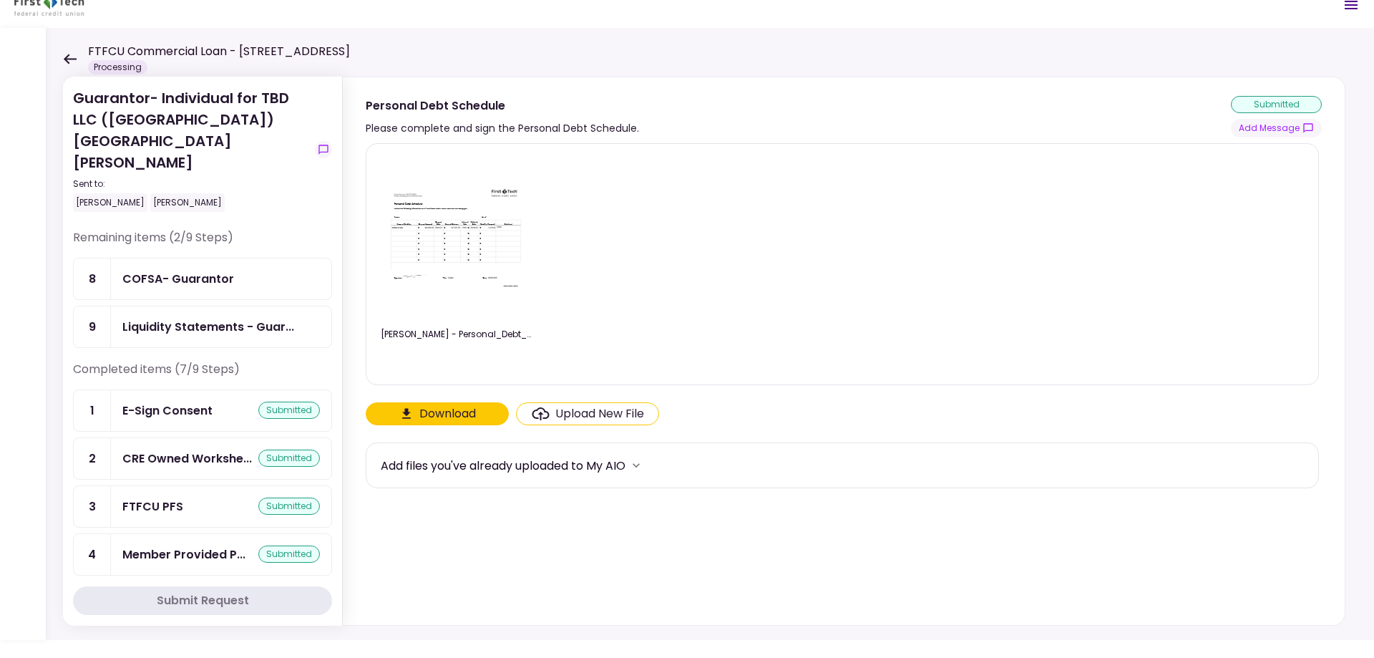
click at [209, 270] on div "COFSA- Guarantor" at bounding box center [178, 279] width 112 height 18
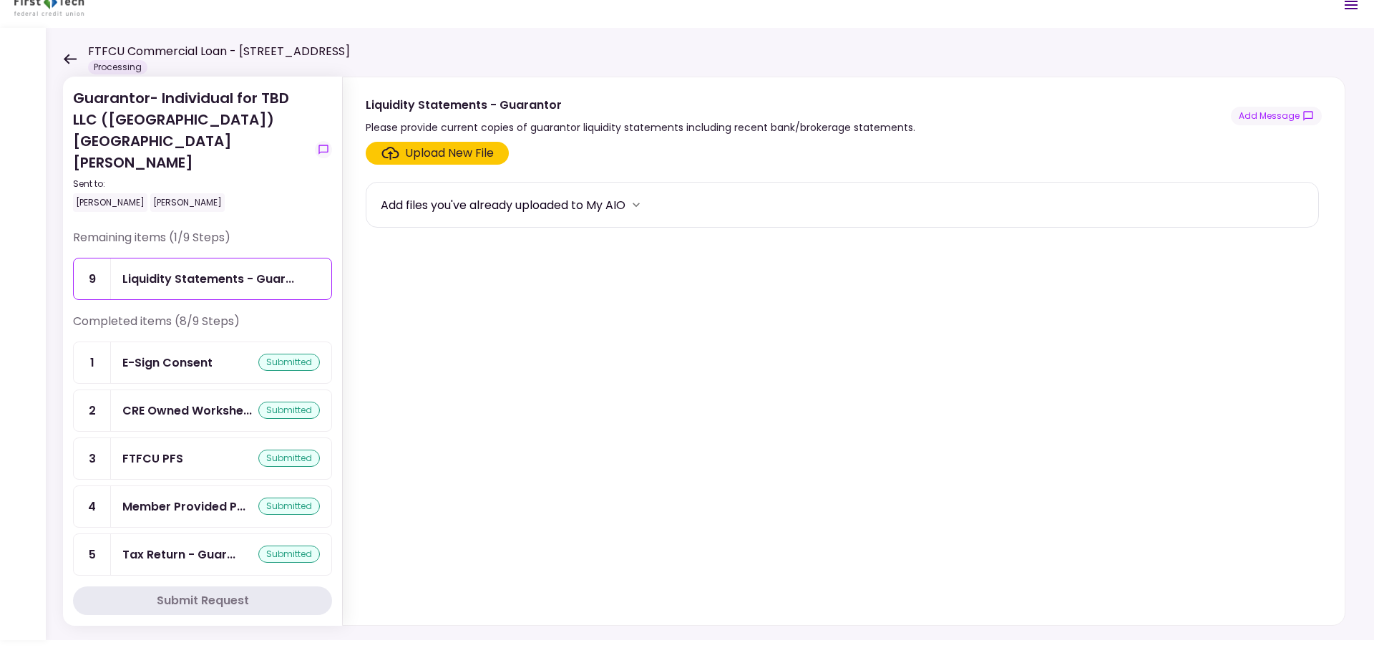
click at [440, 155] on div "Upload New File" at bounding box center [449, 153] width 89 height 17
click at [0, 0] on input "Upload New File" at bounding box center [0, 0] width 0 height 0
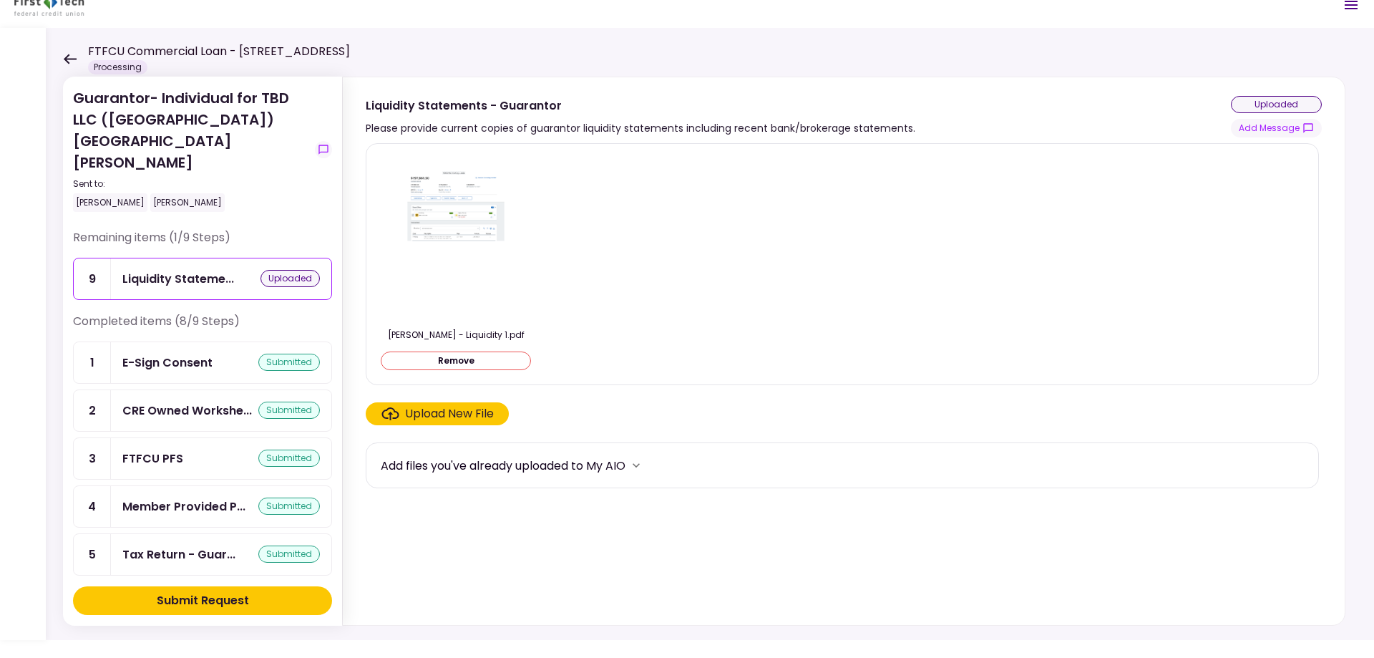
click at [226, 598] on div "Submit Request" at bounding box center [203, 600] width 92 height 17
